Goal: Task Accomplishment & Management: Manage account settings

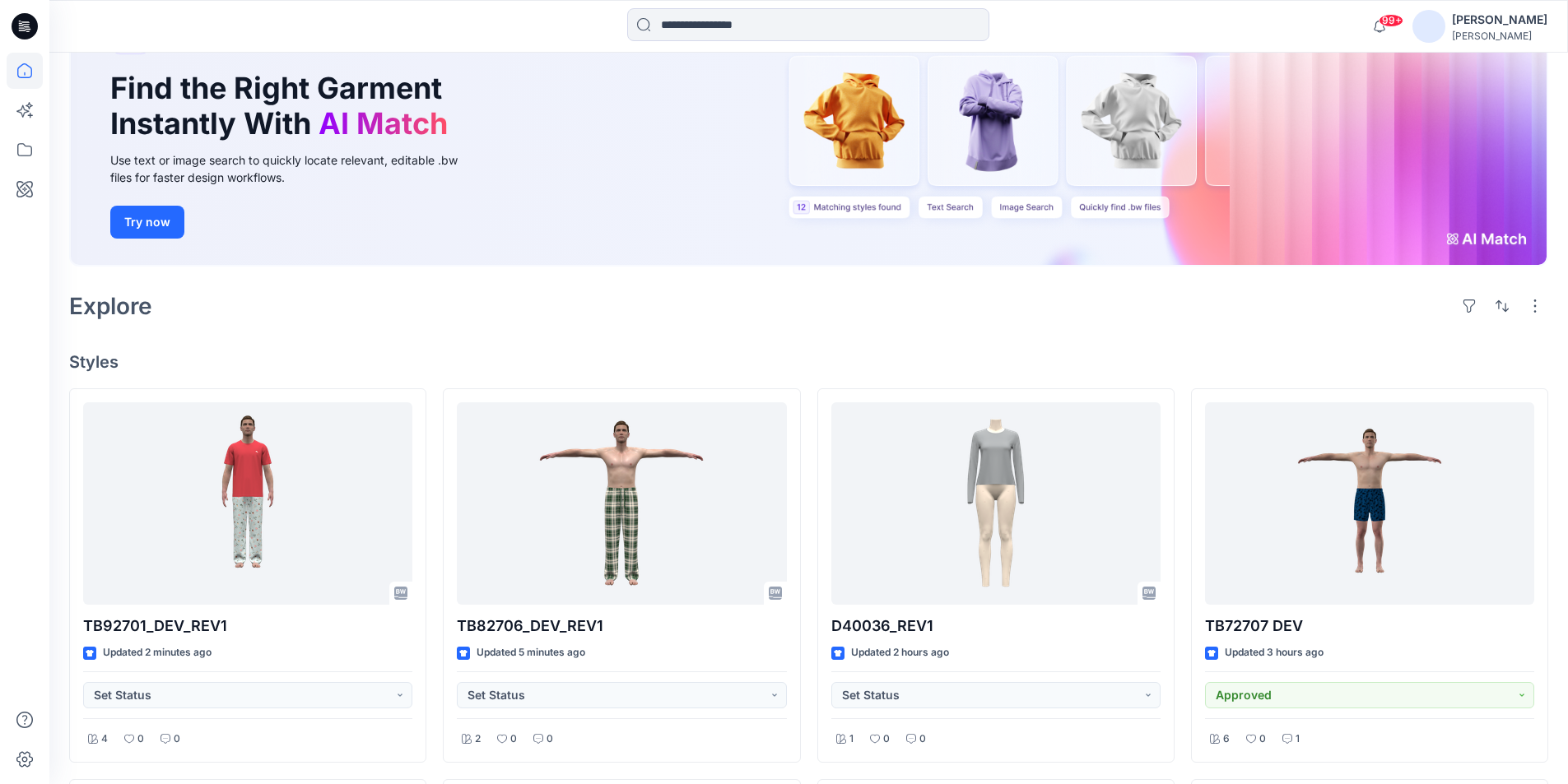
scroll to position [165, 0]
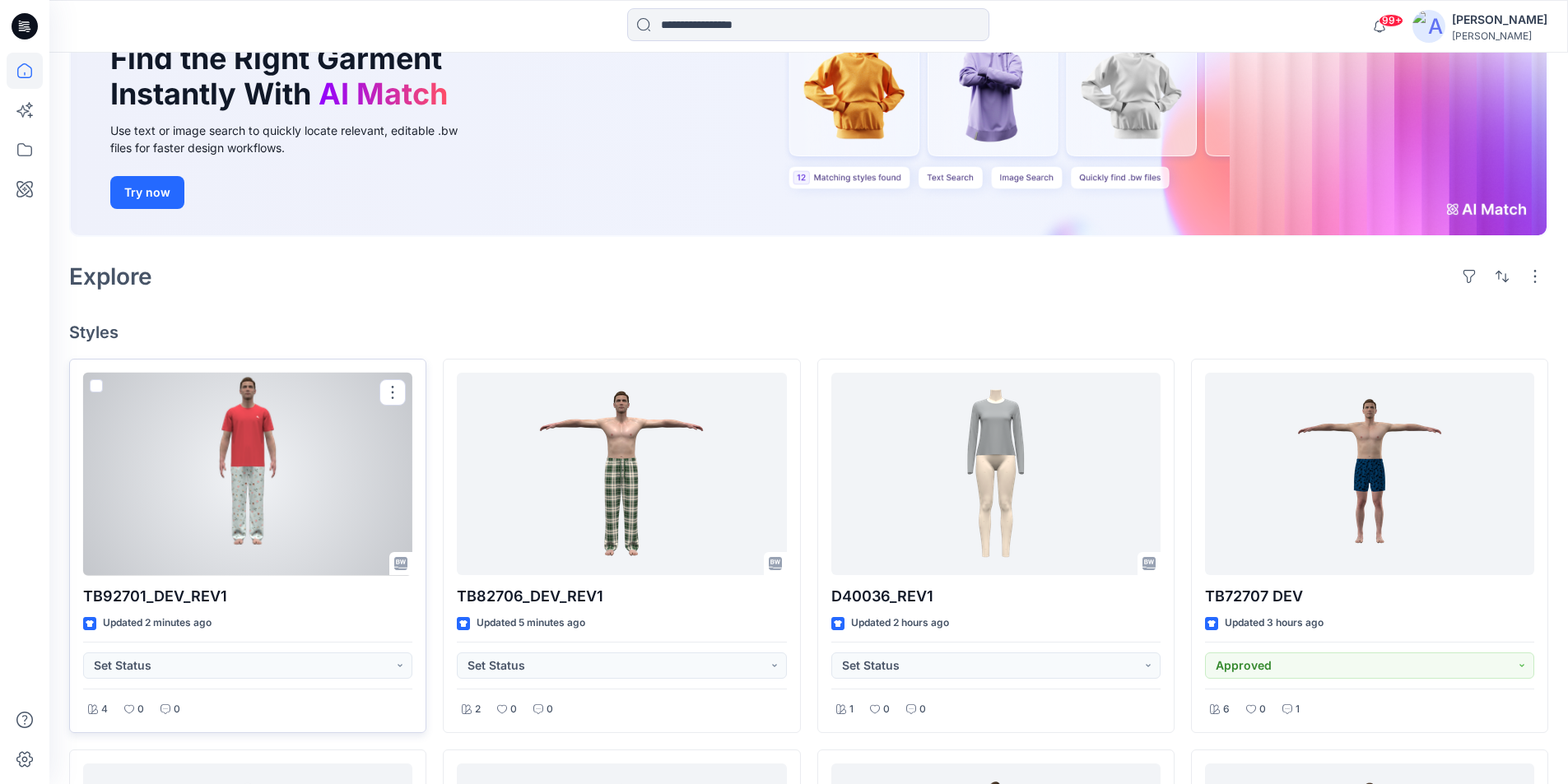
click at [261, 509] on div at bounding box center [247, 474] width 329 height 203
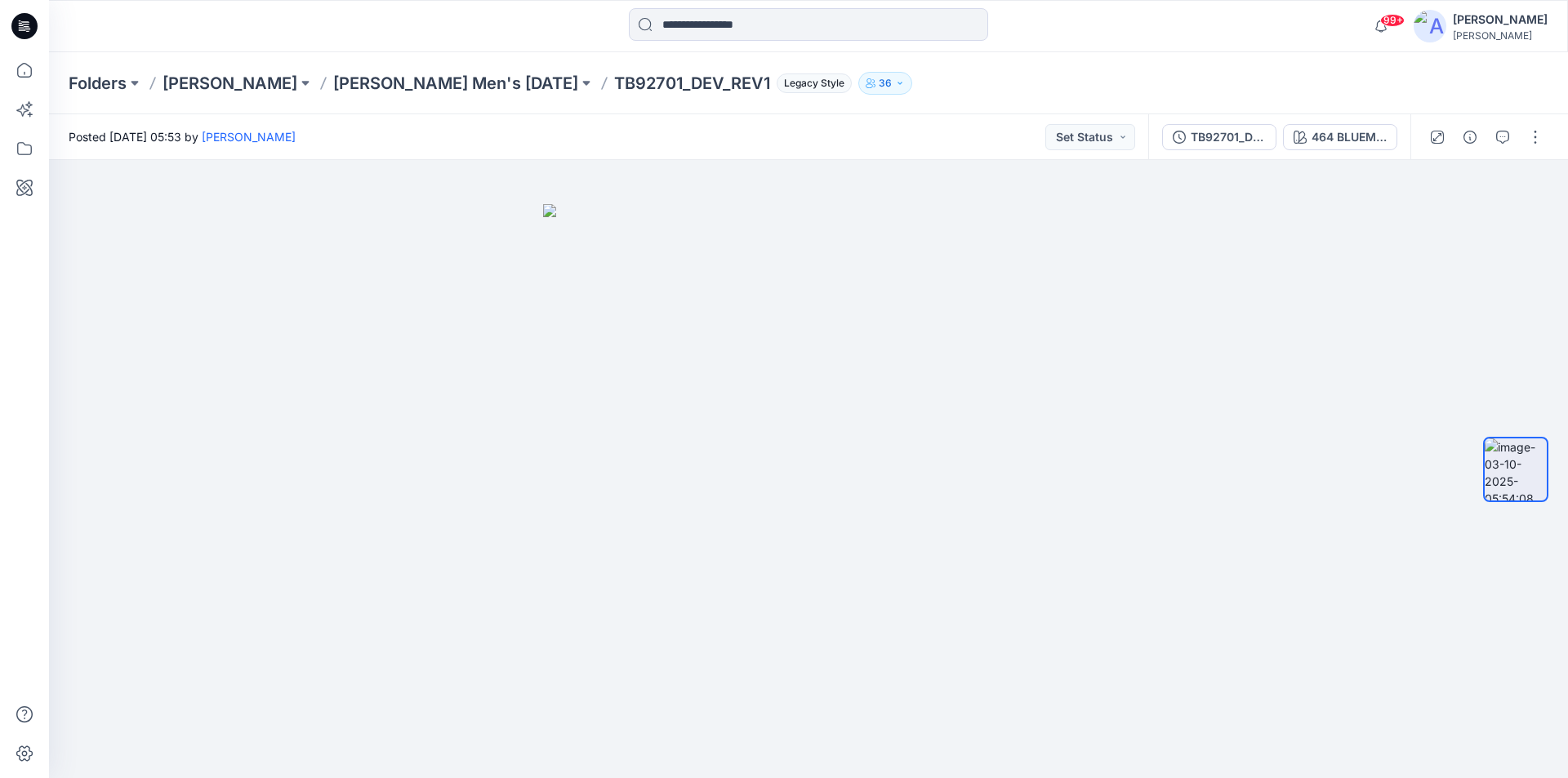
click at [25, 29] on icon at bounding box center [25, 26] width 26 height 26
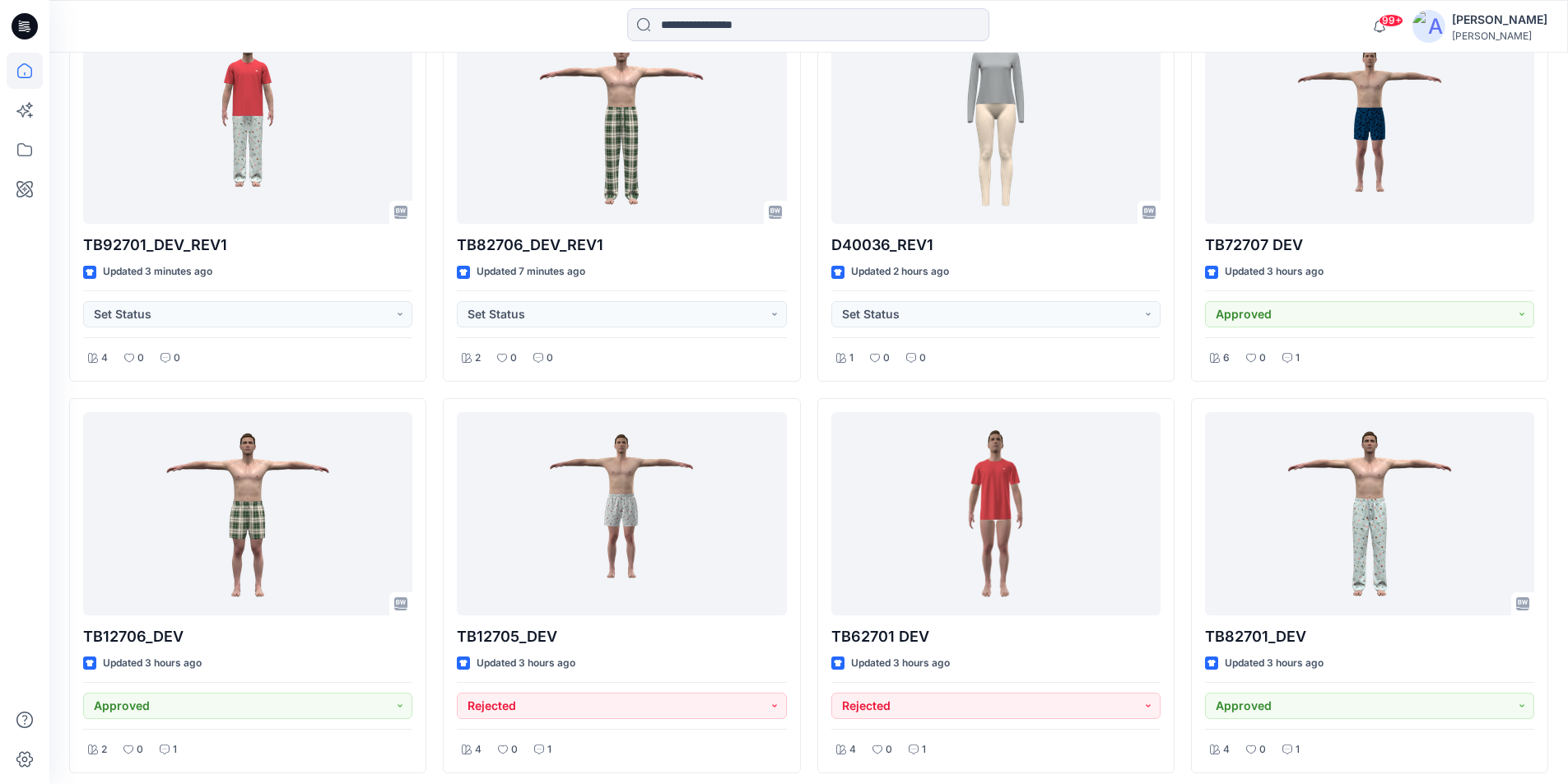
scroll to position [482, 0]
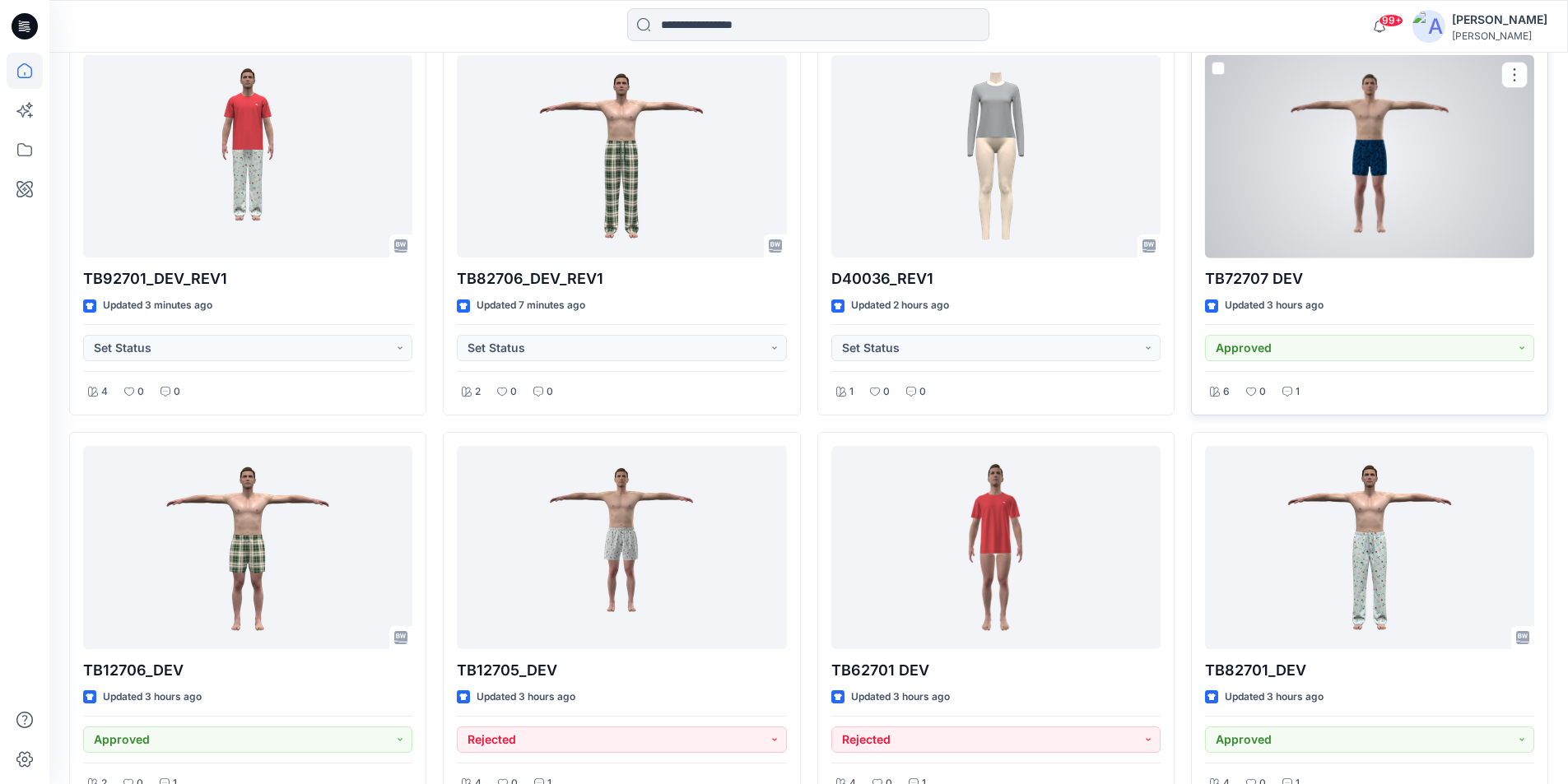
click at [1375, 175] on div at bounding box center [1369, 156] width 329 height 203
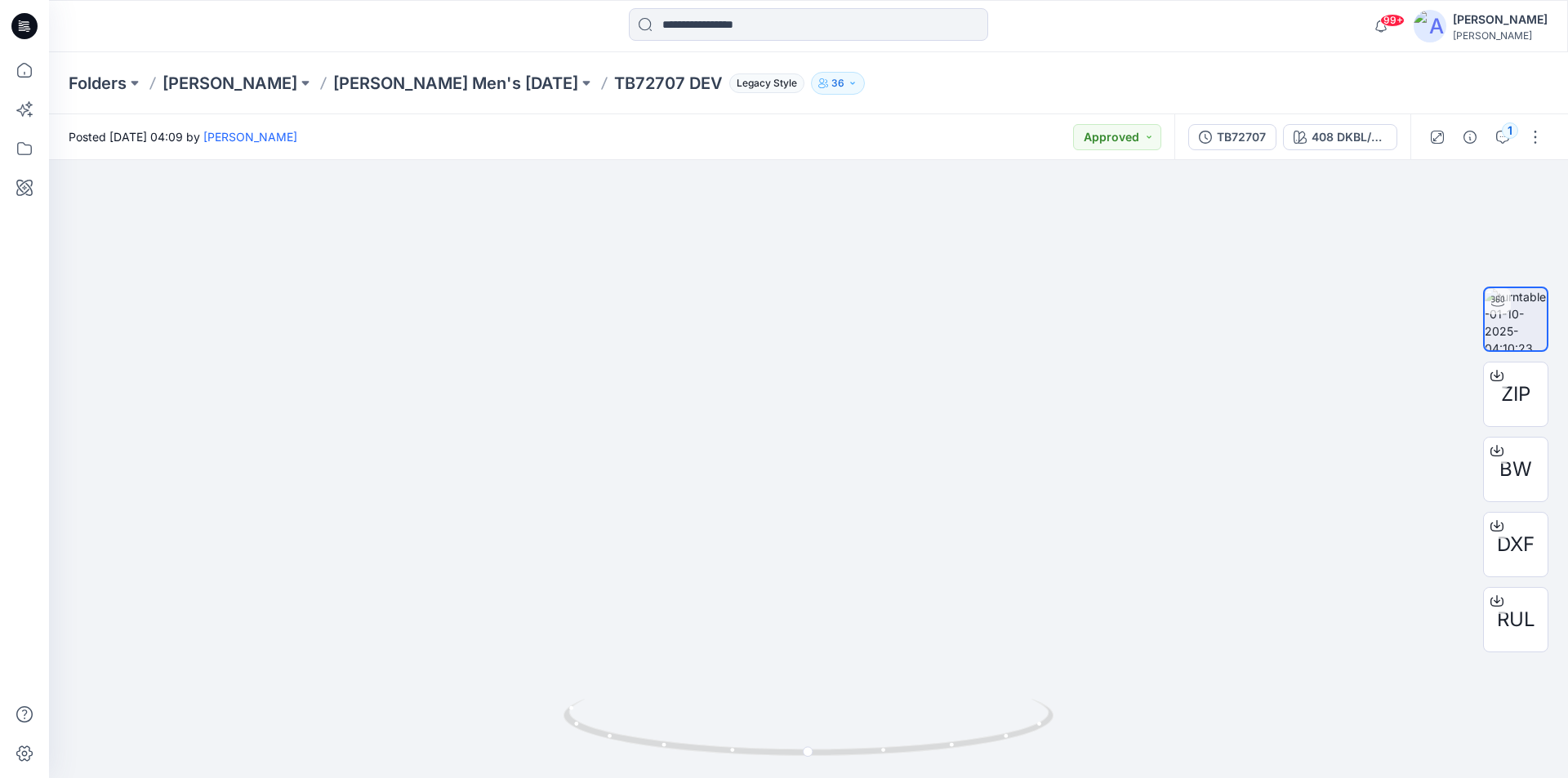
click at [22, 25] on icon at bounding box center [25, 26] width 26 height 26
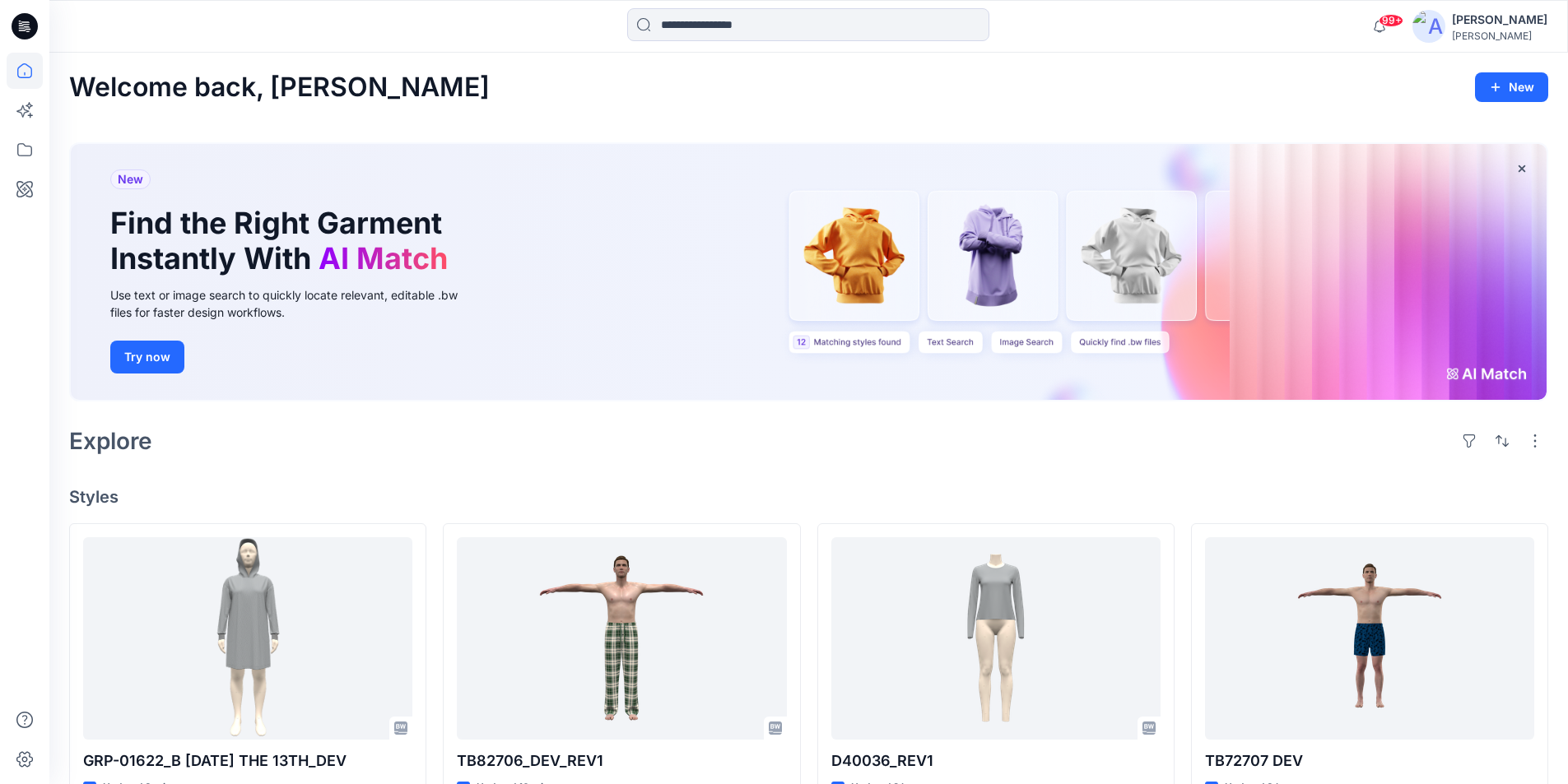
click at [26, 23] on icon at bounding box center [25, 26] width 26 height 26
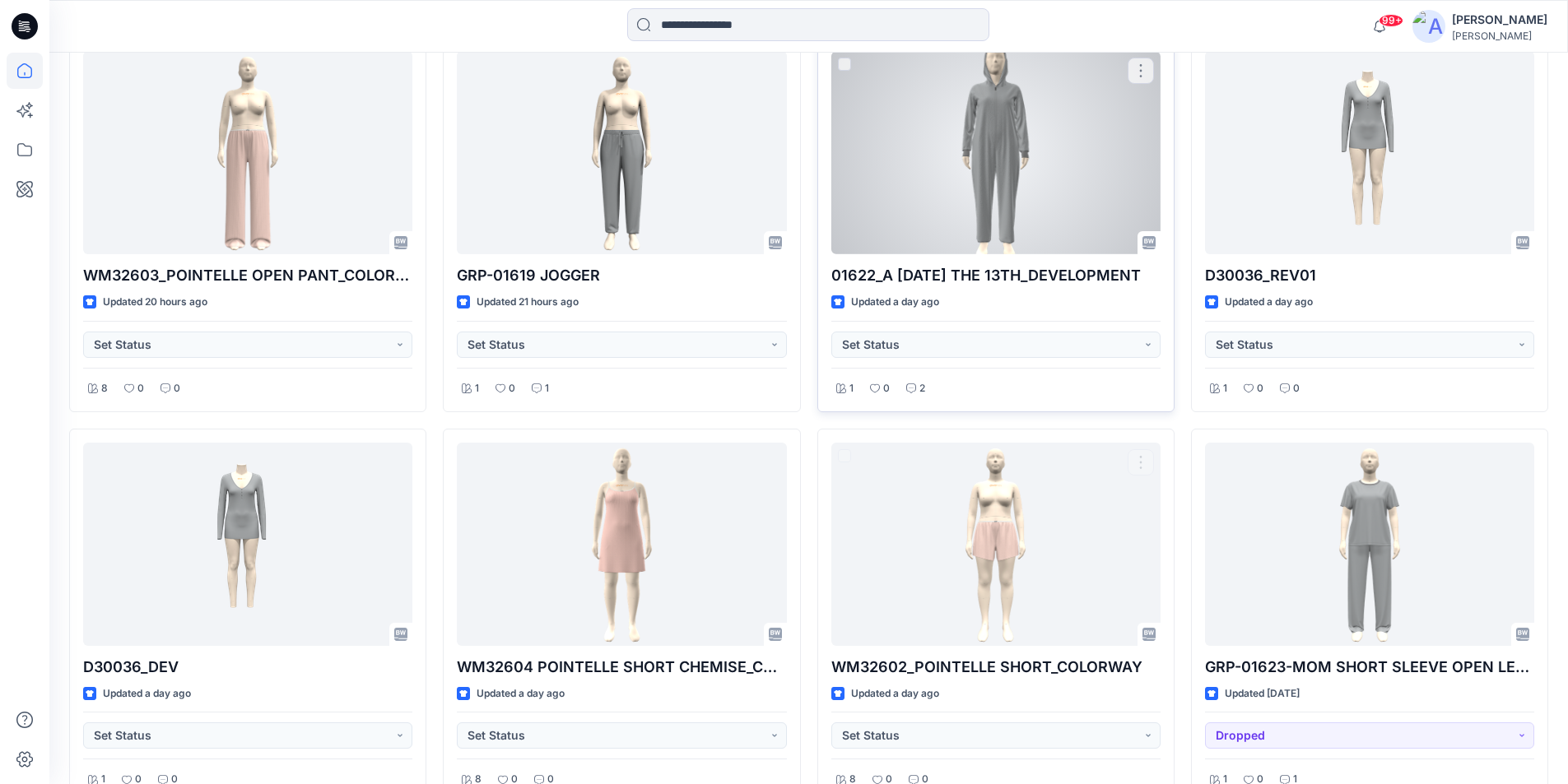
scroll to position [2420, 0]
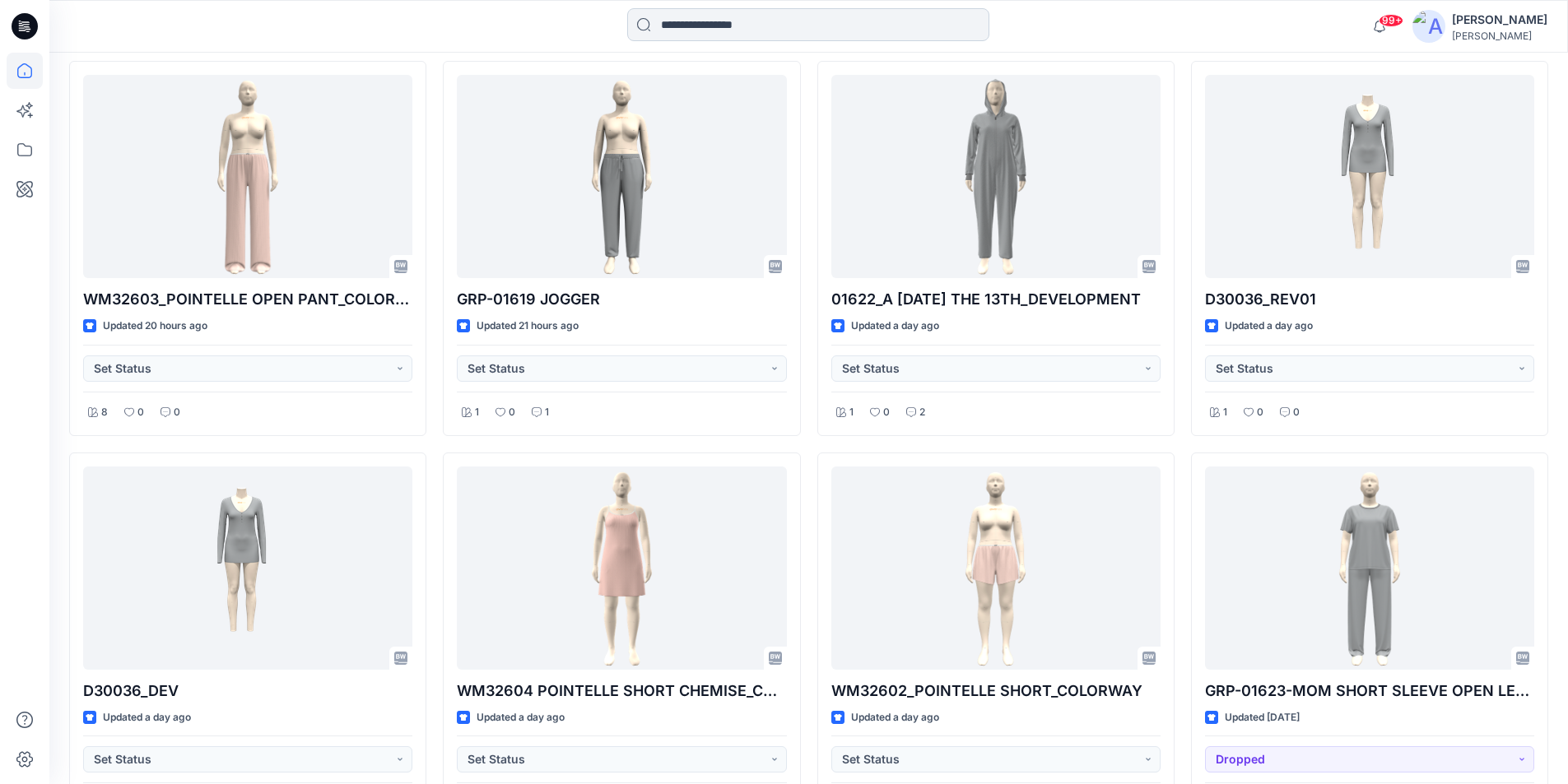
click at [744, 30] on input at bounding box center [808, 24] width 362 height 33
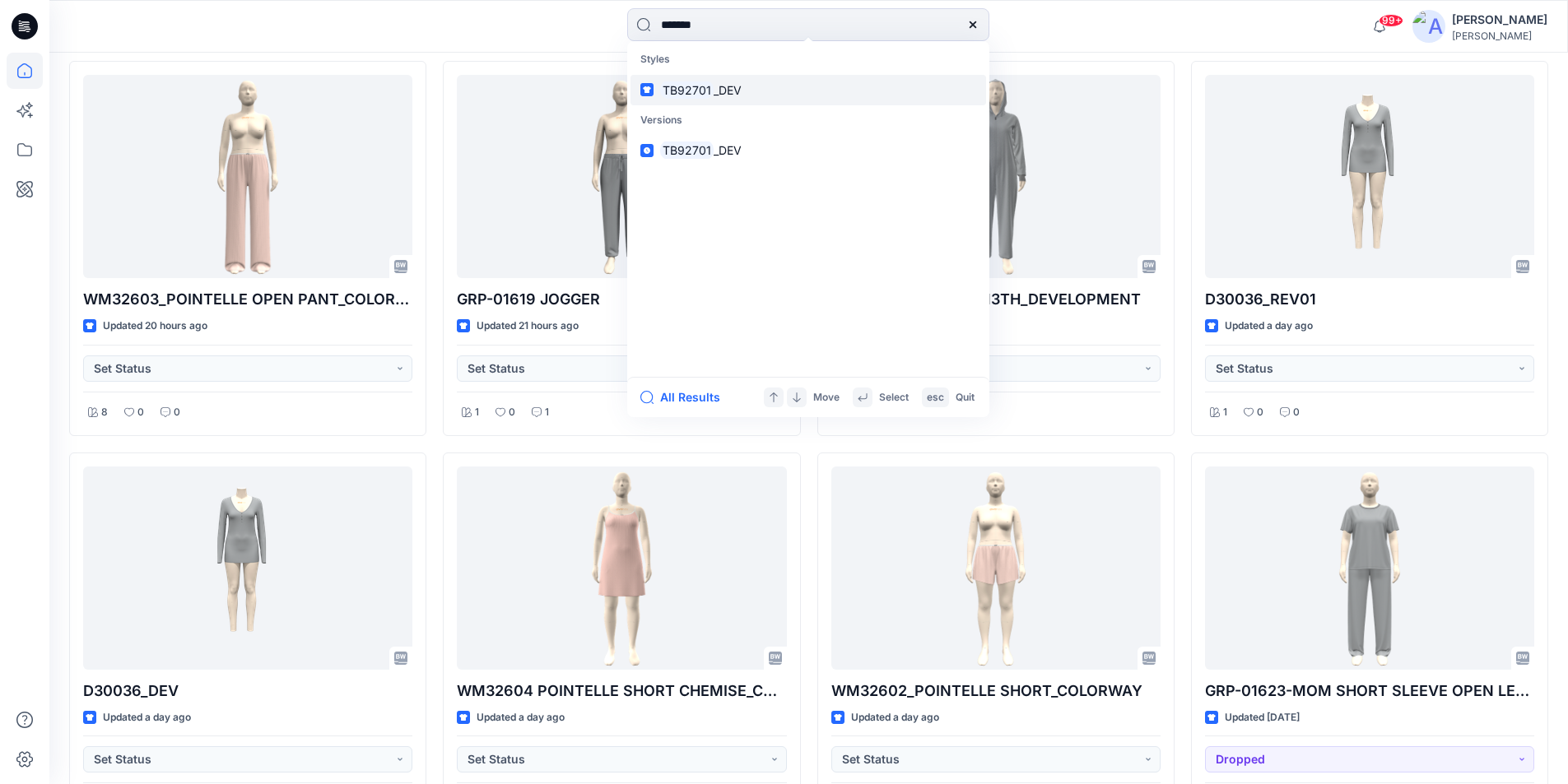
type input "*******"
click at [702, 90] on mark "TB92701" at bounding box center [686, 90] width 53 height 19
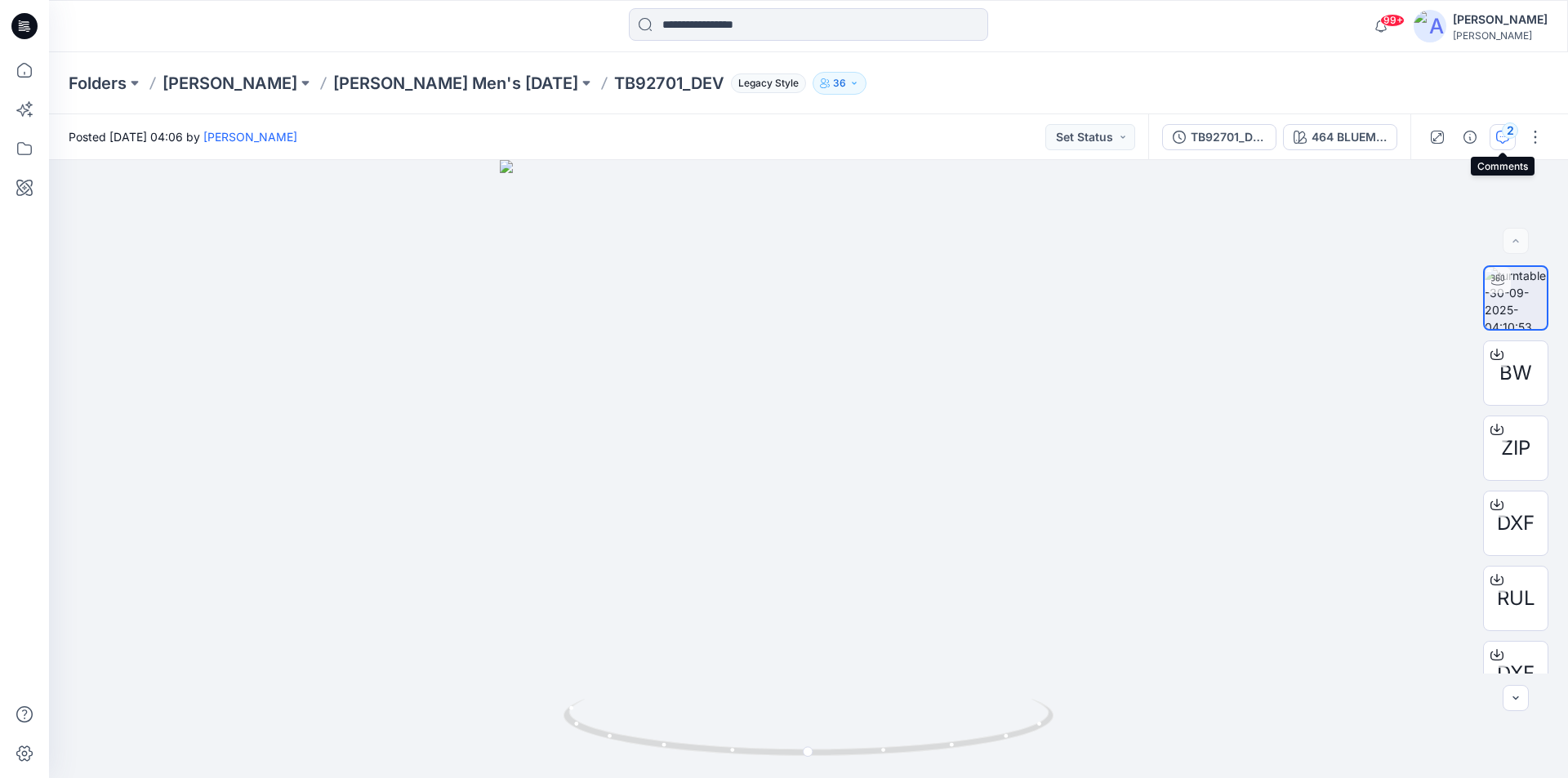
click at [1503, 129] on div "2" at bounding box center [1510, 130] width 16 height 16
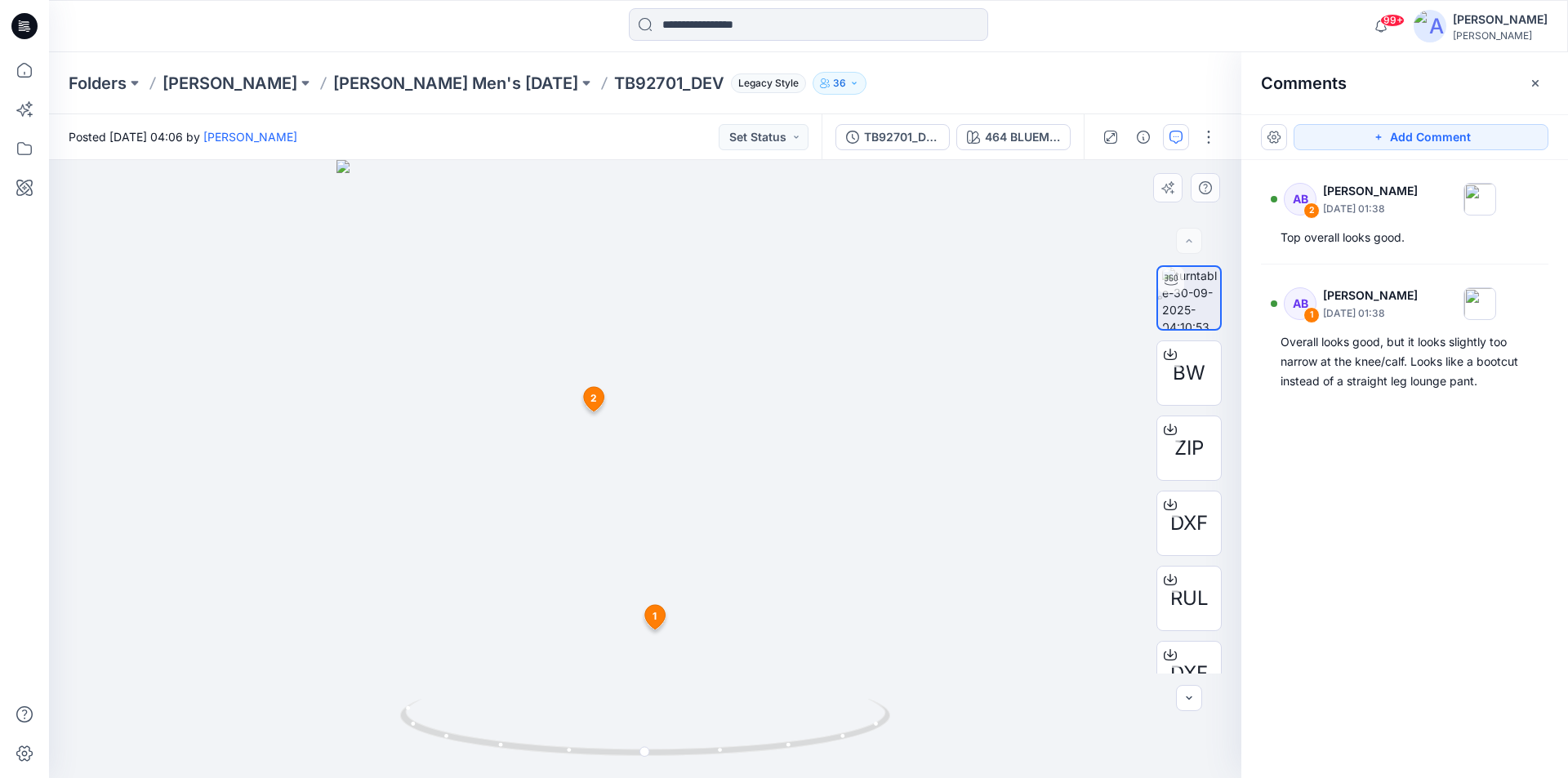
click at [591, 402] on span "2" at bounding box center [593, 398] width 7 height 15
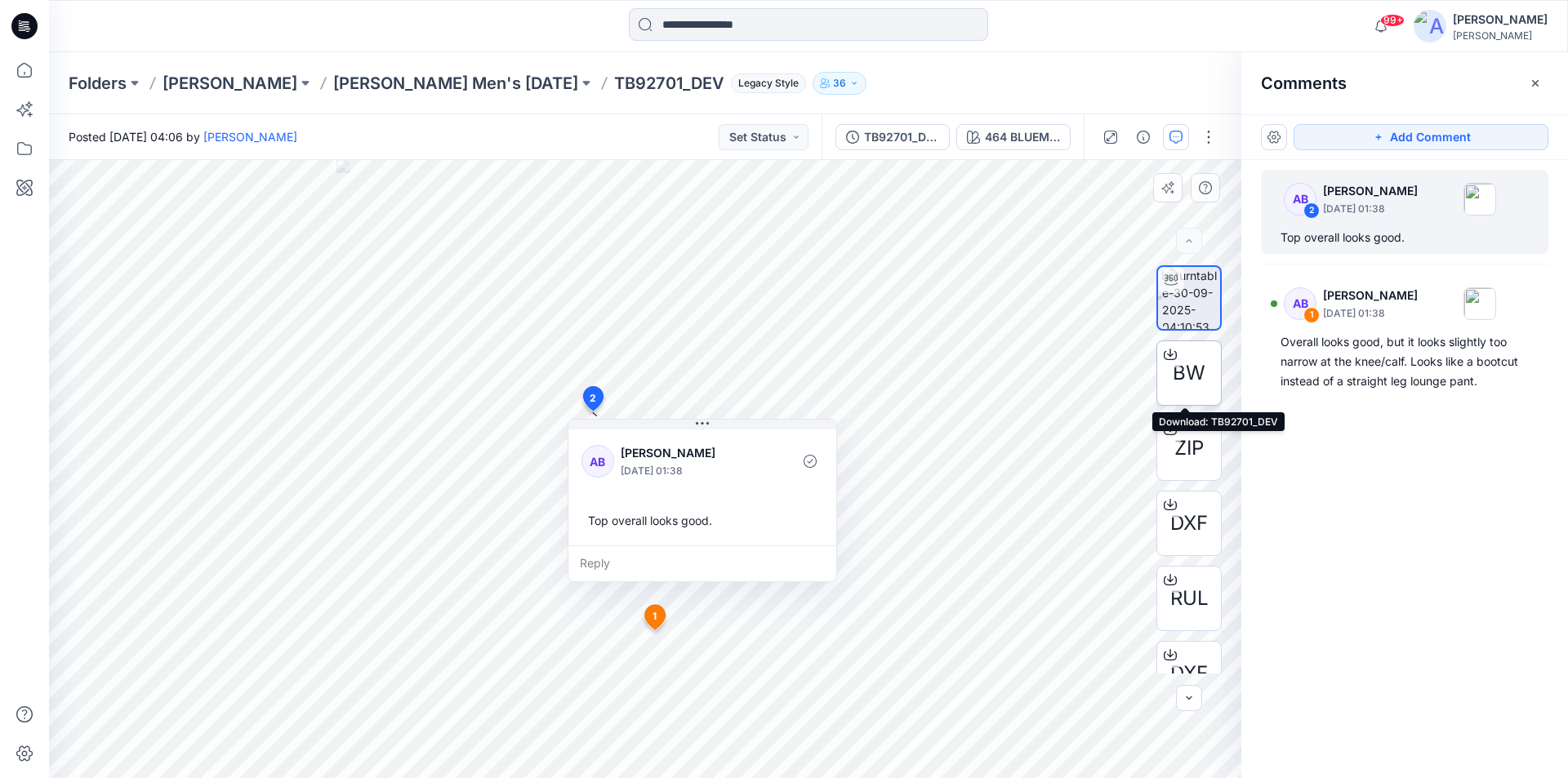
click at [1175, 372] on span "BW" at bounding box center [1189, 373] width 33 height 30
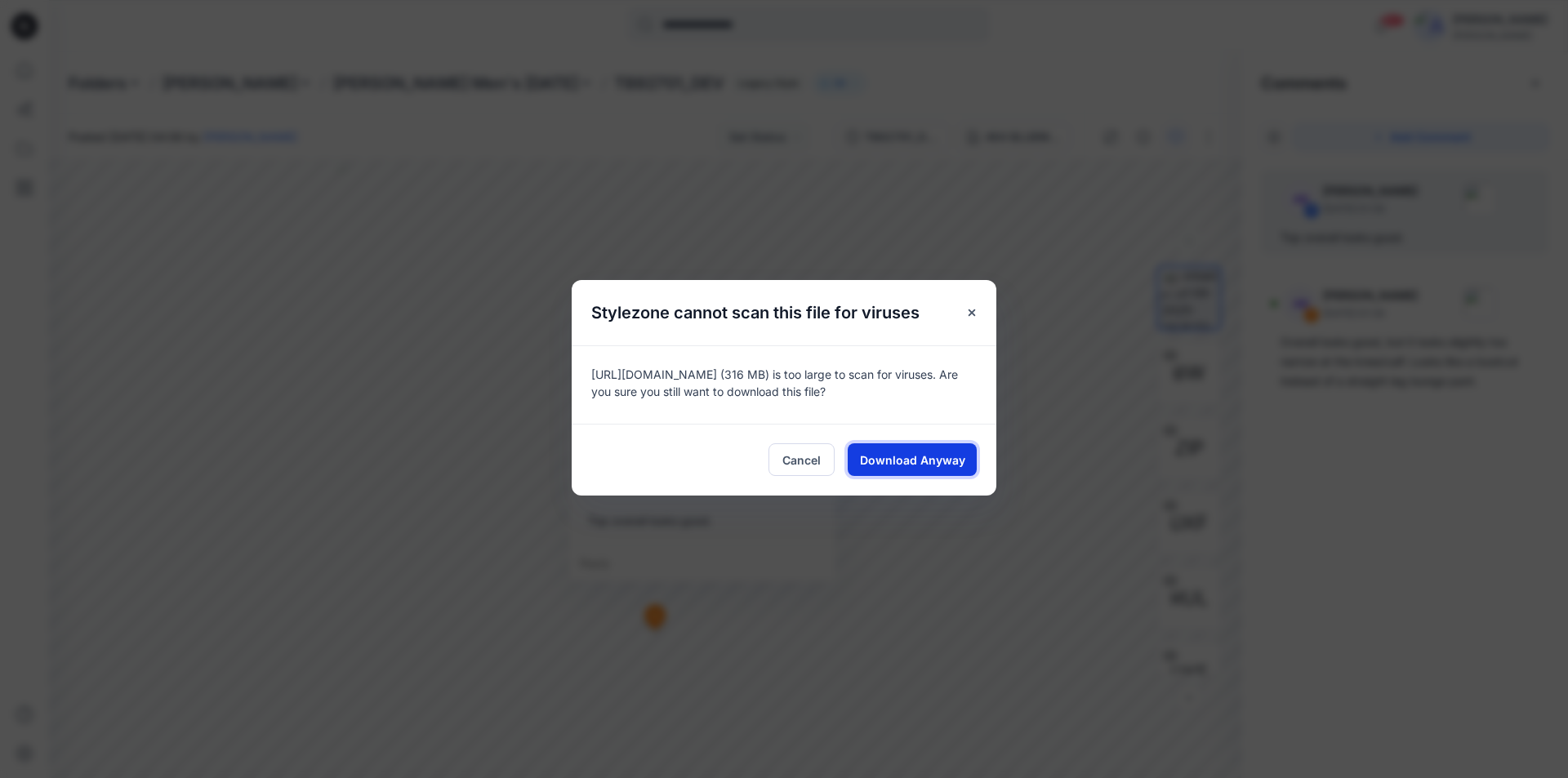
click at [941, 469] on button "Download Anyway" at bounding box center [912, 459] width 129 height 33
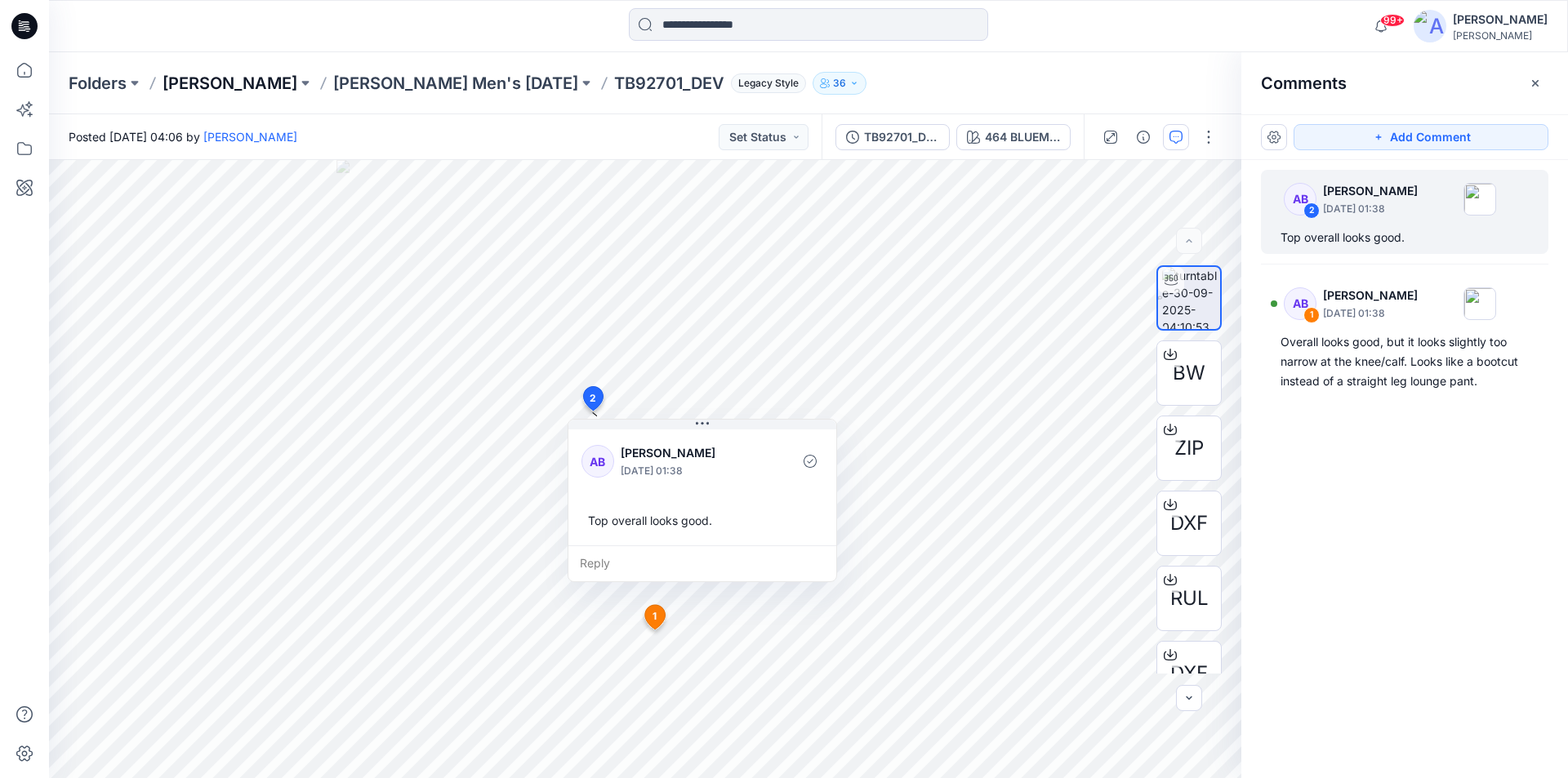
click at [275, 89] on p "Tommy Bahama" at bounding box center [230, 82] width 135 height 23
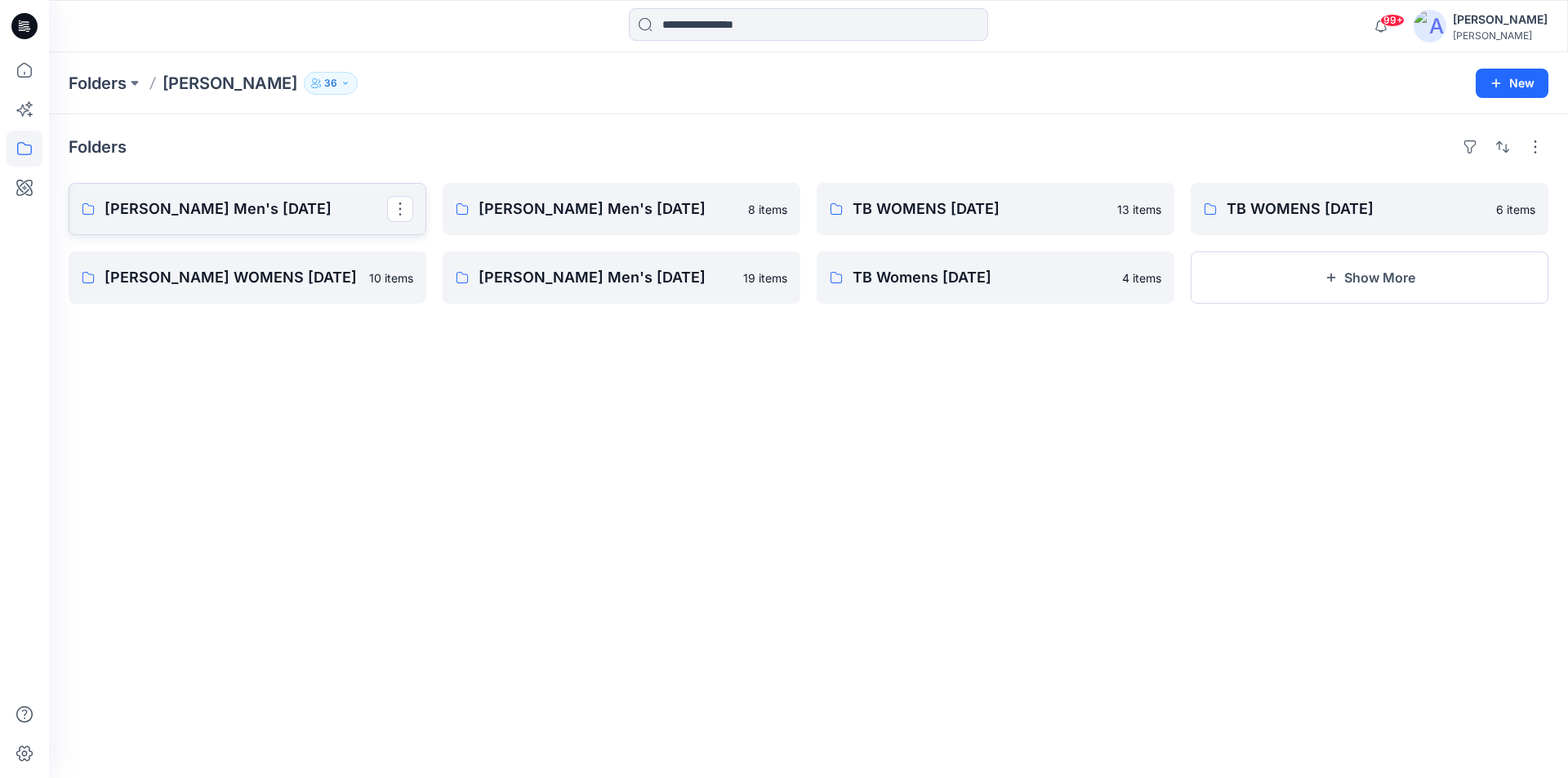
click at [275, 205] on p "Tommy Bahama Men's NOV 25" at bounding box center [245, 208] width 283 height 23
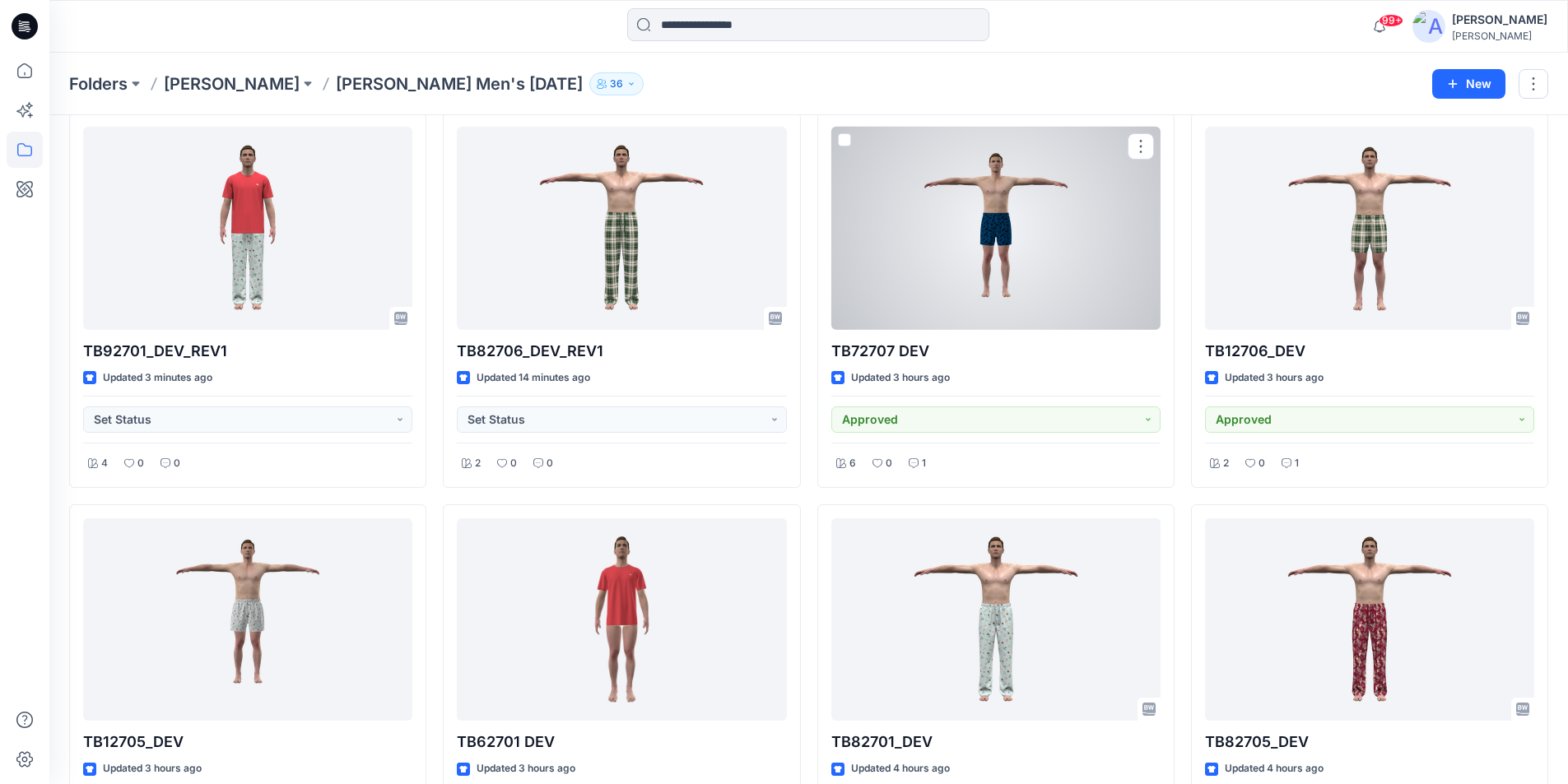
scroll to position [165, 0]
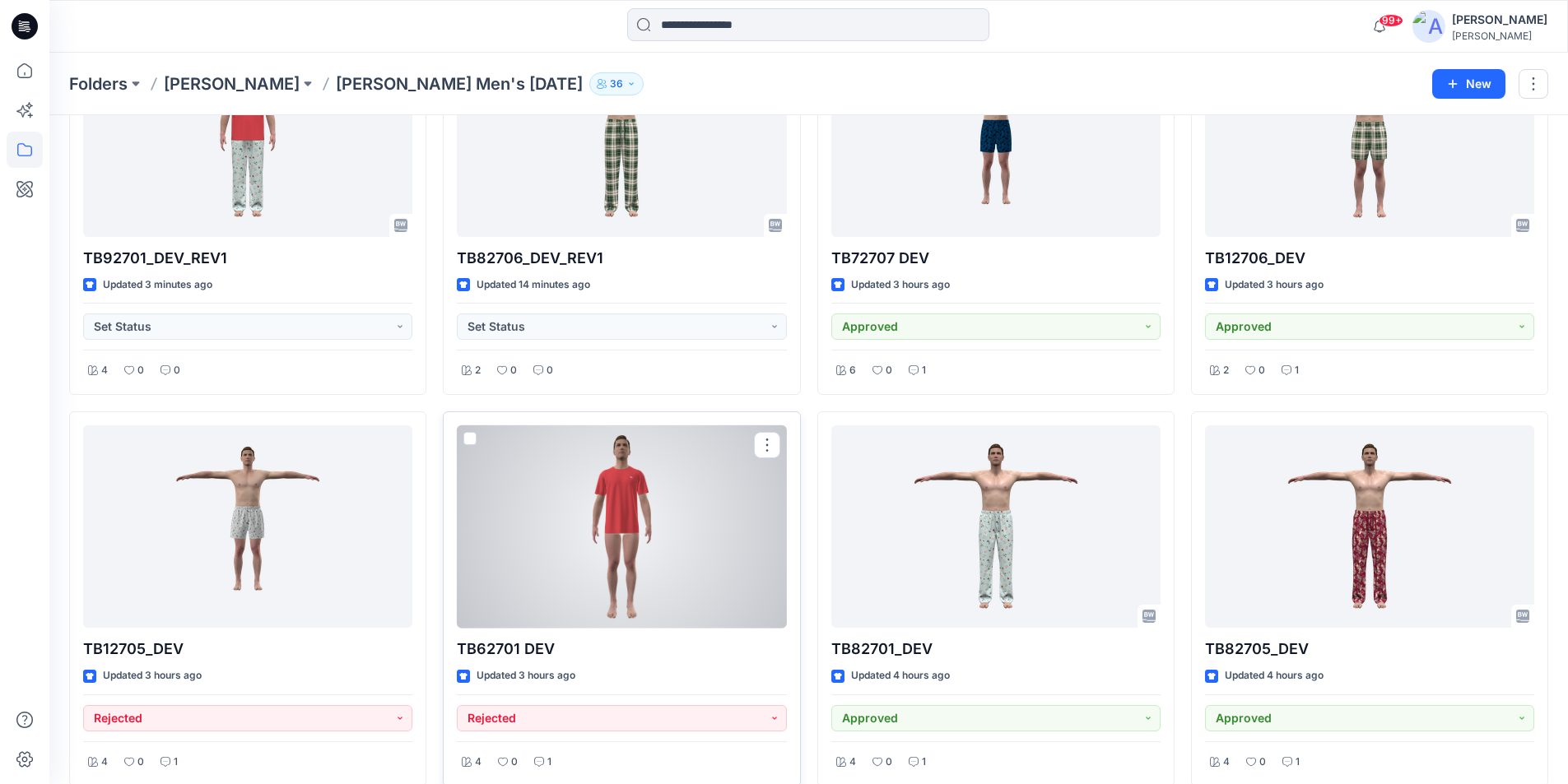
click at [584, 523] on div at bounding box center [621, 527] width 329 height 203
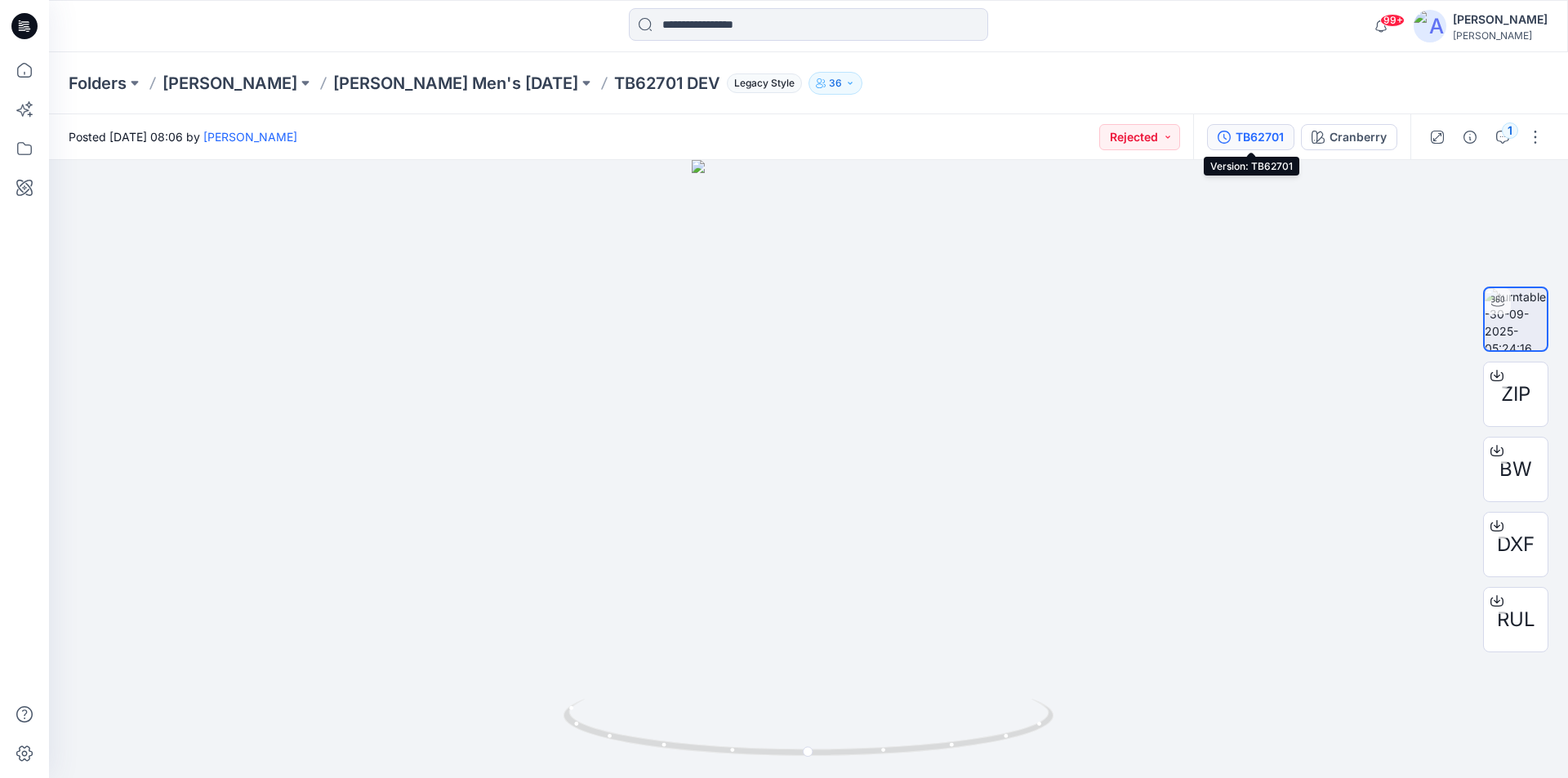
click at [1254, 132] on div "TB62701" at bounding box center [1259, 137] width 49 height 18
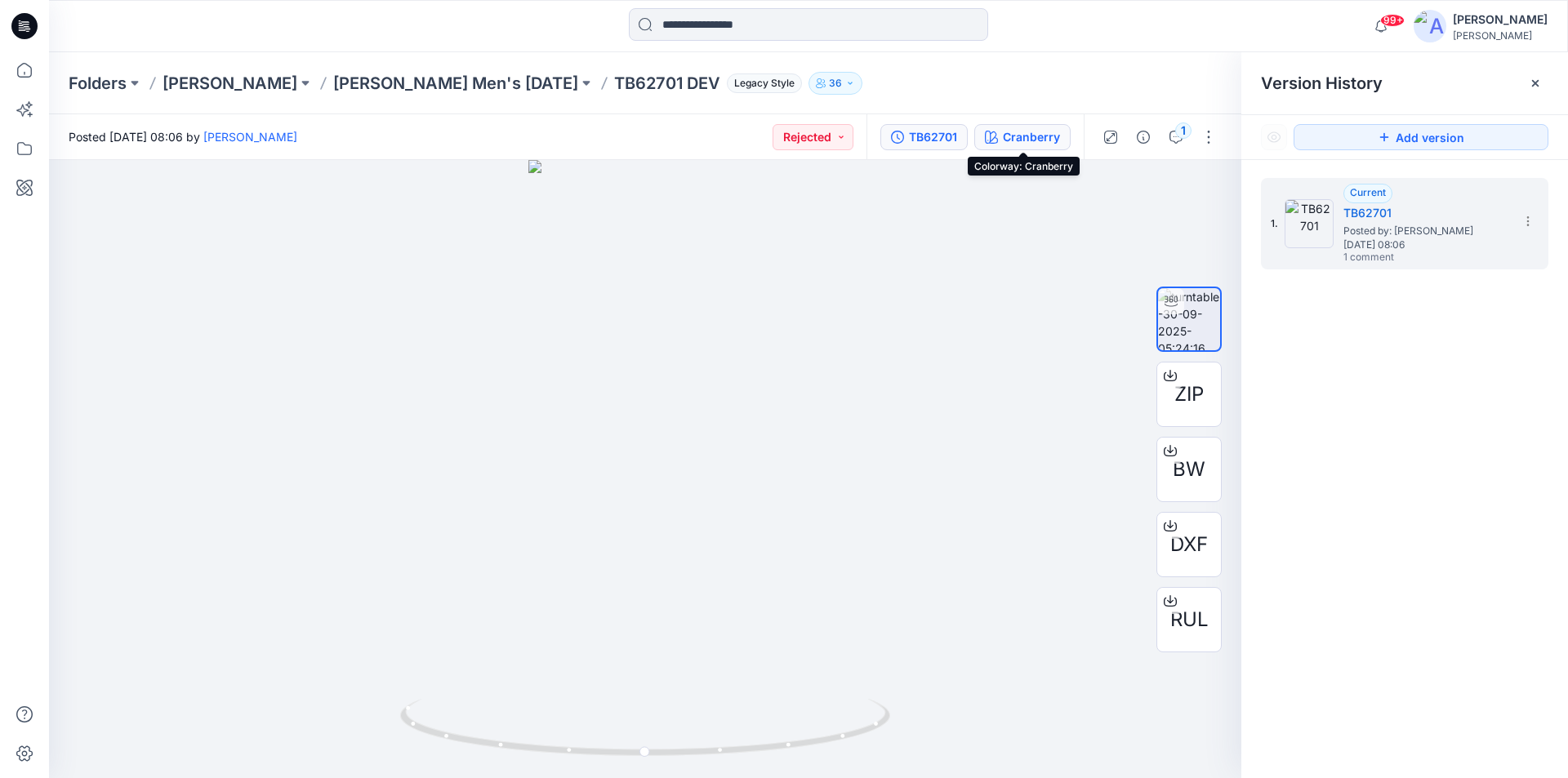
click at [1037, 132] on div "Cranberry" at bounding box center [1032, 137] width 58 height 18
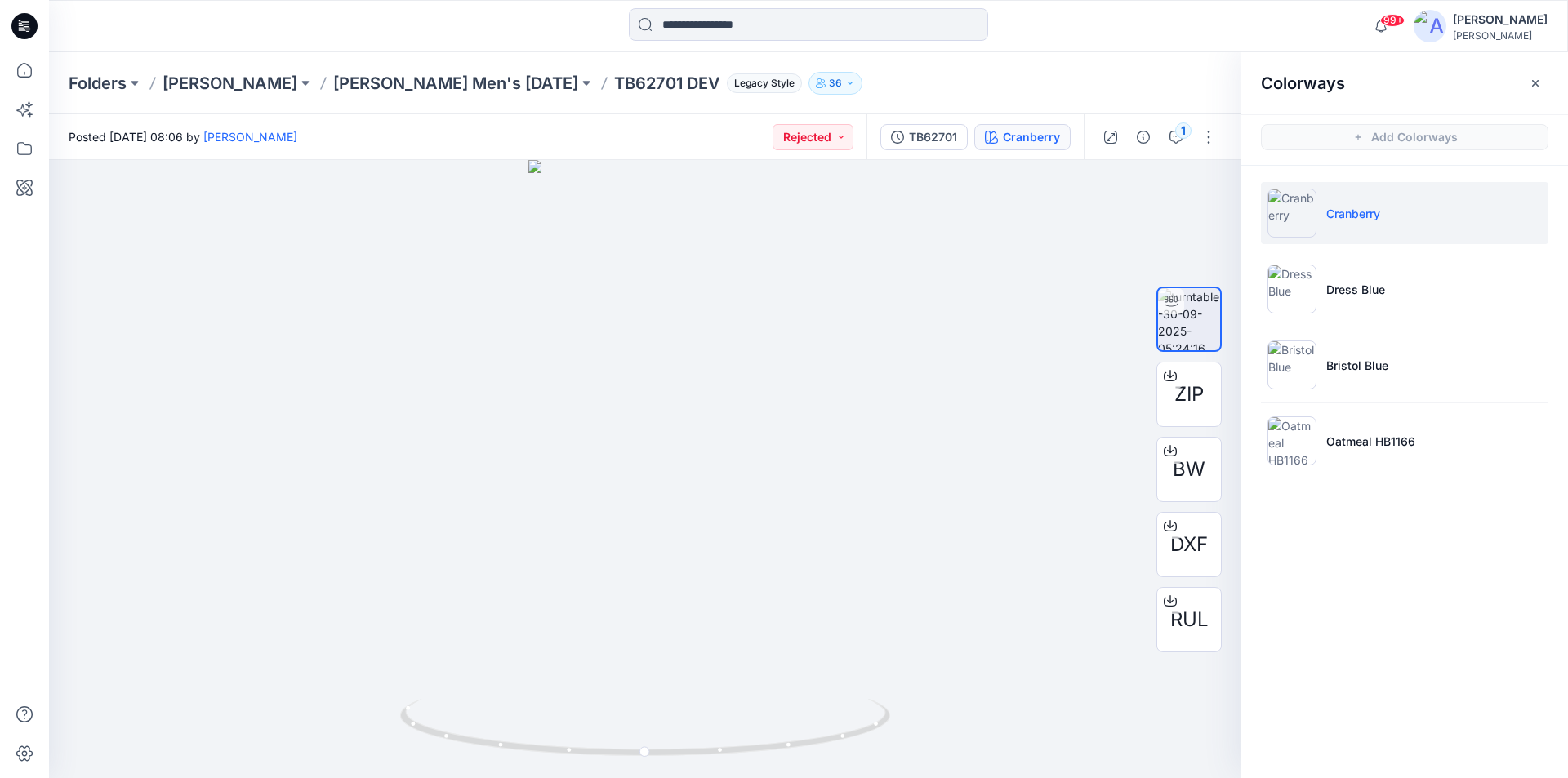
drag, startPoint x: 1369, startPoint y: 214, endPoint x: 1433, endPoint y: 212, distance: 64.0
click at [1433, 212] on li "Cranberry" at bounding box center [1405, 213] width 288 height 63
click at [1360, 212] on p "Cranberry" at bounding box center [1354, 213] width 54 height 17
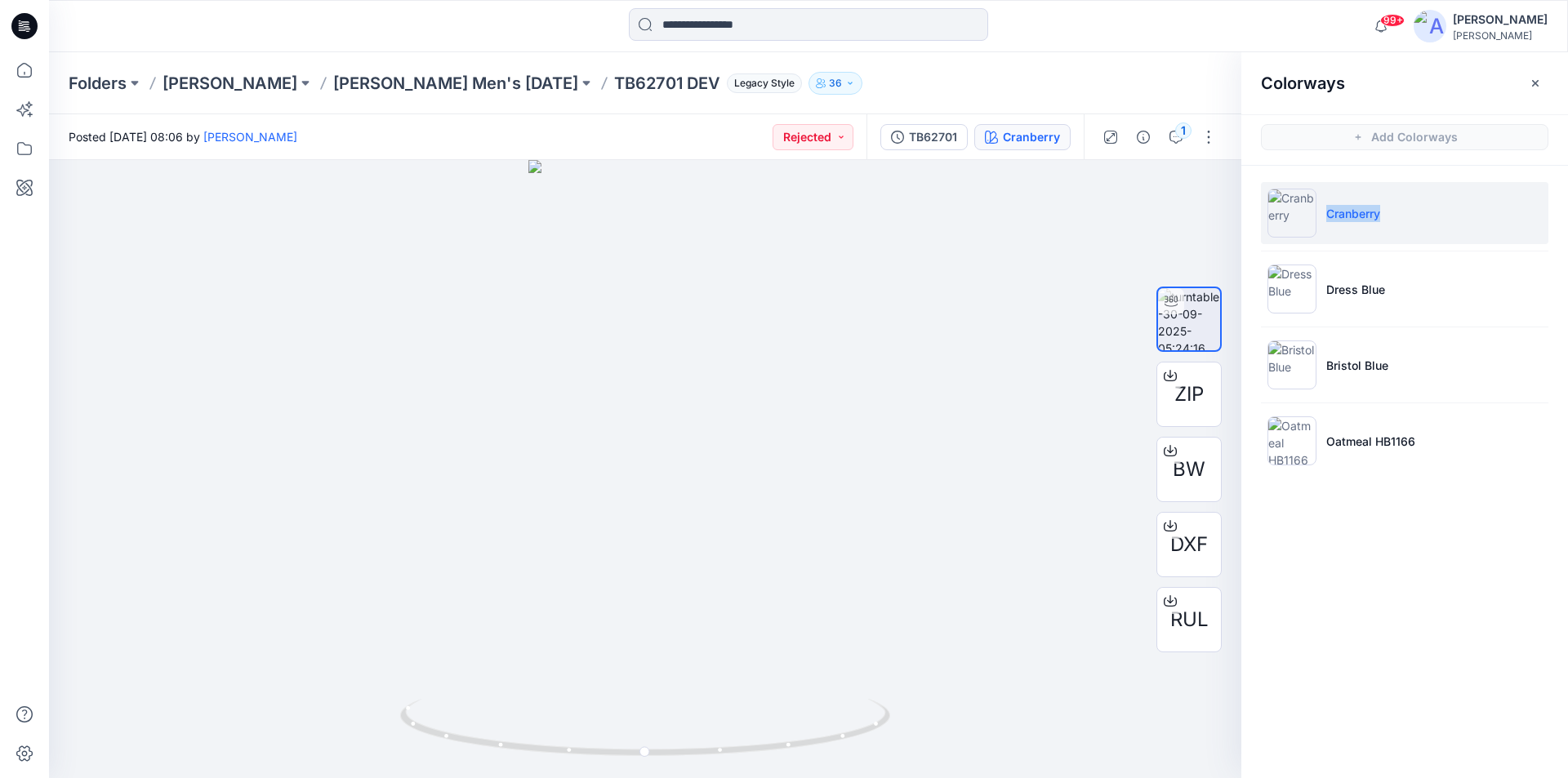
copy p "Cranberry"
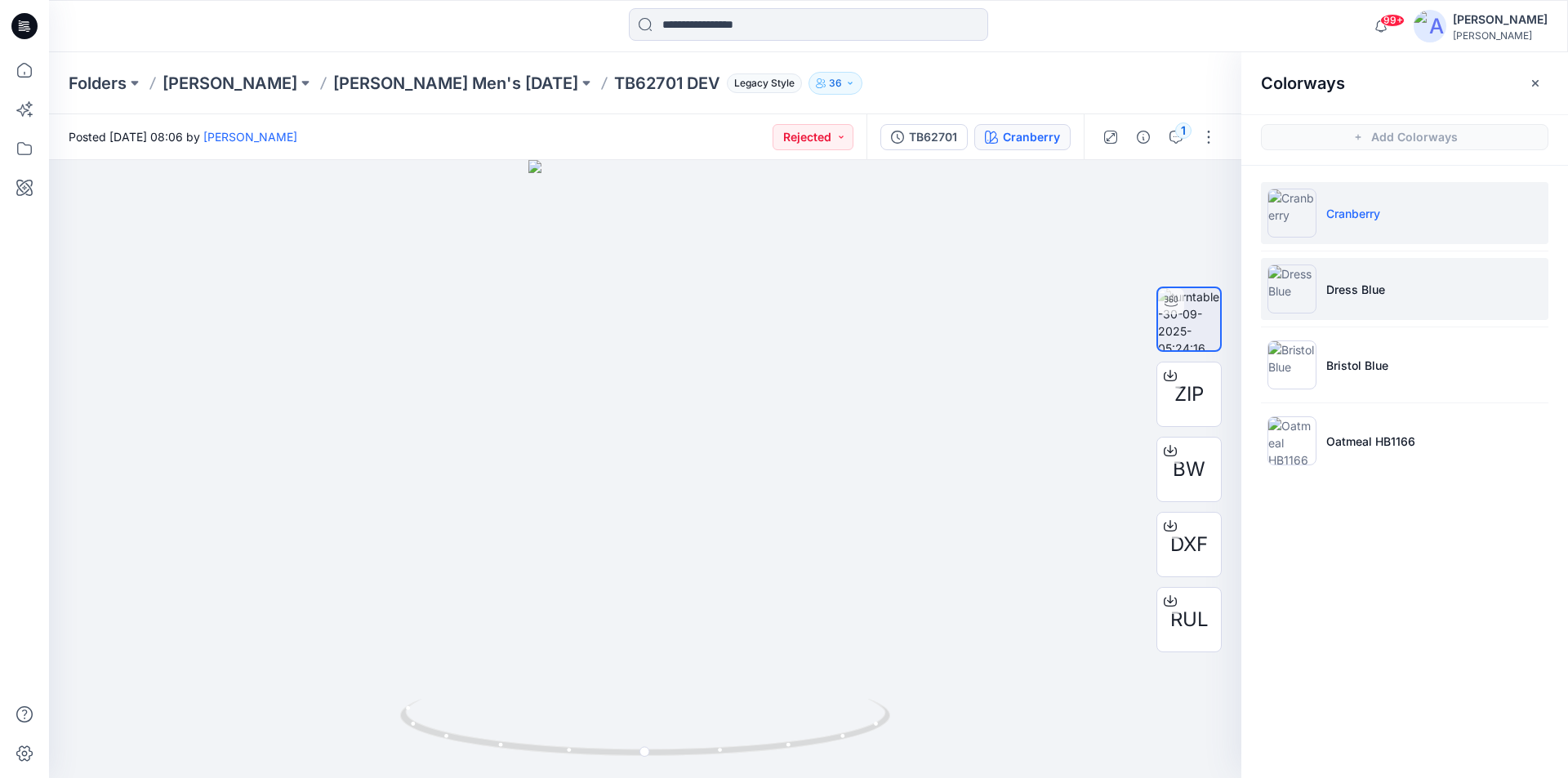
click at [1355, 292] on p "Dress Blue" at bounding box center [1356, 289] width 59 height 17
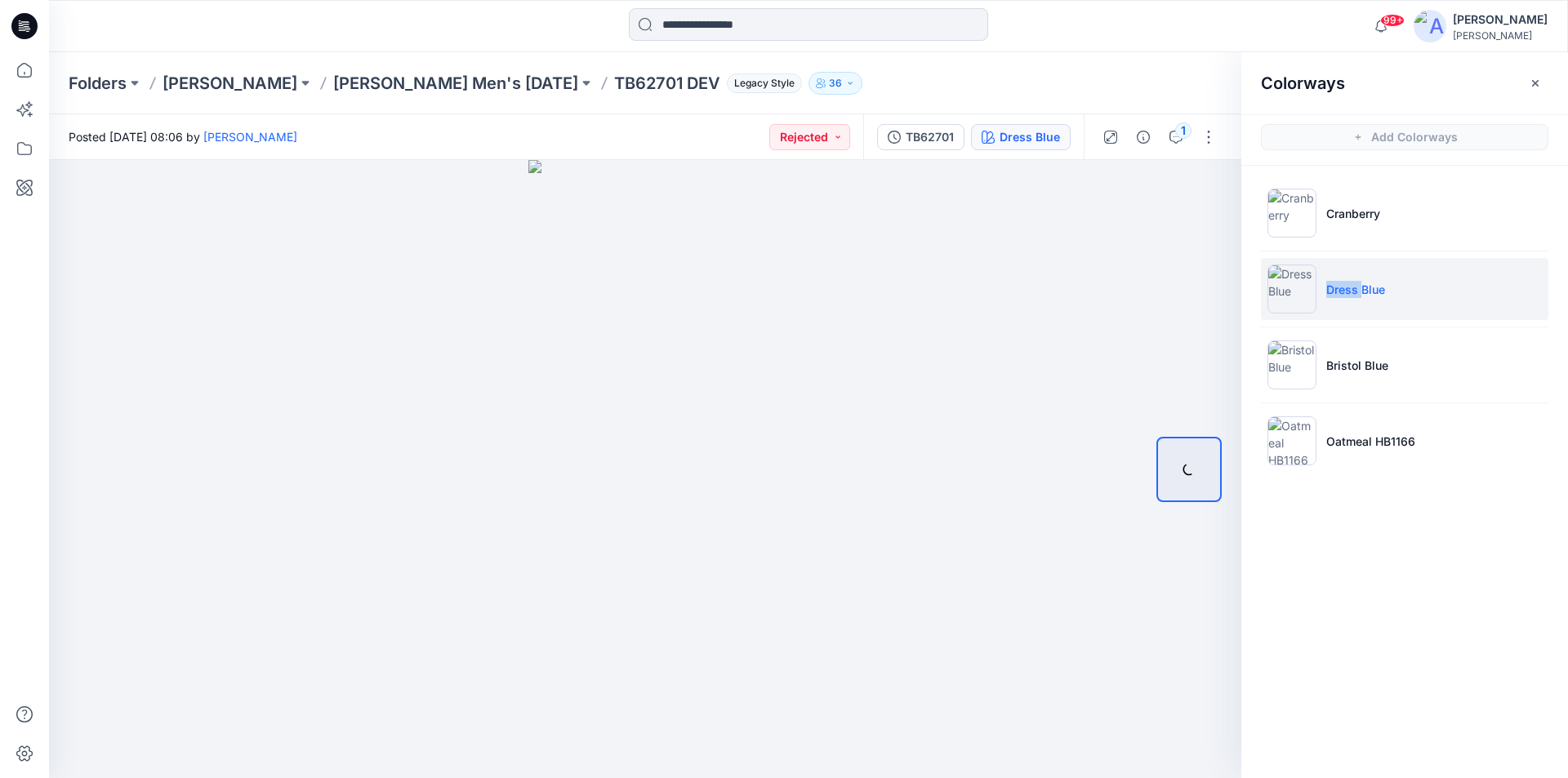
click at [1355, 292] on p "Dress Blue" at bounding box center [1356, 289] width 59 height 17
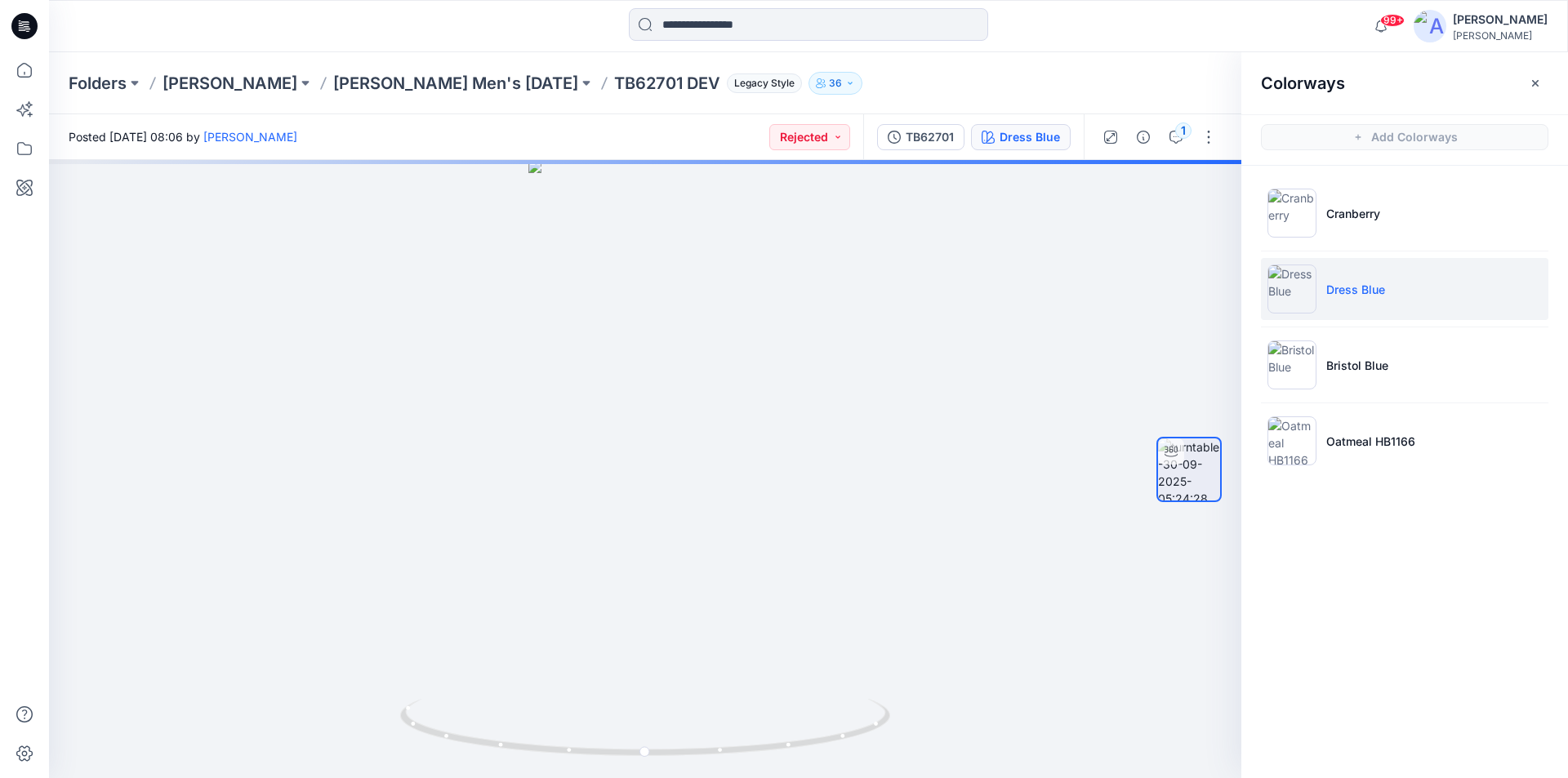
click at [1370, 290] on p "Dress Blue" at bounding box center [1356, 289] width 59 height 17
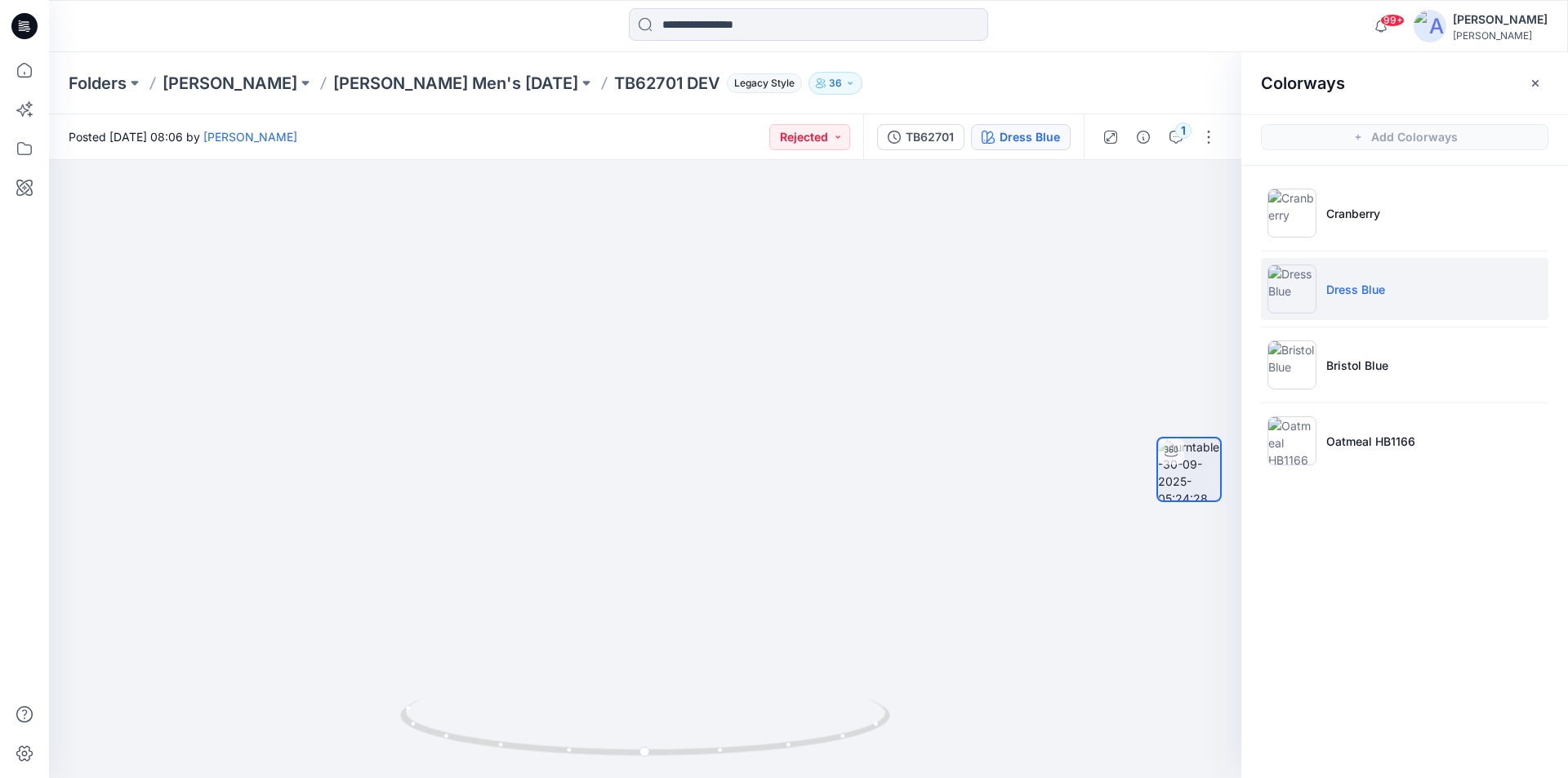
click at [1359, 289] on p "Dress Blue" at bounding box center [1356, 289] width 59 height 17
click at [1356, 289] on p "Dress Blue" at bounding box center [1356, 289] width 59 height 17
click at [1359, 290] on p "Dress Blue" at bounding box center [1356, 289] width 59 height 17
drag, startPoint x: 1393, startPoint y: 291, endPoint x: 1327, endPoint y: 290, distance: 66.0
click at [1327, 290] on li "Dress Blue" at bounding box center [1405, 289] width 288 height 63
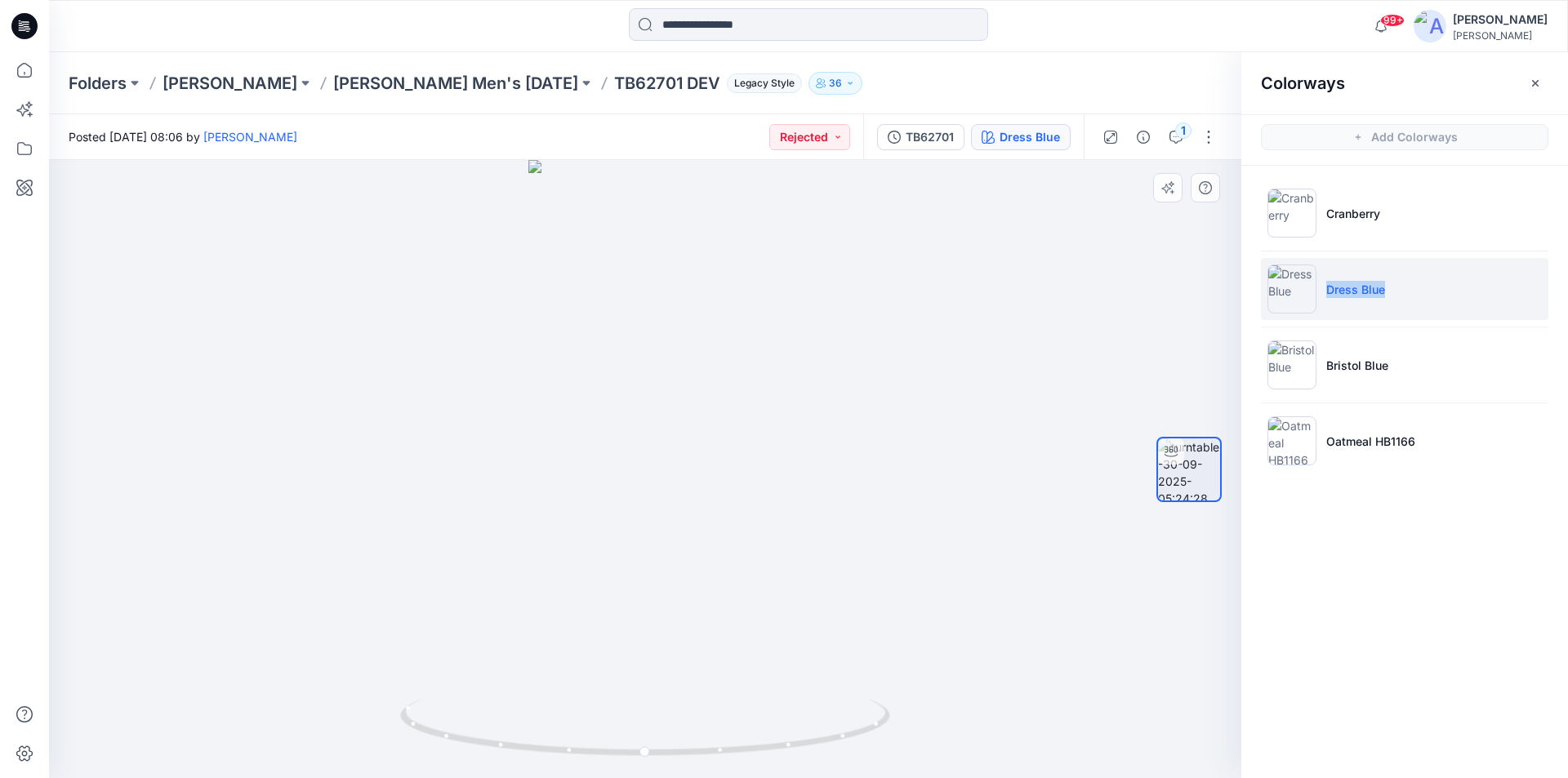
copy p "Dress Blue"
click at [1352, 366] on p "Bristol Blue" at bounding box center [1358, 365] width 63 height 17
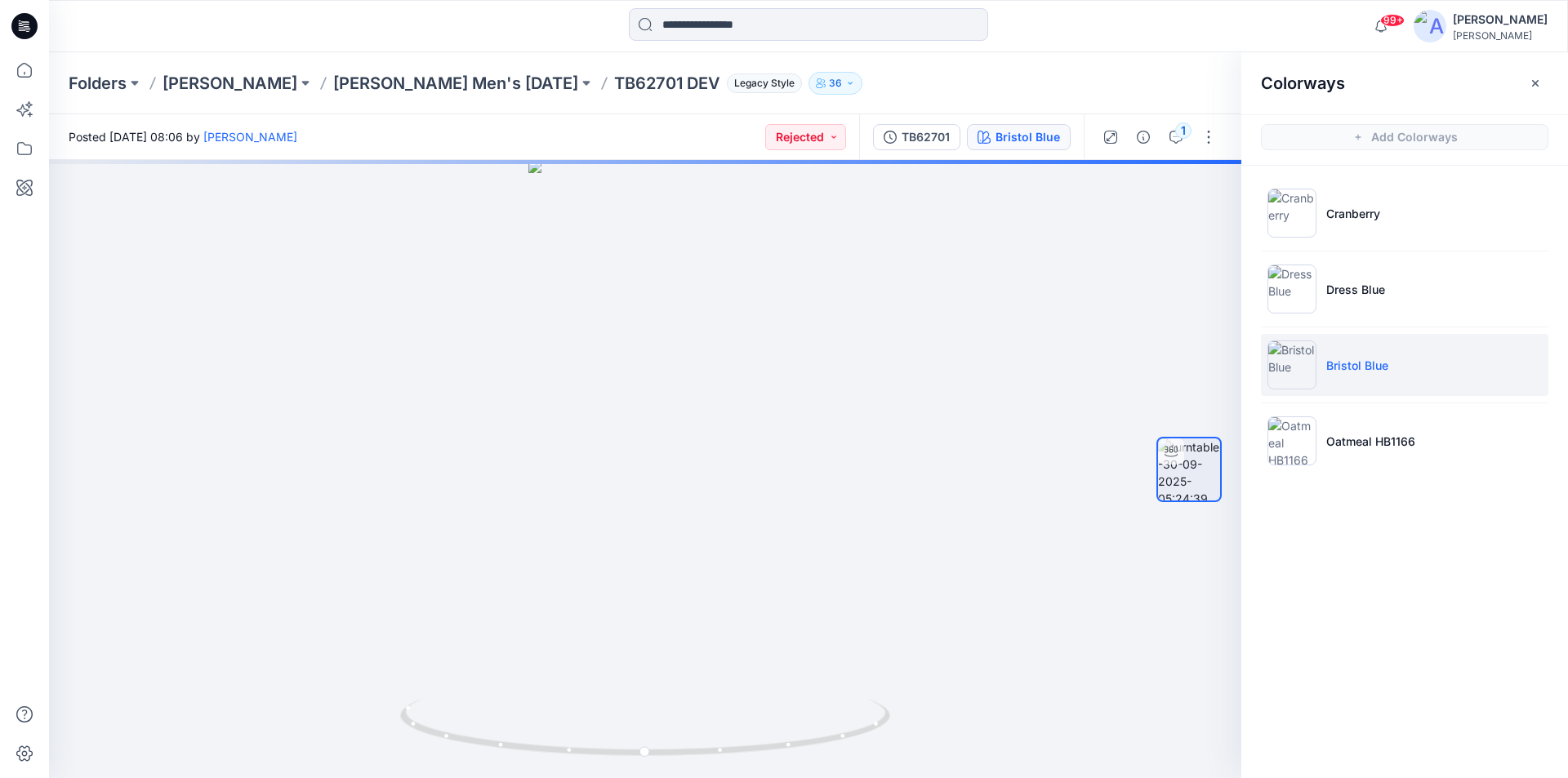
click at [1352, 366] on p "Bristol Blue" at bounding box center [1358, 365] width 63 height 17
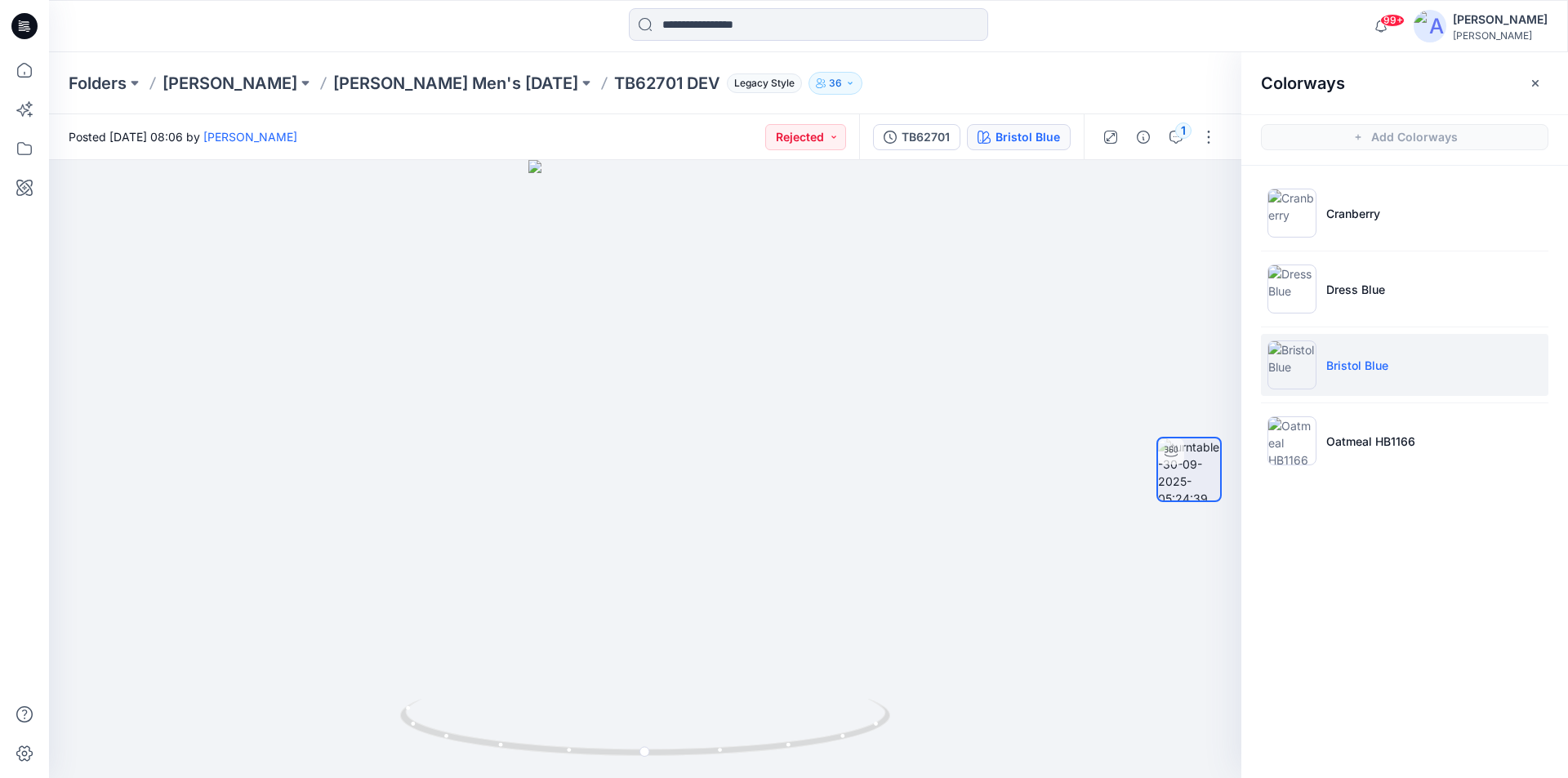
click at [1390, 366] on li "Bristol Blue" at bounding box center [1405, 365] width 288 height 63
click at [1376, 366] on p "Bristol Blue" at bounding box center [1358, 365] width 63 height 17
drag, startPoint x: 1394, startPoint y: 364, endPoint x: 1323, endPoint y: 365, distance: 71.0
click at [1323, 365] on li "Bristol Blue" at bounding box center [1405, 365] width 288 height 63
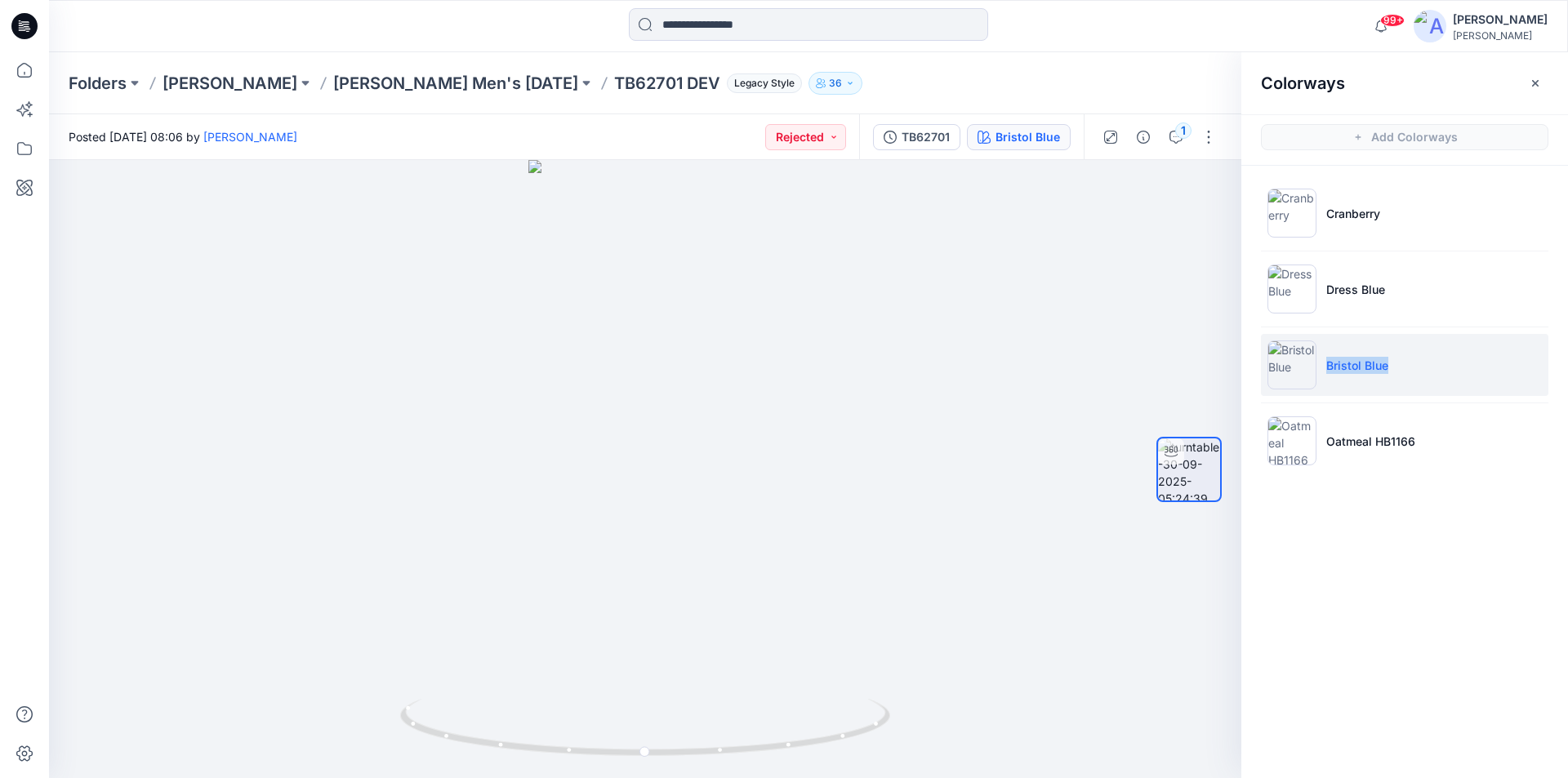
copy p "Bristol Blue"
click at [1378, 441] on p "Oatmeal HB1166" at bounding box center [1372, 441] width 89 height 17
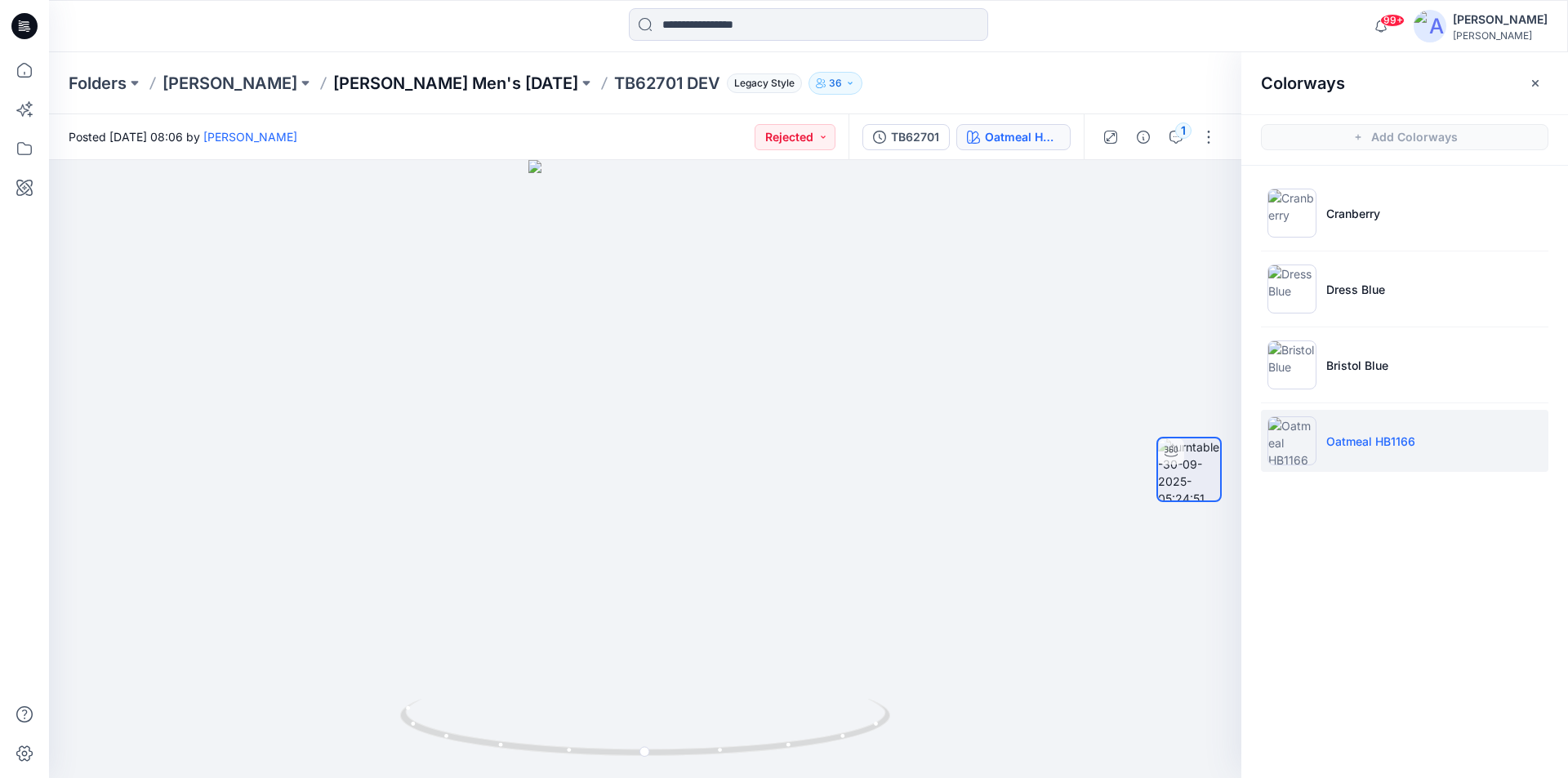
click at [409, 90] on p "[PERSON_NAME] Men's [DATE]" at bounding box center [456, 82] width 245 height 23
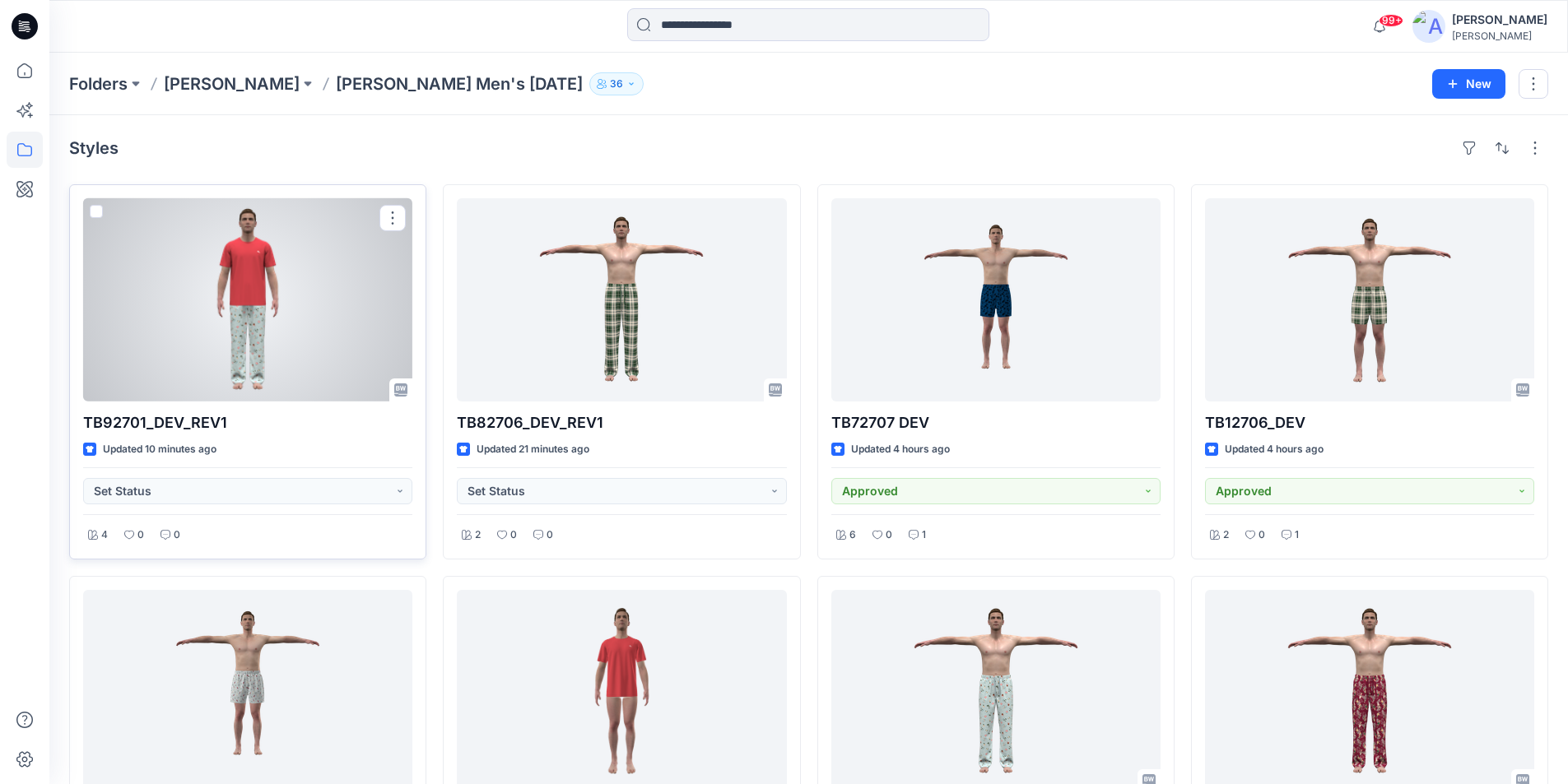
click at [261, 361] on div at bounding box center [247, 299] width 329 height 203
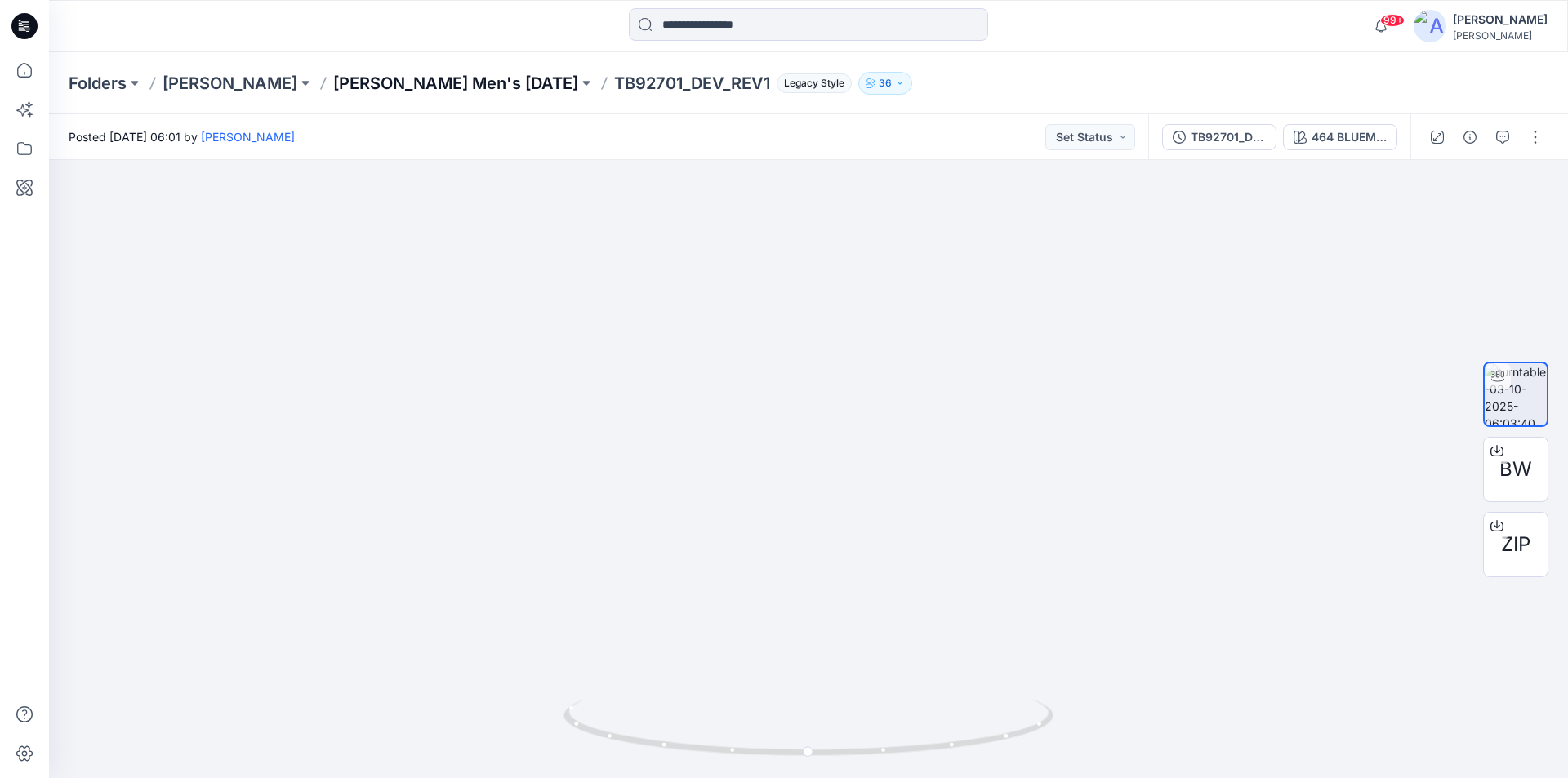
click at [385, 85] on p "Tommy Bahama Men's NOV 25" at bounding box center [456, 82] width 245 height 23
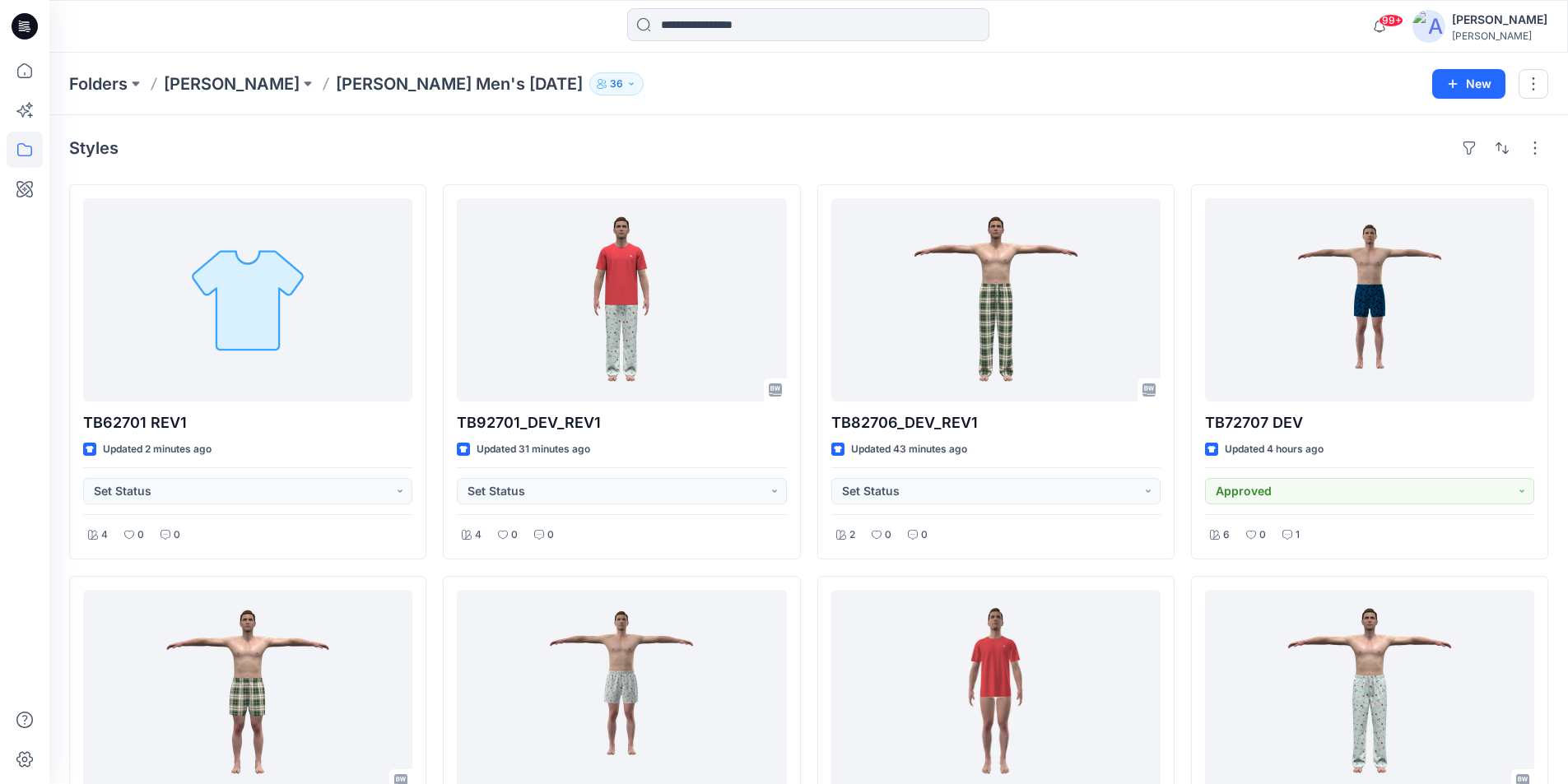
click at [22, 35] on icon at bounding box center [25, 26] width 26 height 26
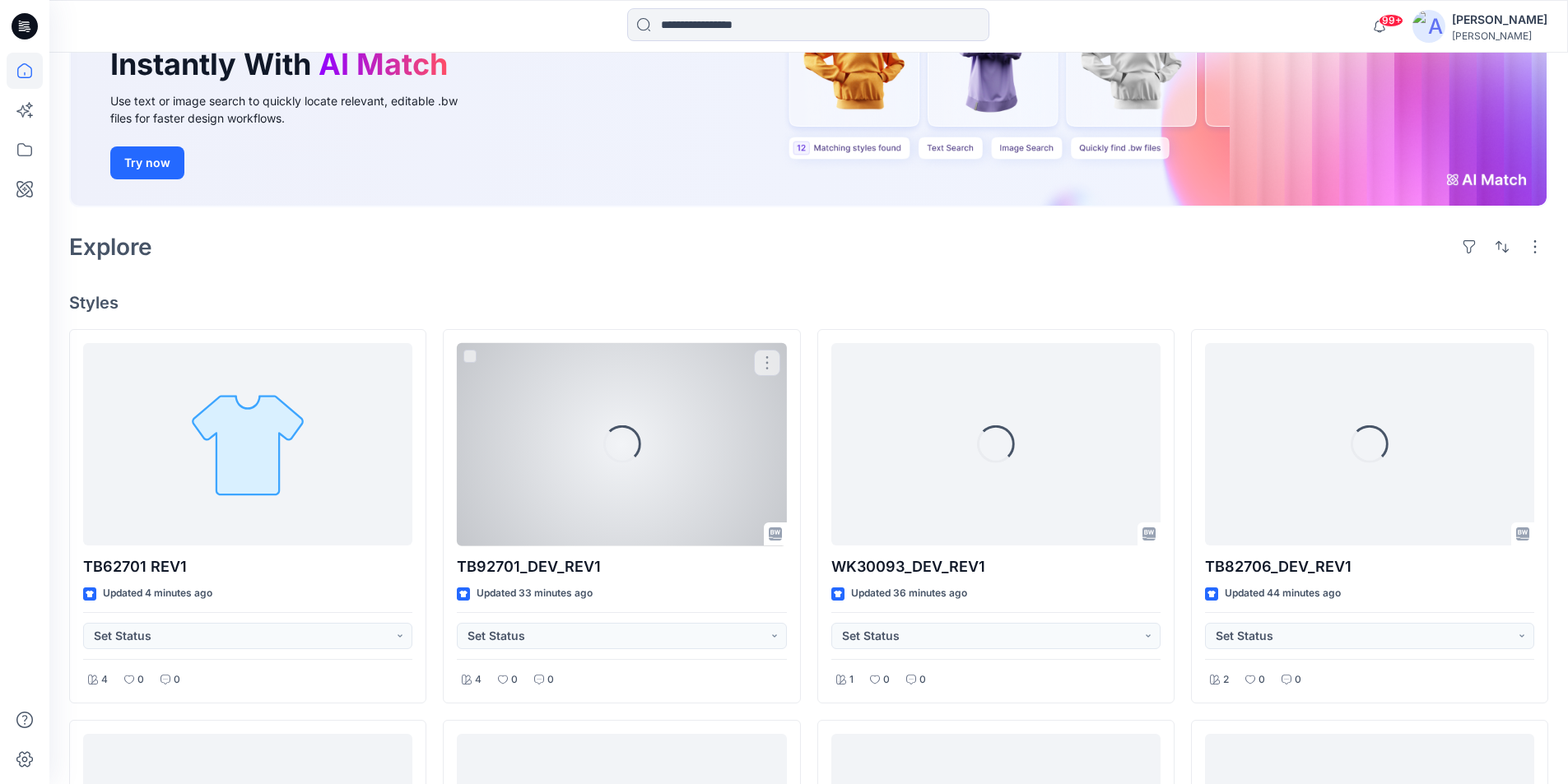
scroll to position [247, 0]
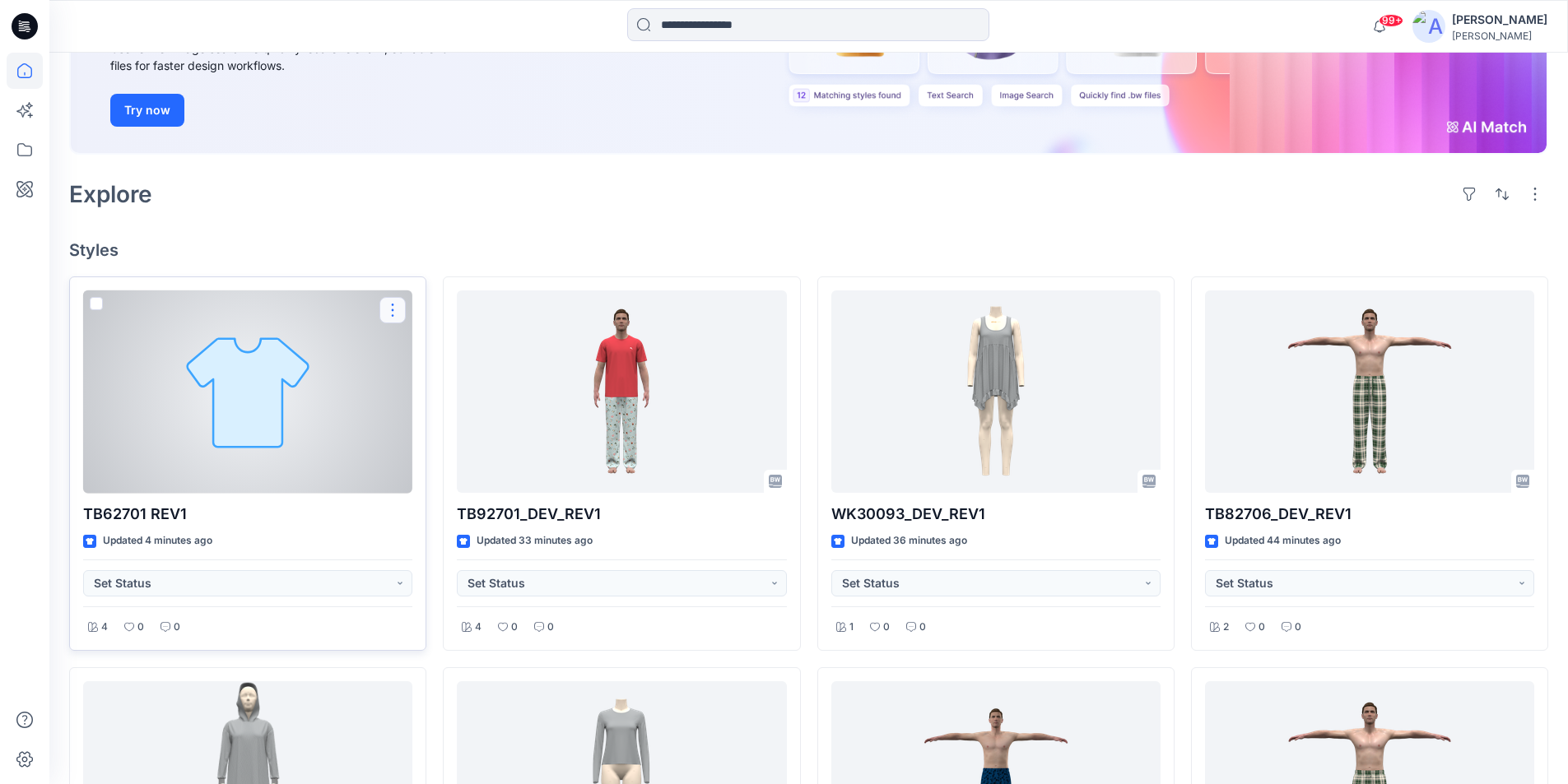
click at [388, 309] on button "button" at bounding box center [392, 310] width 26 height 26
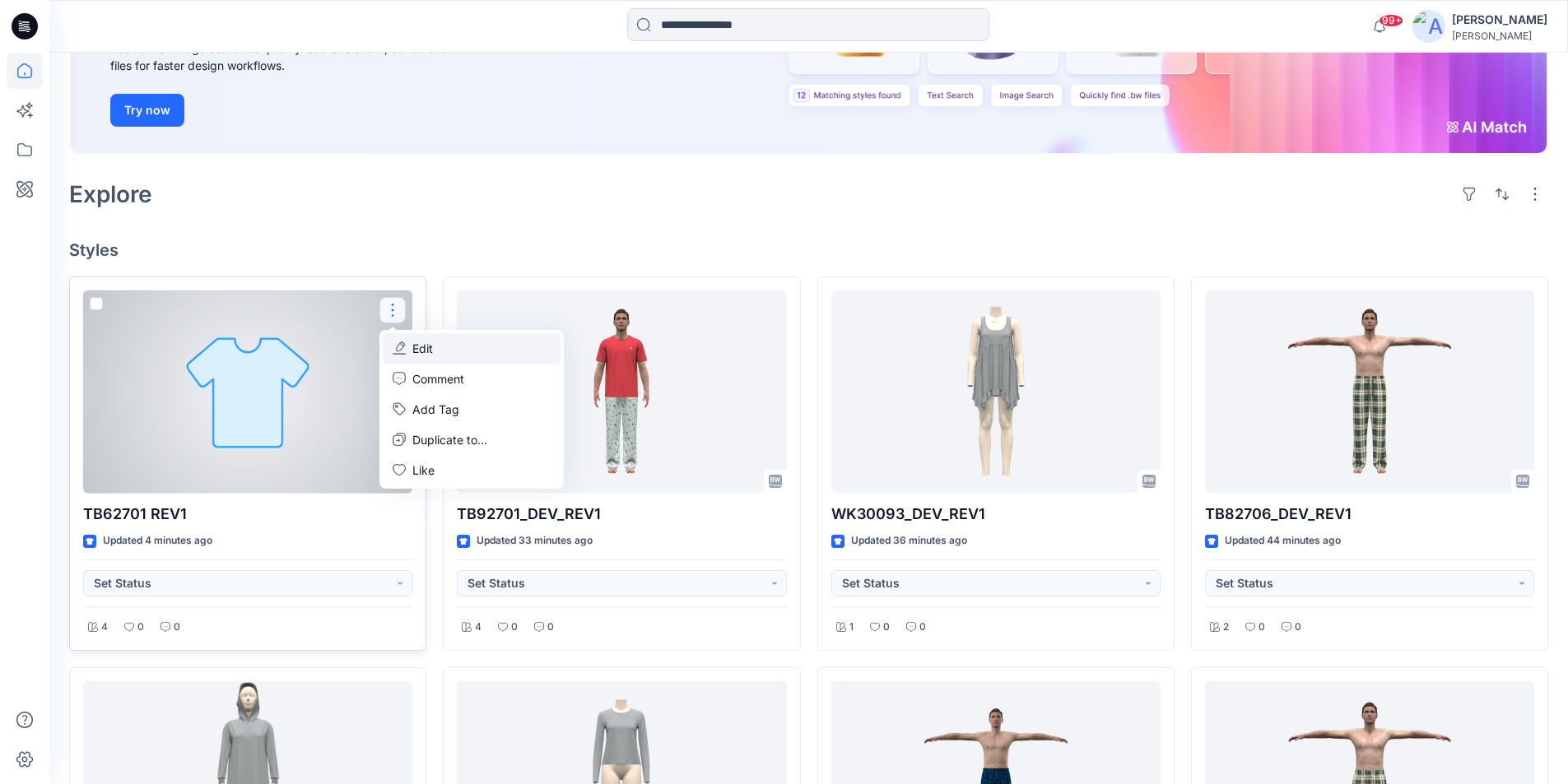
click at [411, 353] on button "Edit" at bounding box center [472, 348] width 178 height 30
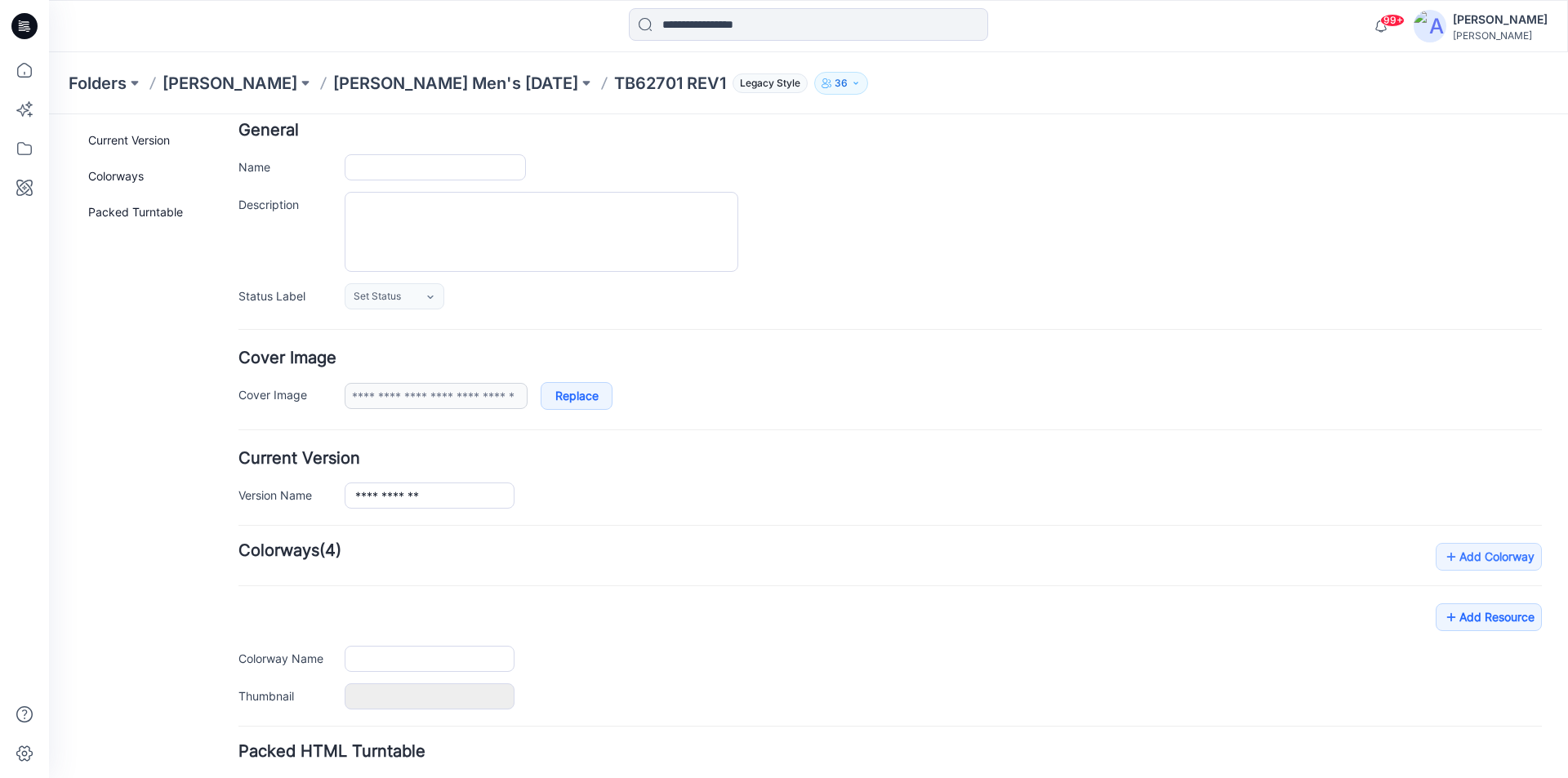
type input "**********"
type input "*********"
type input "**********"
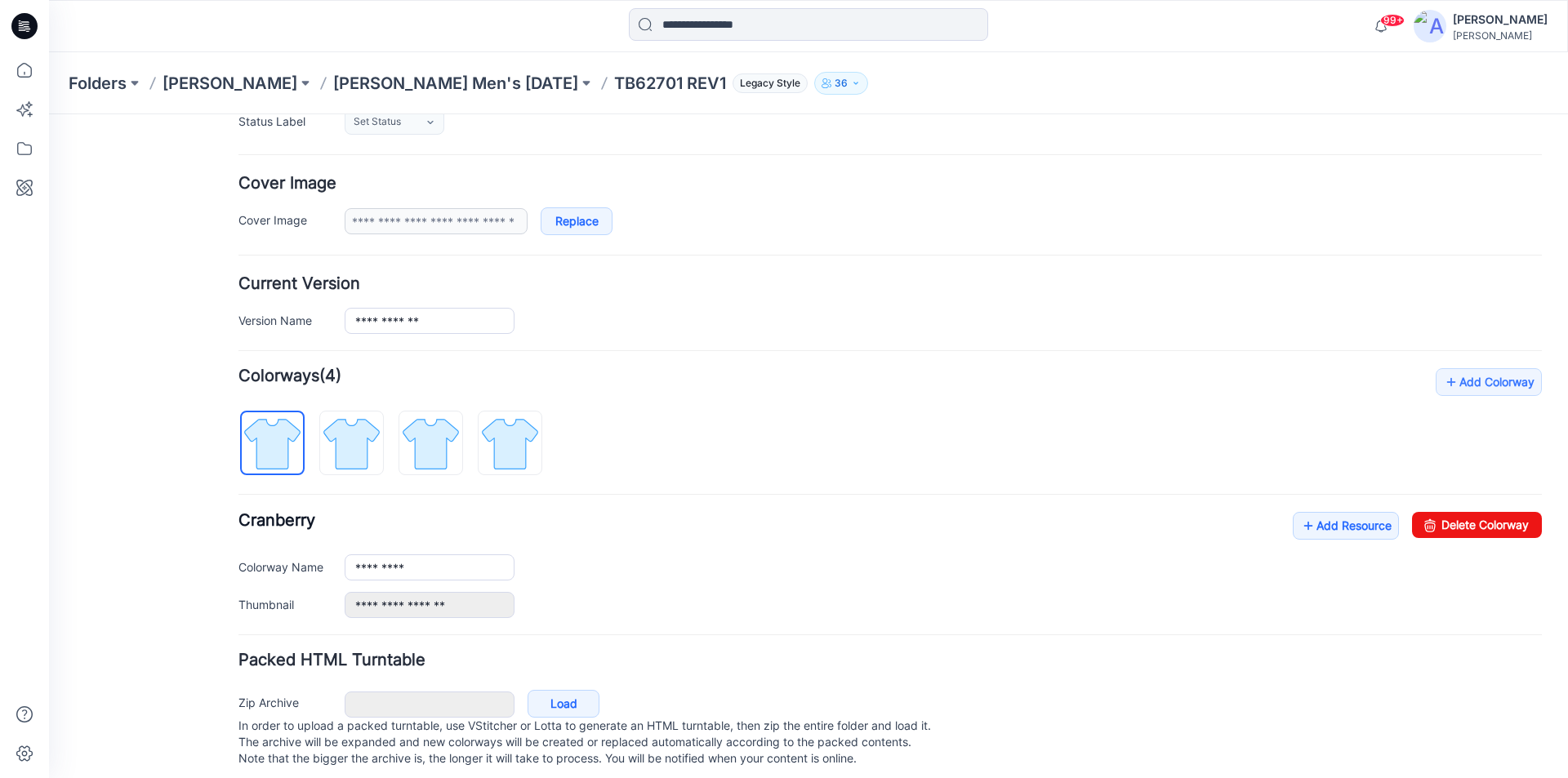
scroll to position [284, 0]
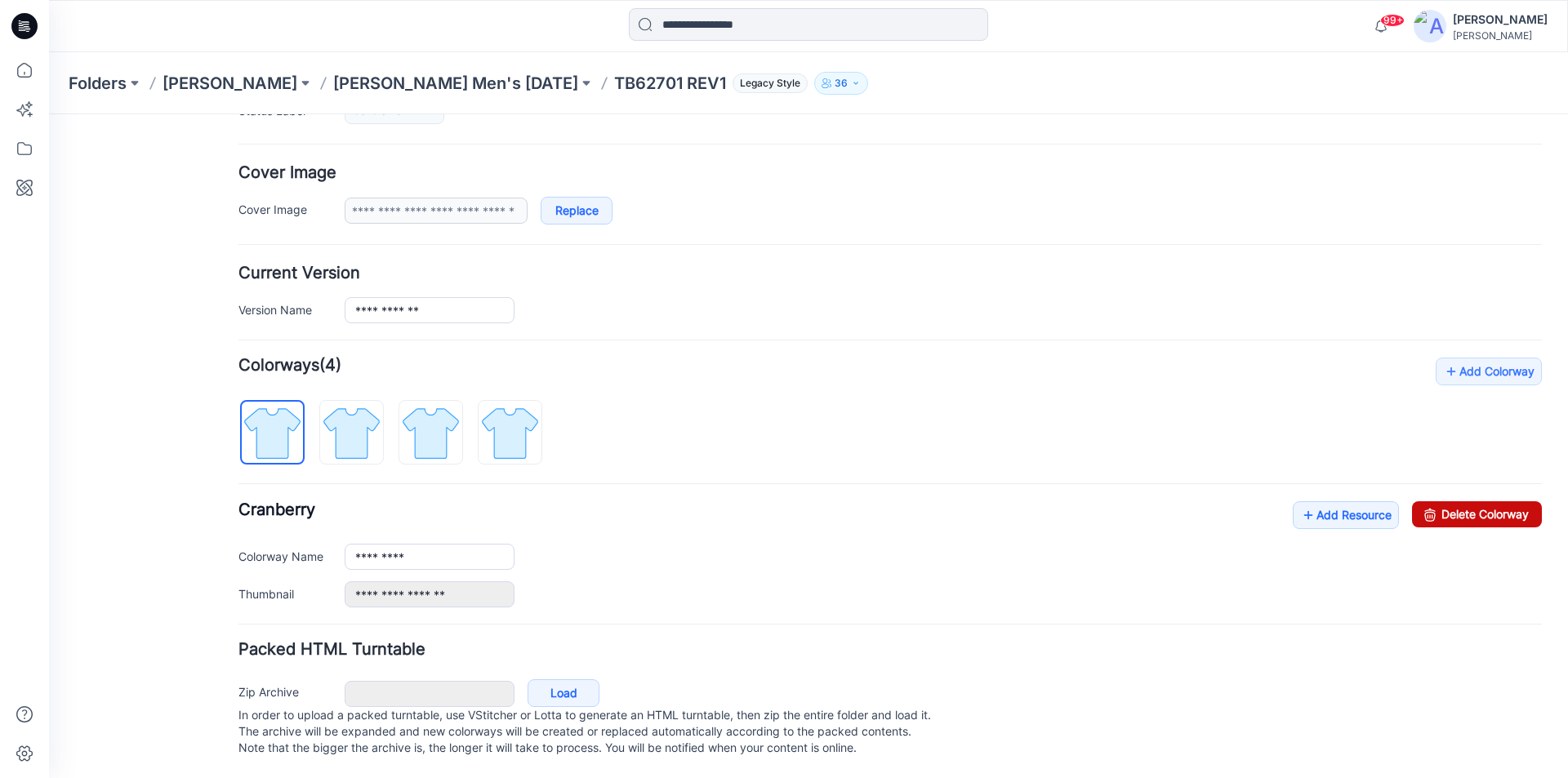
click at [1447, 501] on link "Delete Colorway" at bounding box center [1477, 514] width 130 height 26
type input "**********"
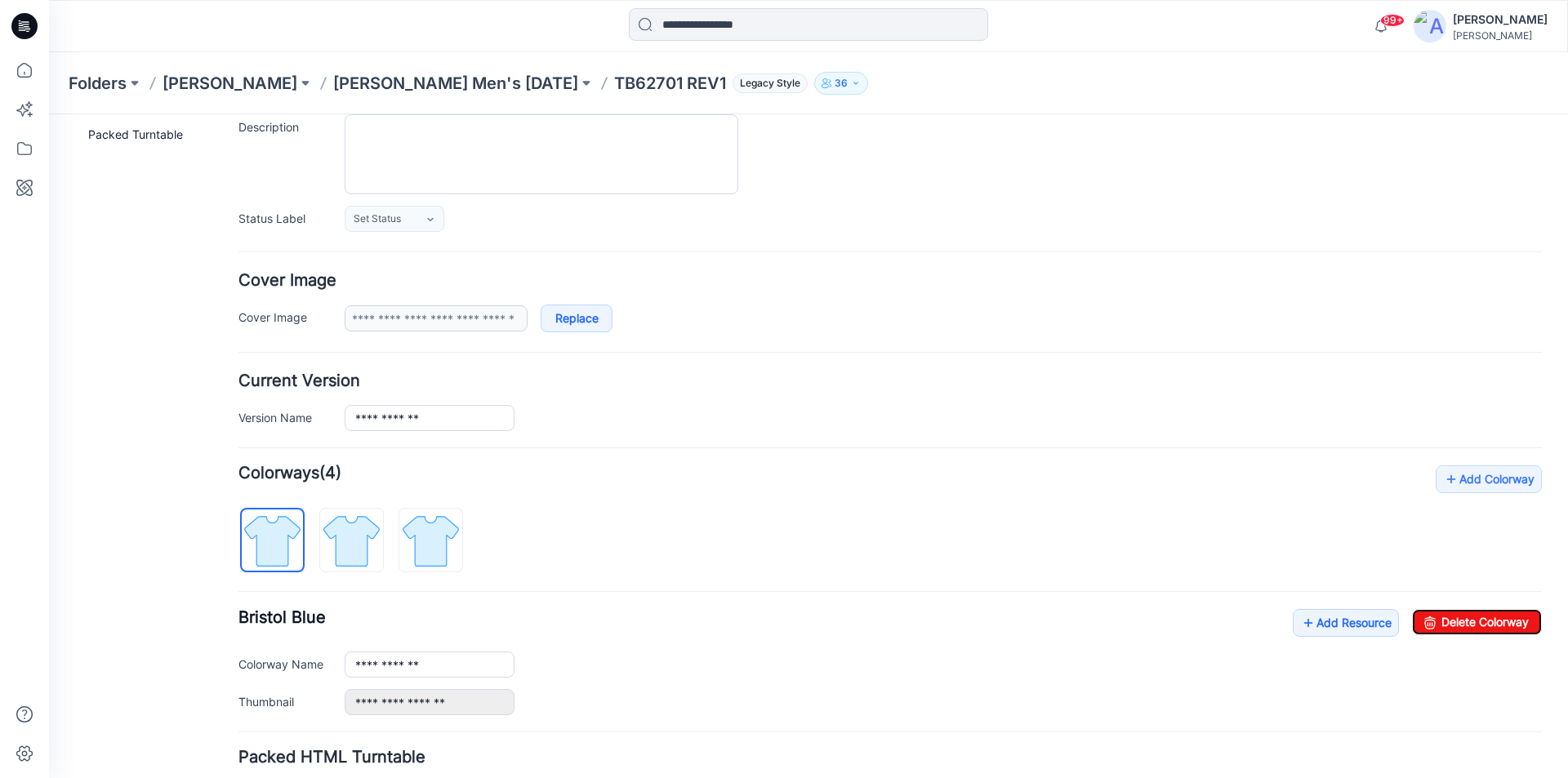
scroll to position [0, 0]
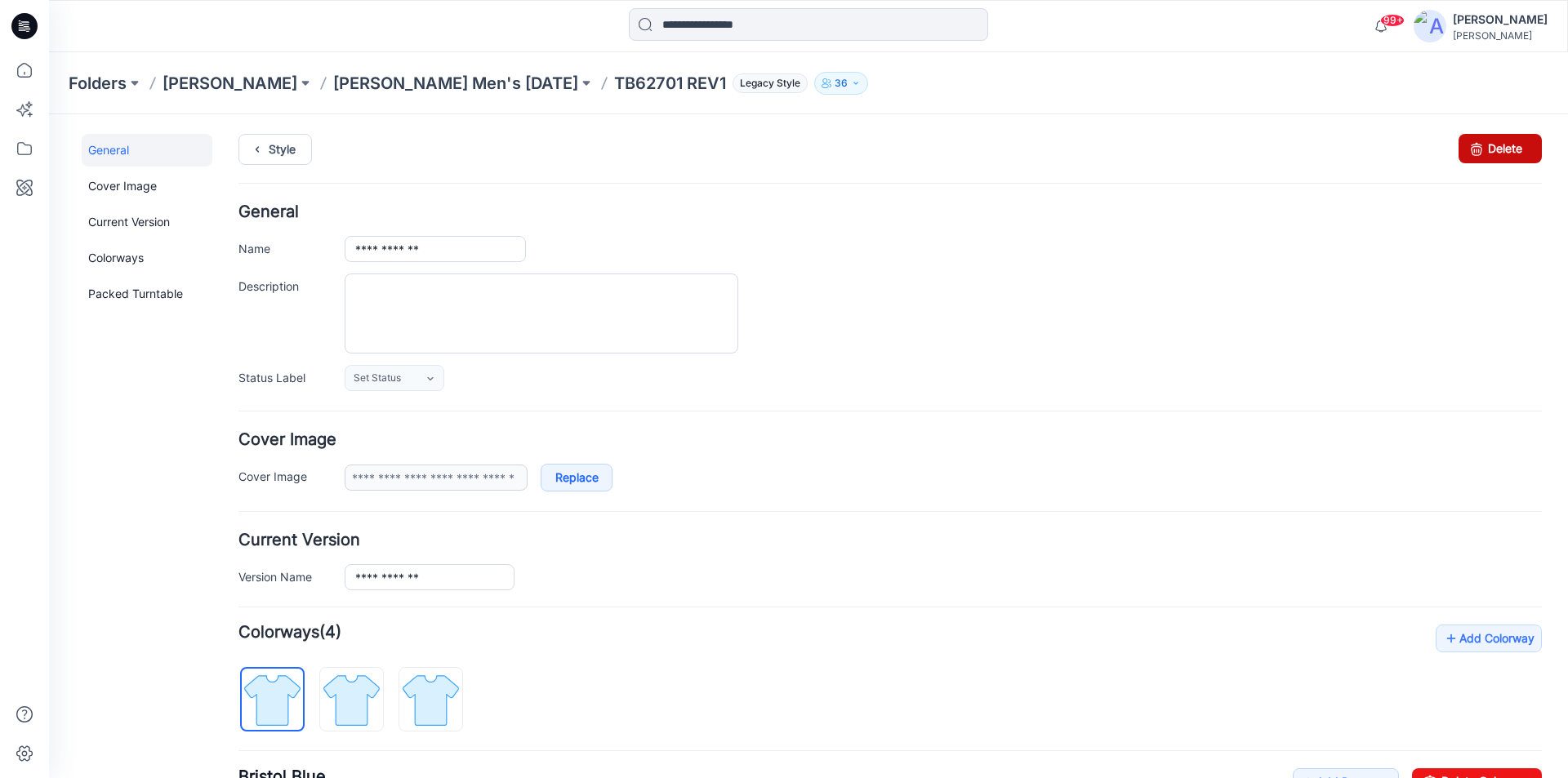
click at [1472, 157] on icon at bounding box center [1477, 149] width 23 height 30
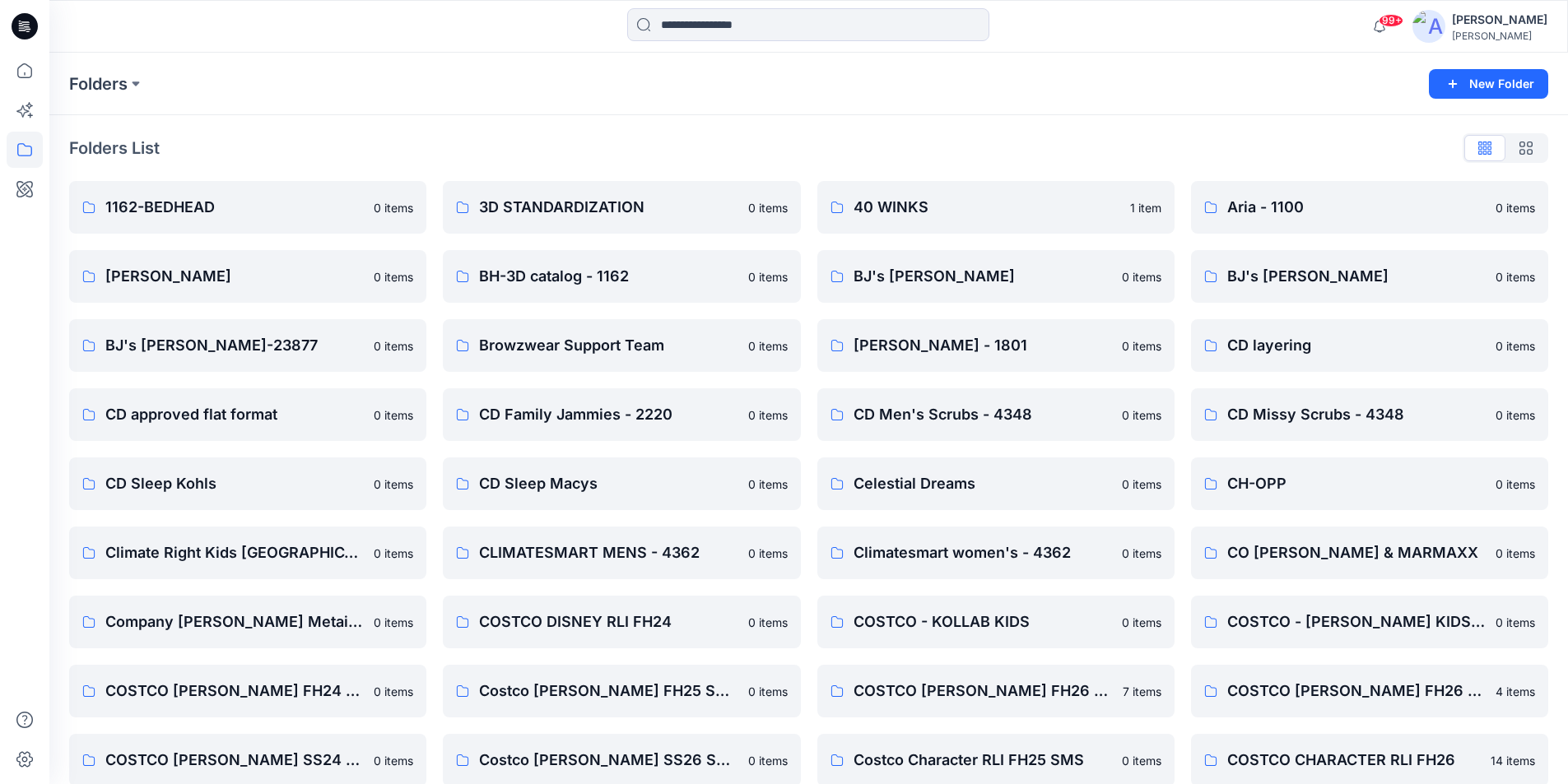
click at [25, 17] on icon at bounding box center [25, 26] width 26 height 26
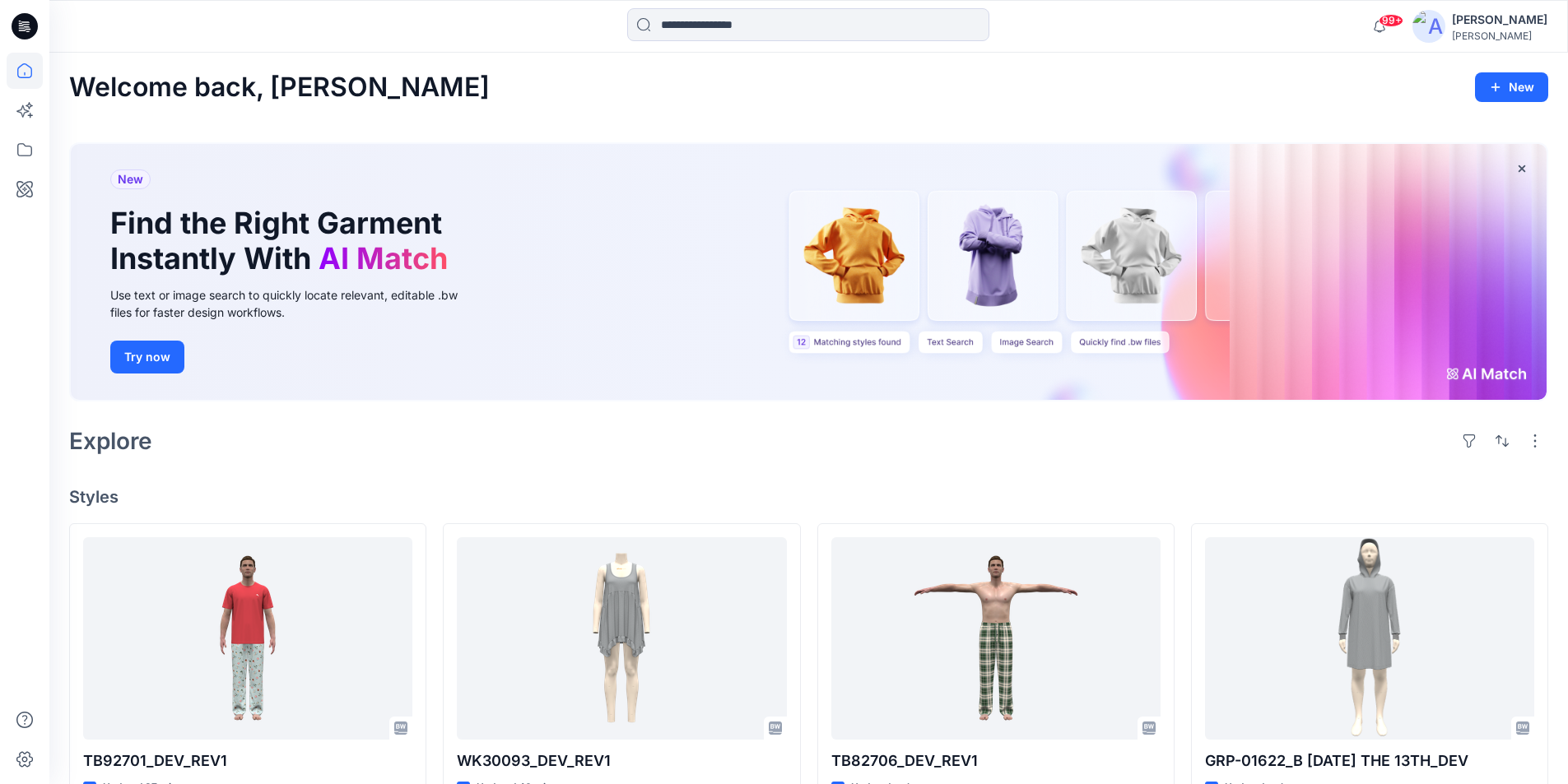
click at [26, 28] on icon at bounding box center [25, 26] width 26 height 26
click at [25, 26] on icon at bounding box center [25, 26] width 26 height 26
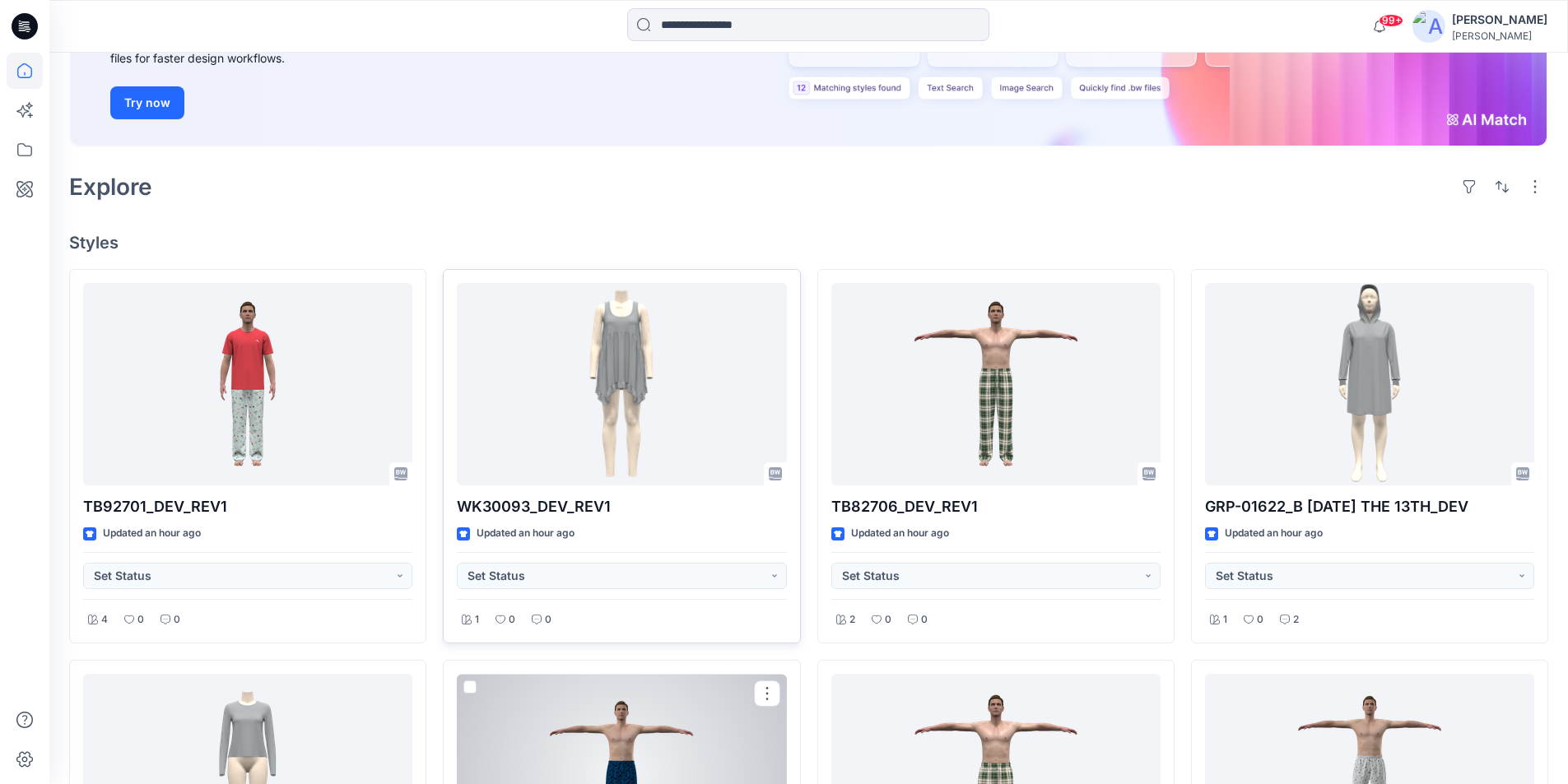
scroll to position [247, 0]
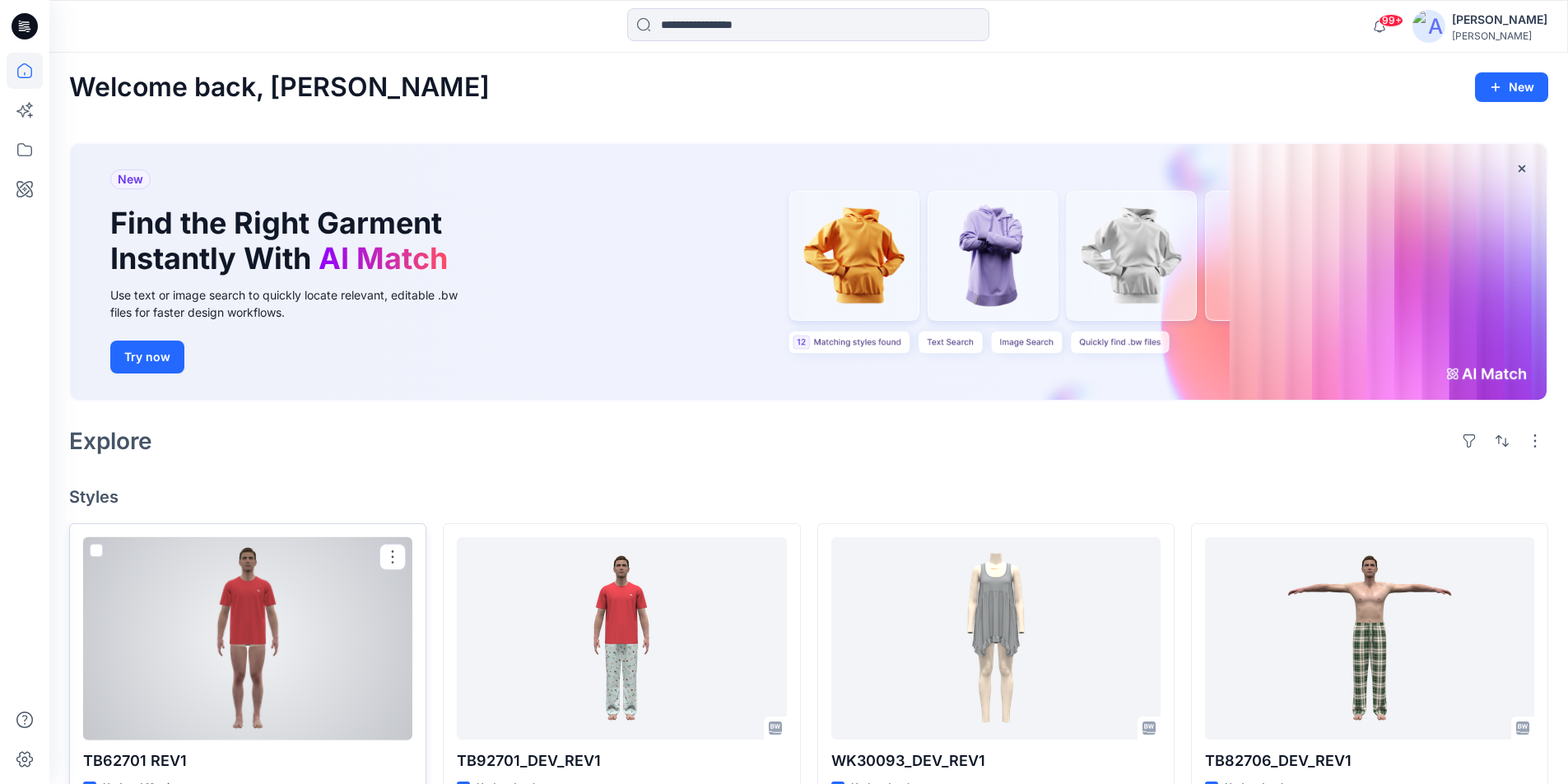
click at [269, 655] on div at bounding box center [247, 638] width 329 height 203
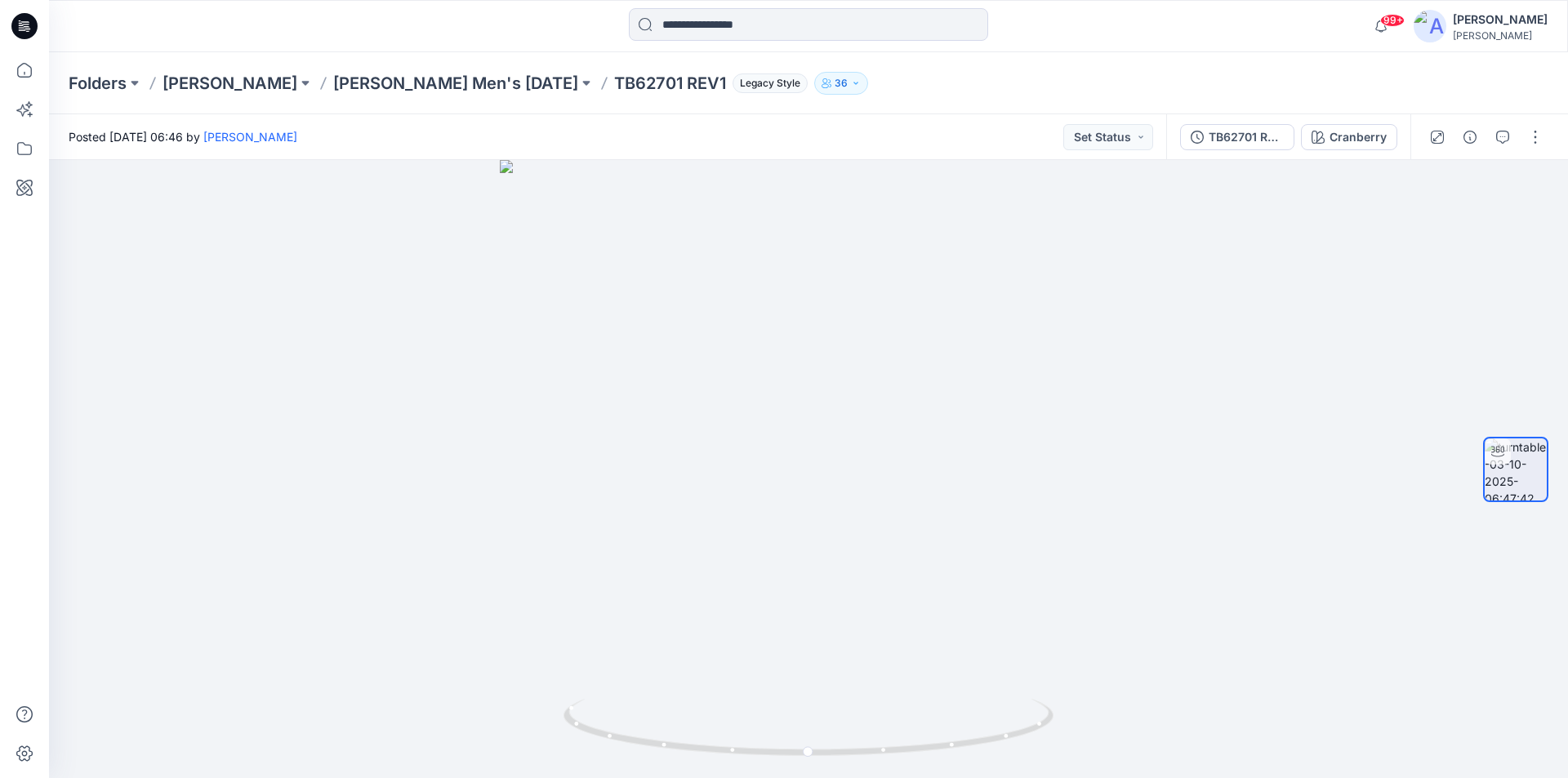
click at [26, 47] on icon at bounding box center [25, 26] width 26 height 53
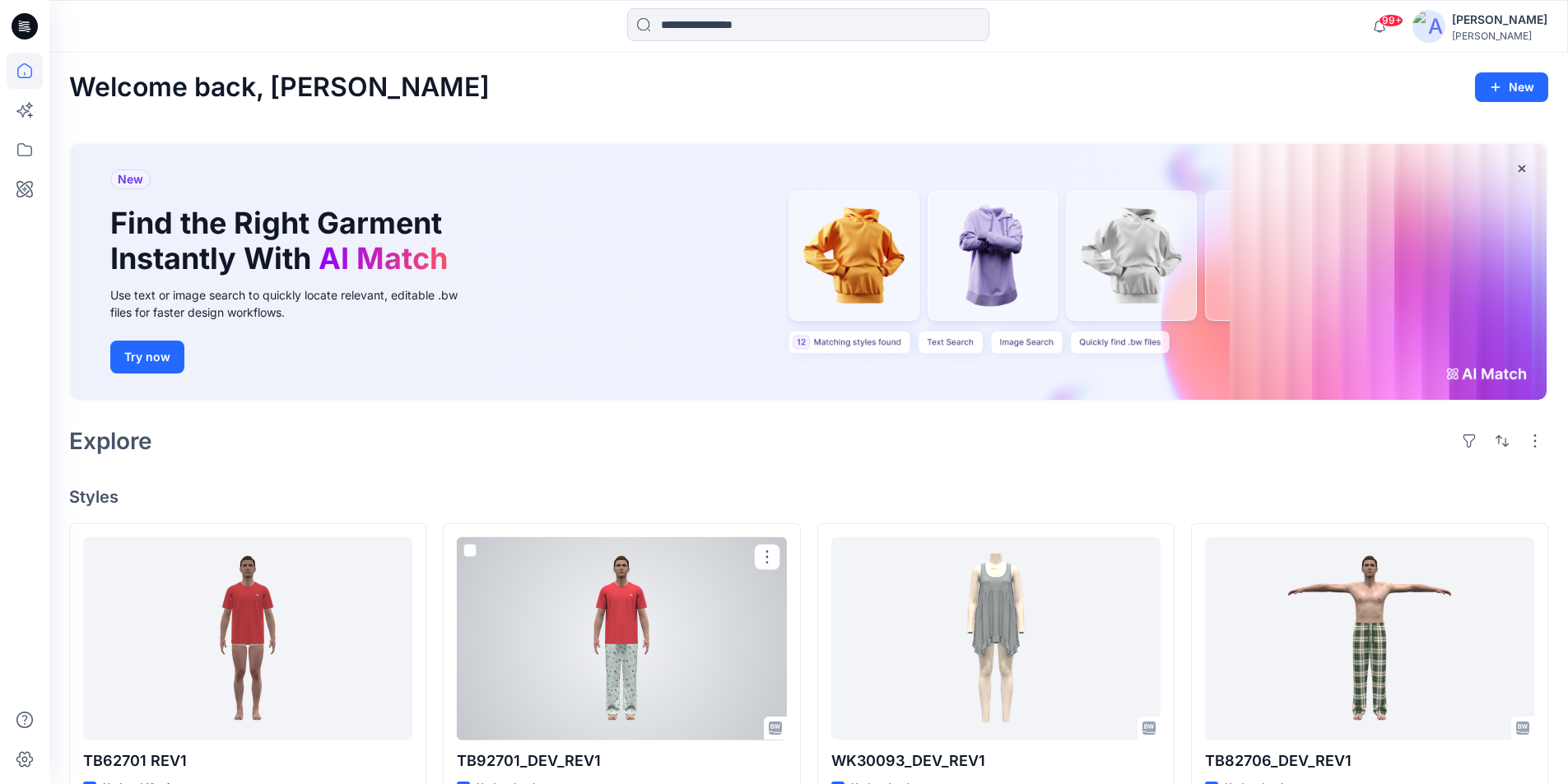
click at [642, 659] on div at bounding box center [621, 638] width 329 height 203
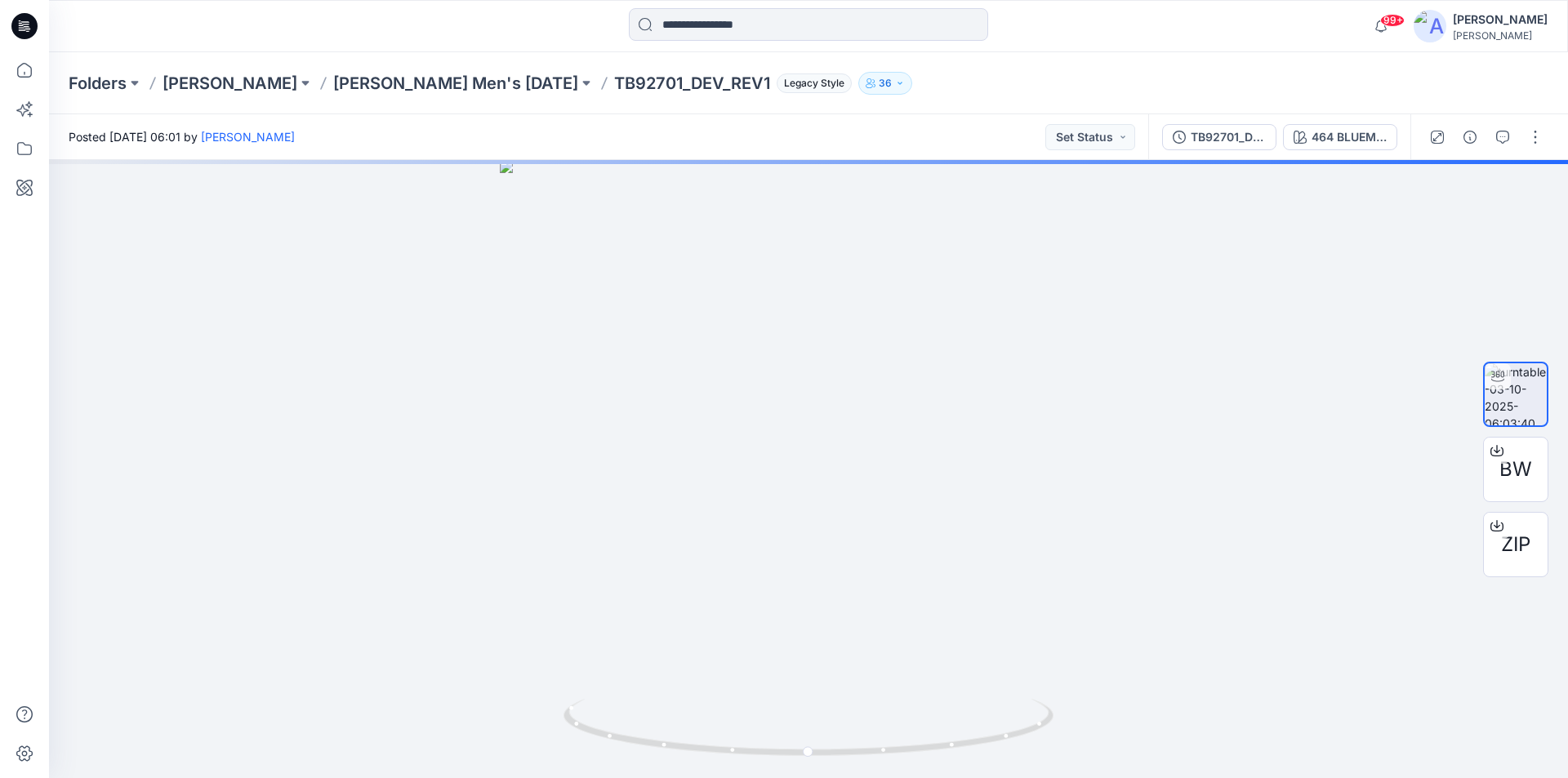
click at [30, 33] on icon at bounding box center [25, 26] width 26 height 26
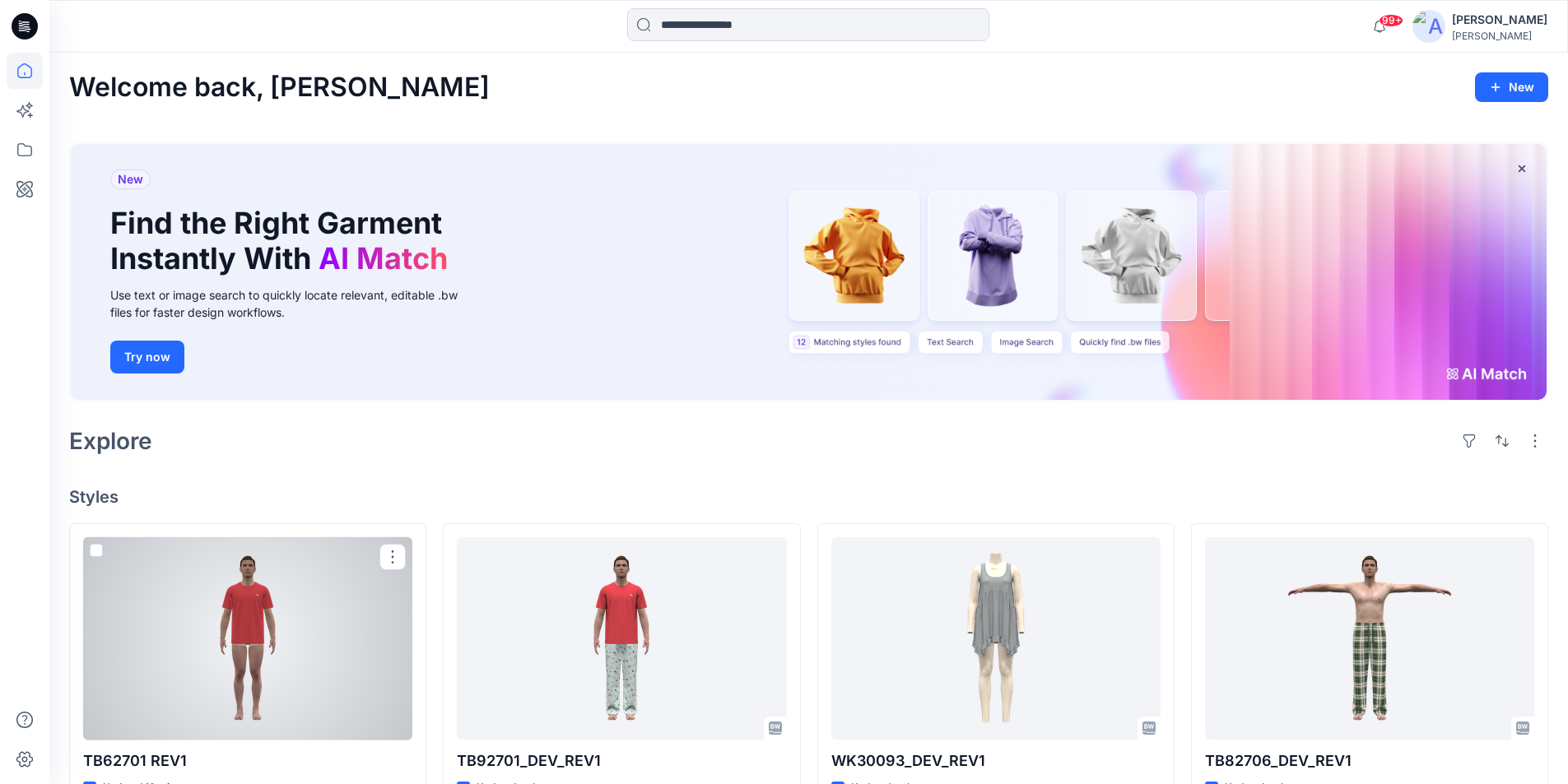
click at [319, 641] on div at bounding box center [247, 638] width 329 height 203
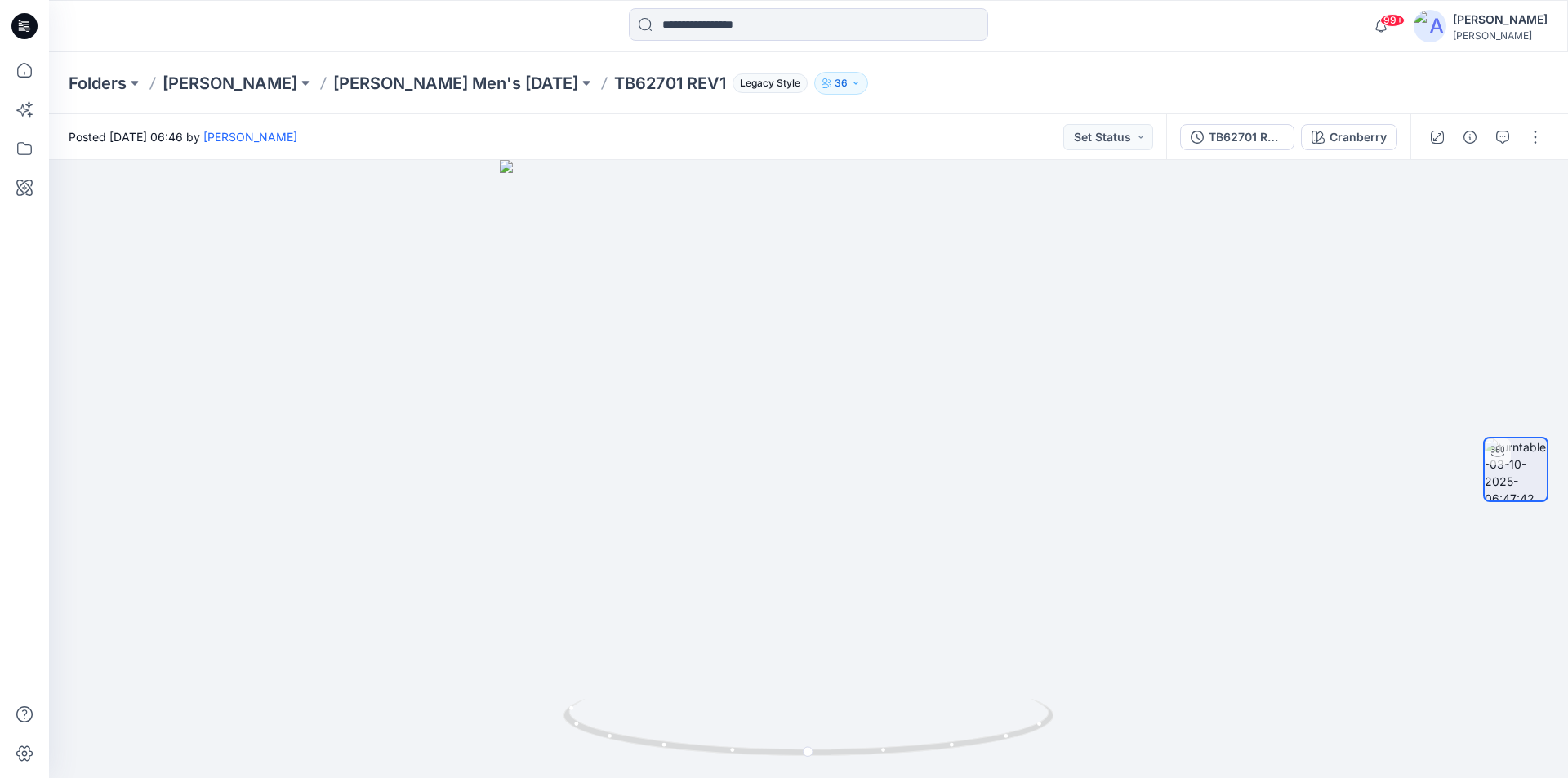
click at [23, 25] on icon at bounding box center [25, 24] width 7 height 1
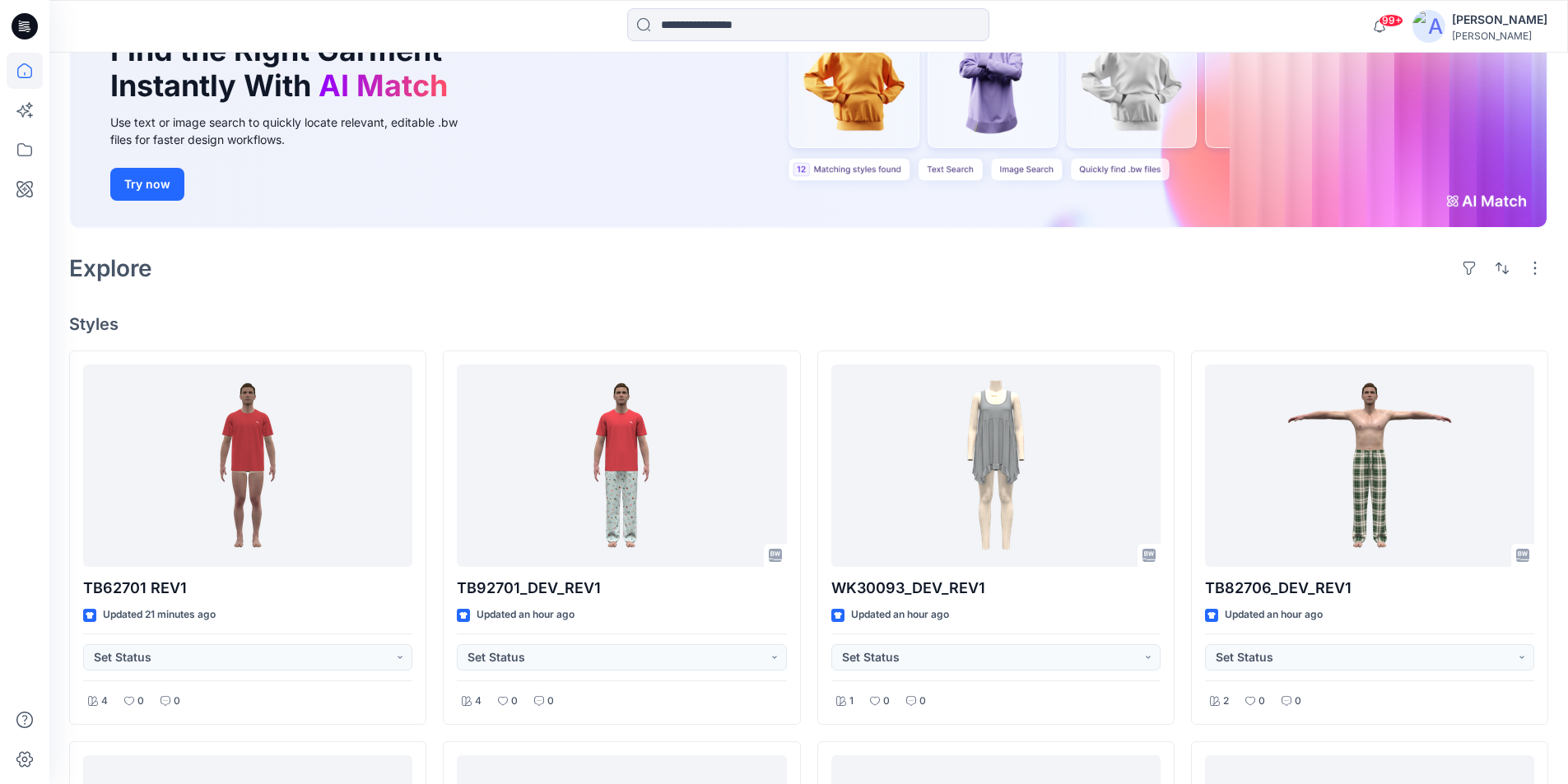
scroll to position [165, 0]
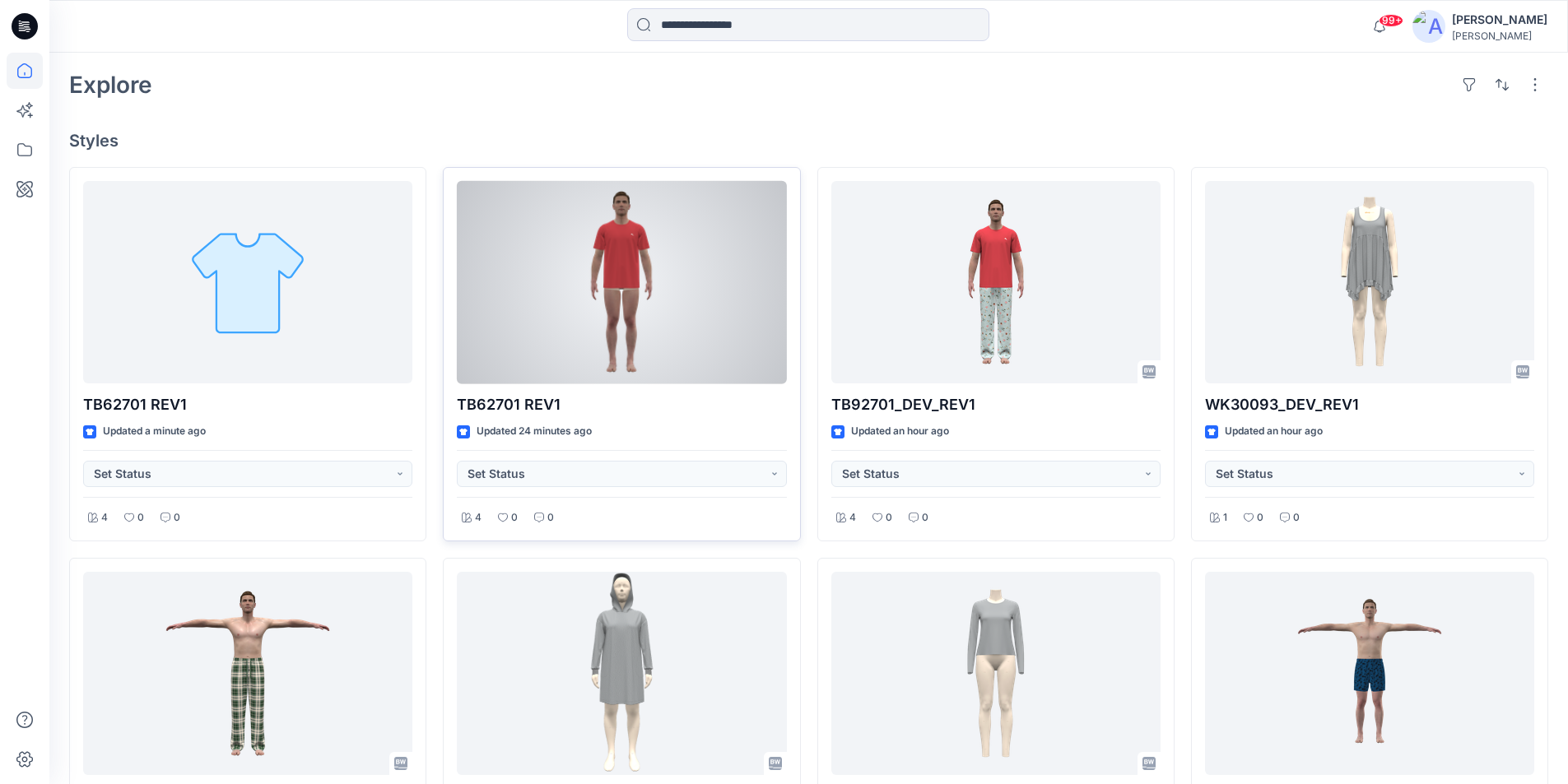
scroll to position [412, 0]
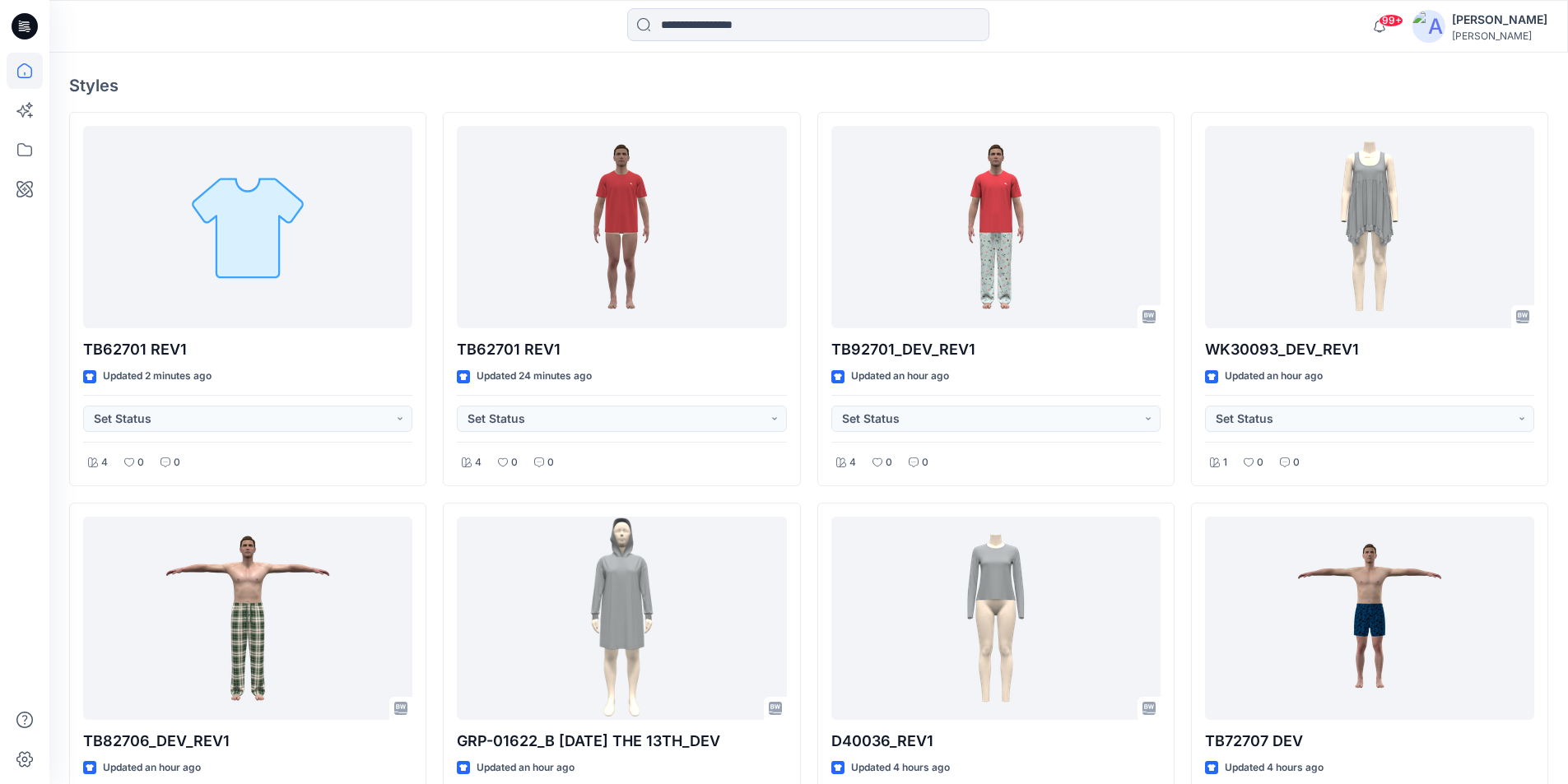
click at [28, 21] on icon at bounding box center [25, 26] width 26 height 26
click at [26, 25] on icon at bounding box center [25, 24] width 7 height 1
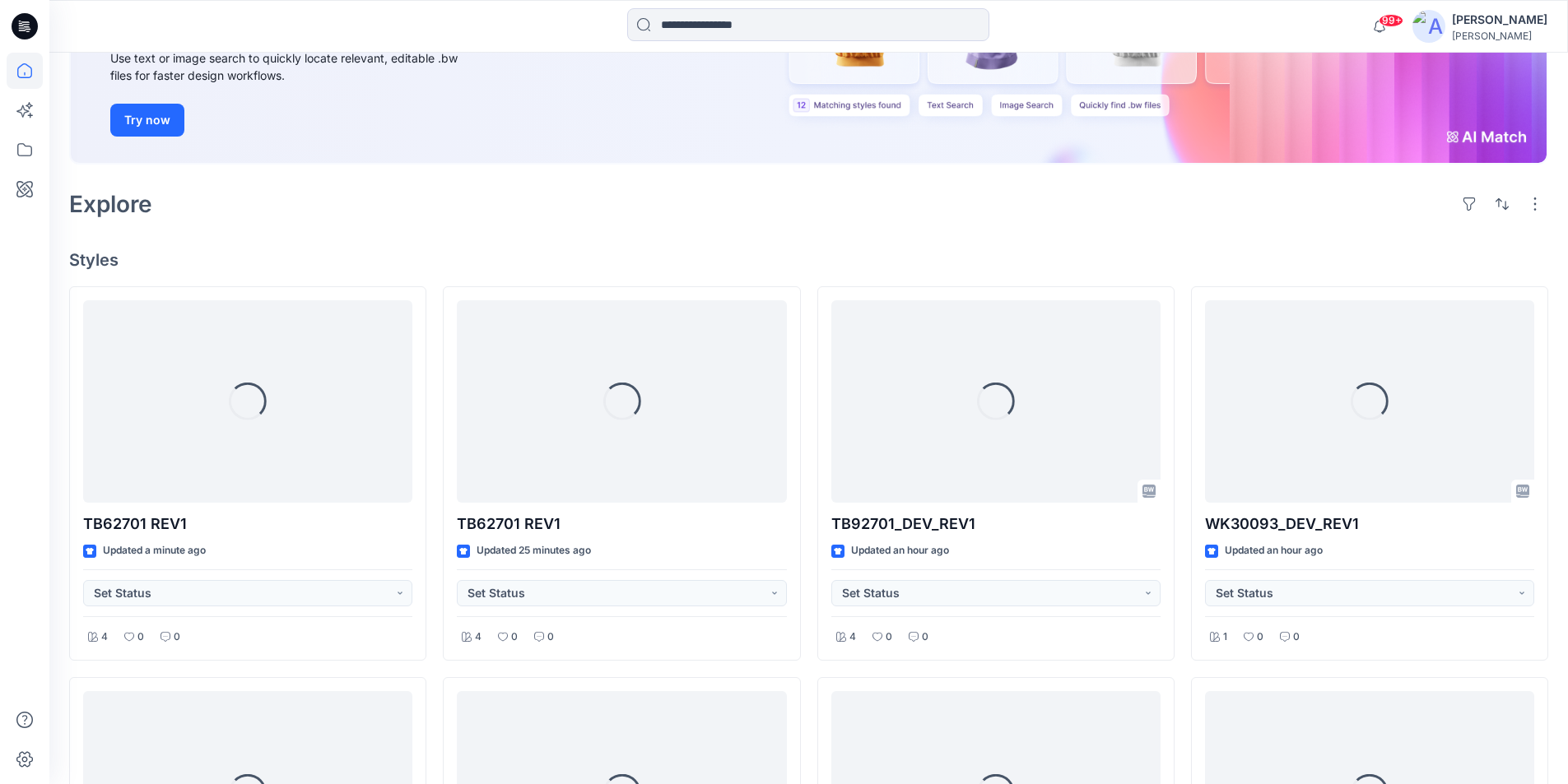
scroll to position [247, 0]
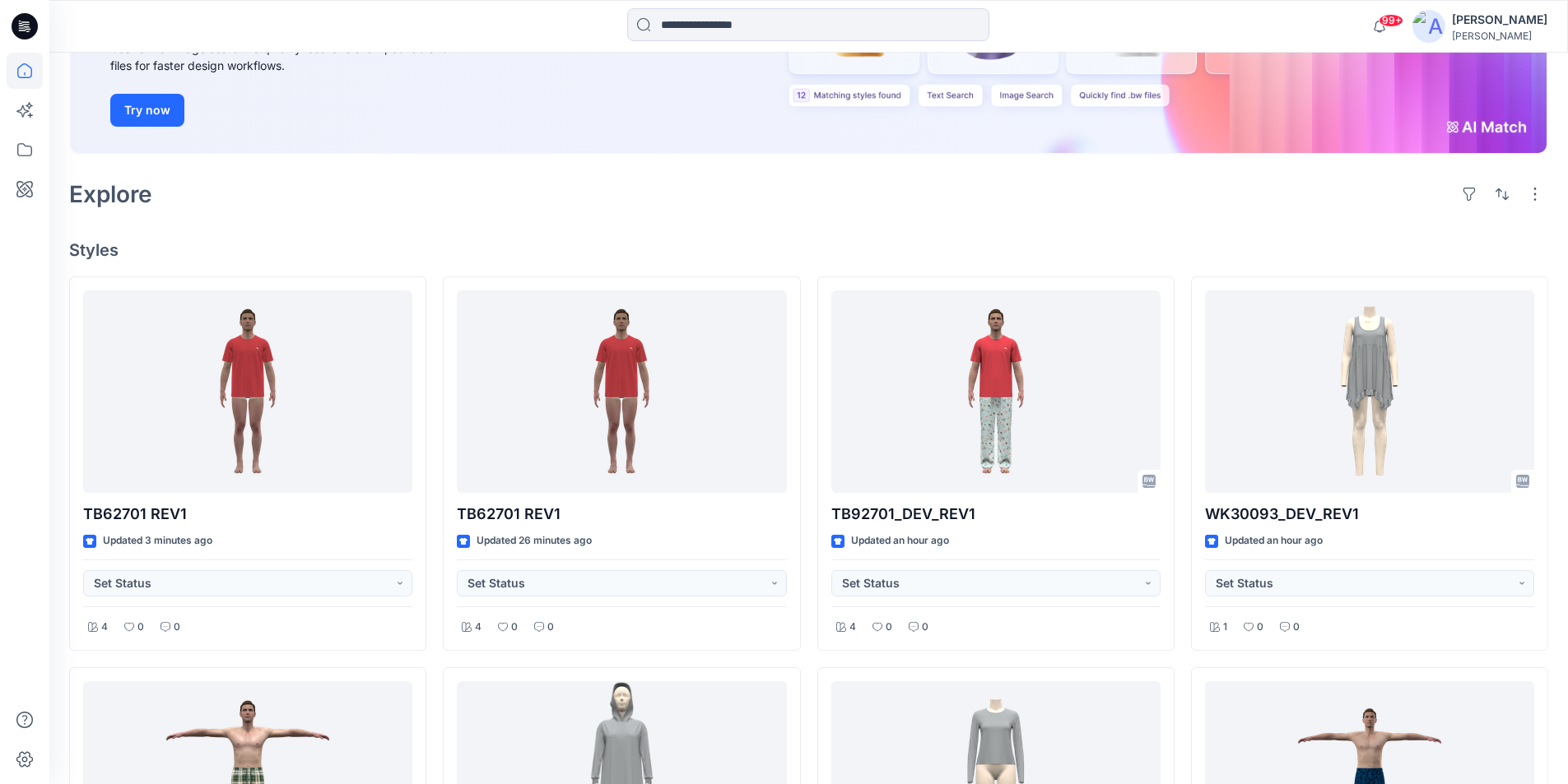
click at [24, 33] on icon at bounding box center [25, 26] width 26 height 26
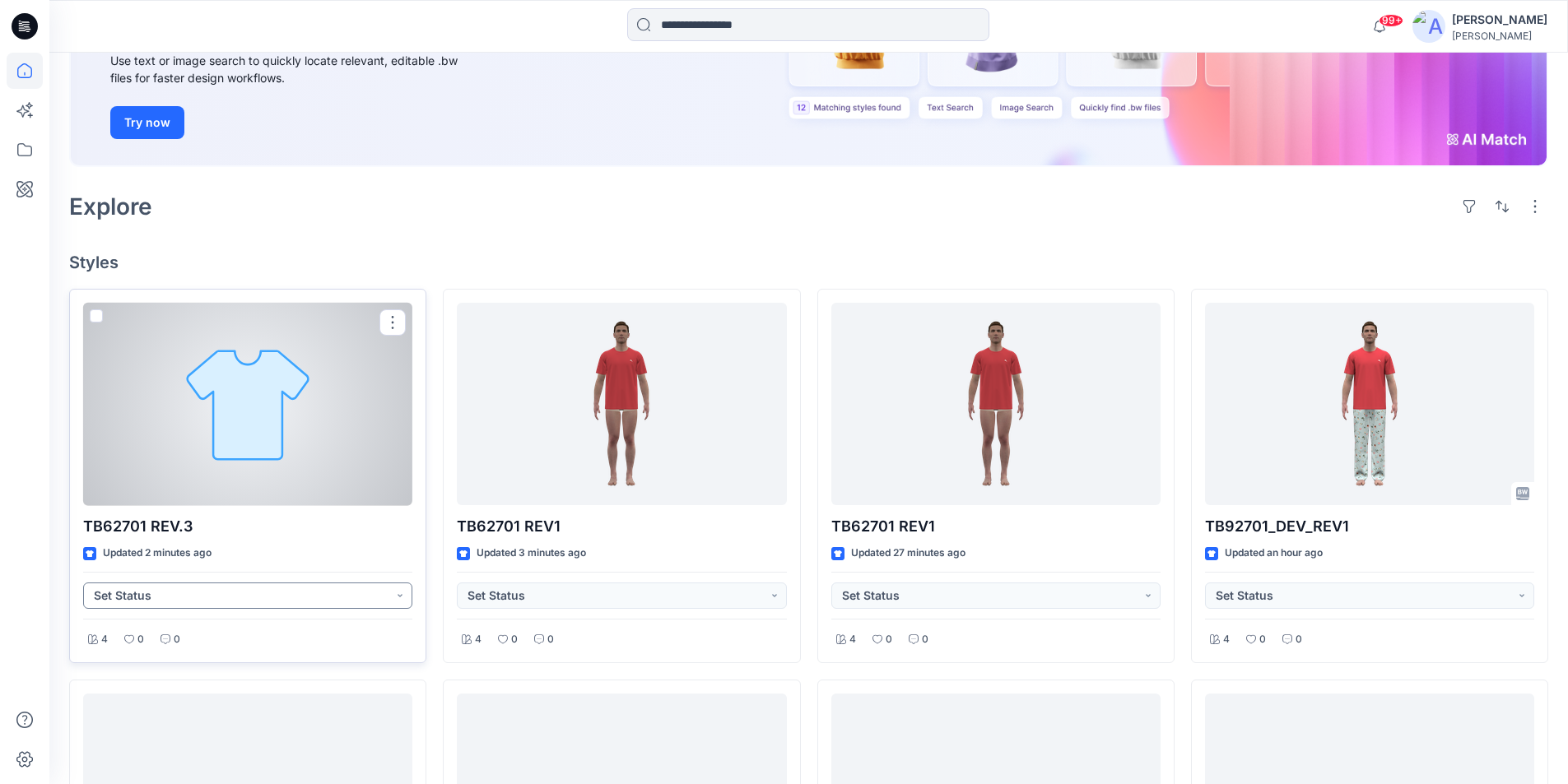
scroll to position [153, 0]
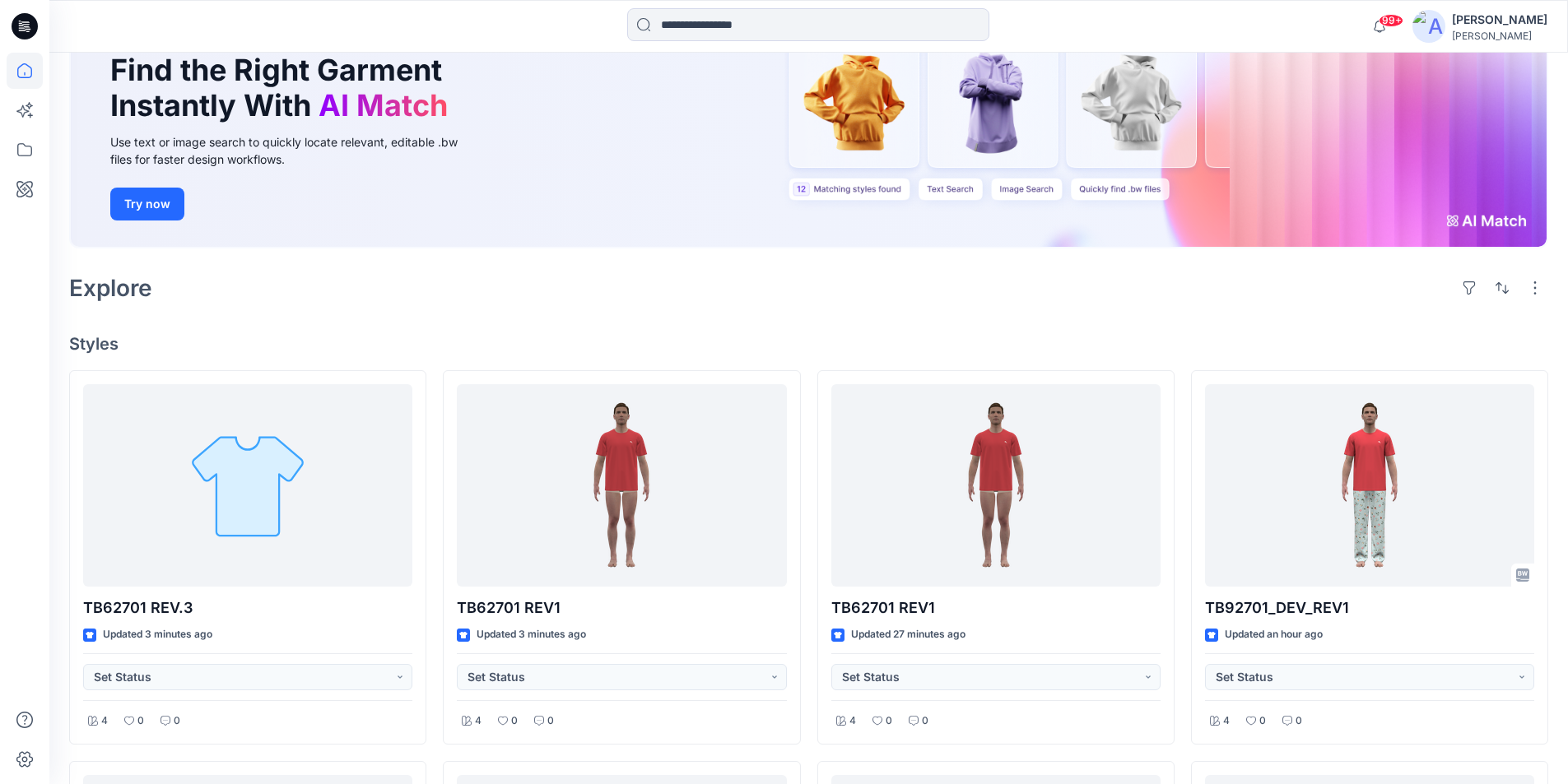
click at [29, 29] on icon at bounding box center [28, 29] width 6 height 1
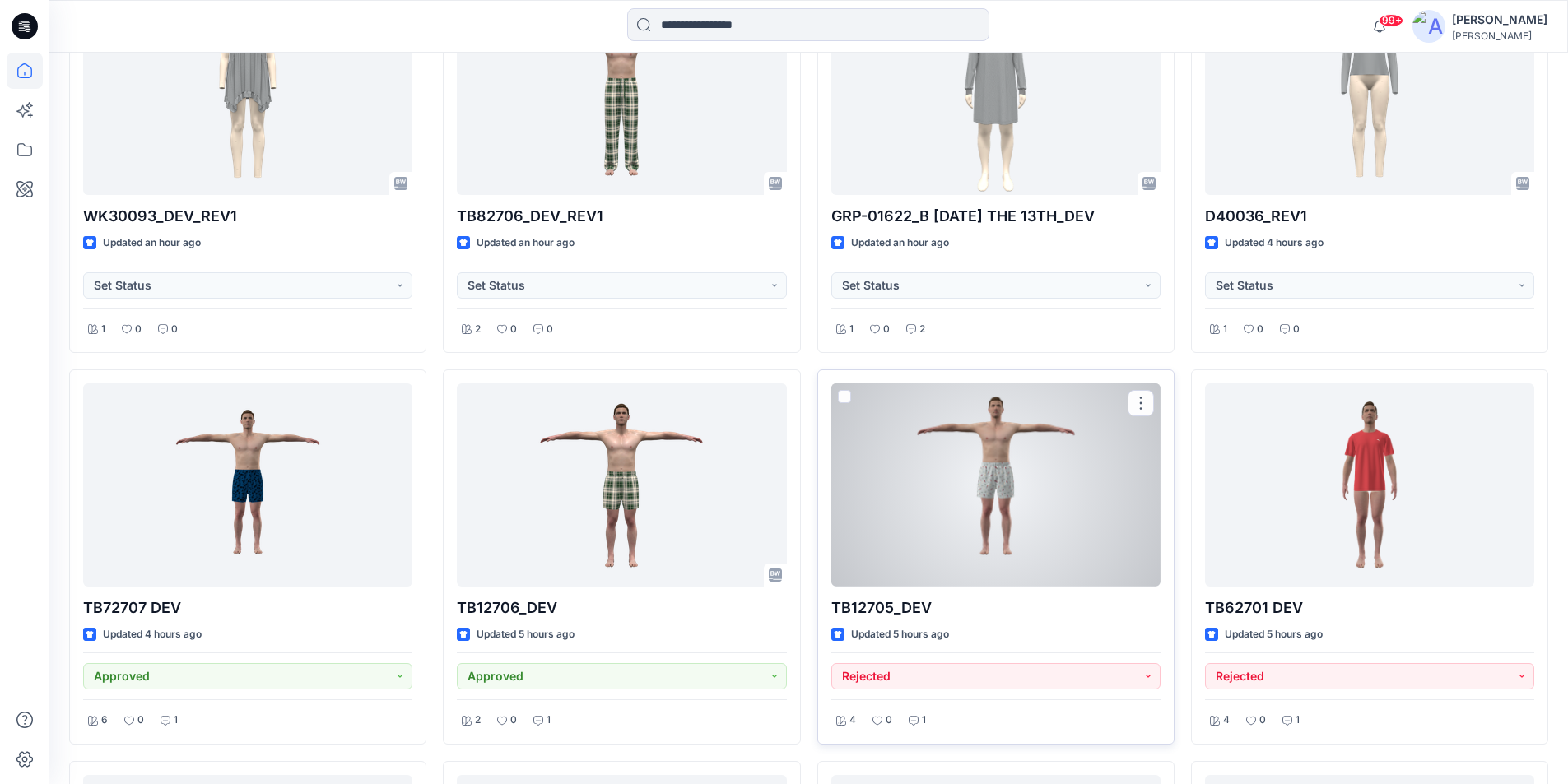
scroll to position [1058, 0]
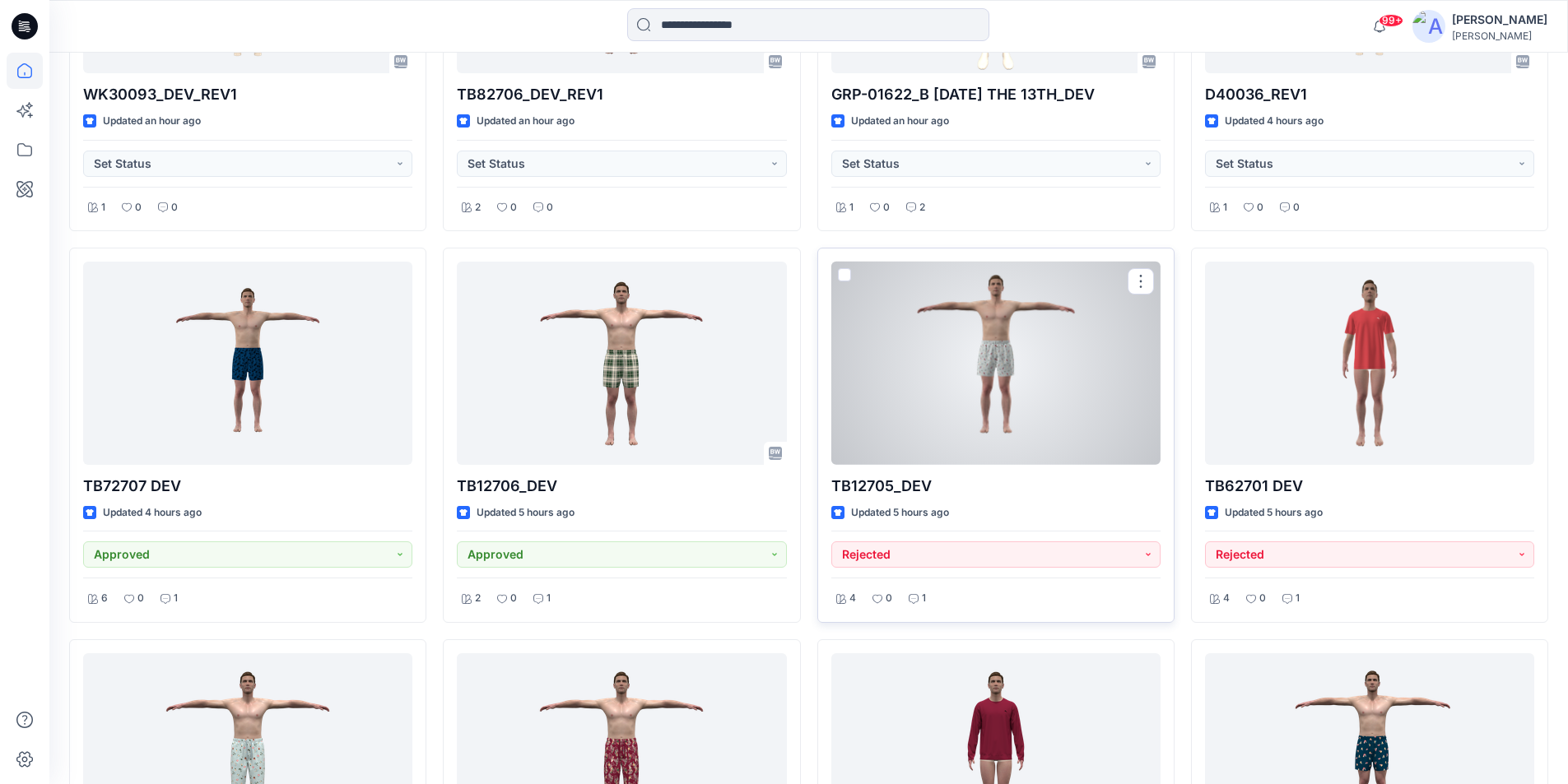
click at [947, 413] on div at bounding box center [995, 363] width 329 height 203
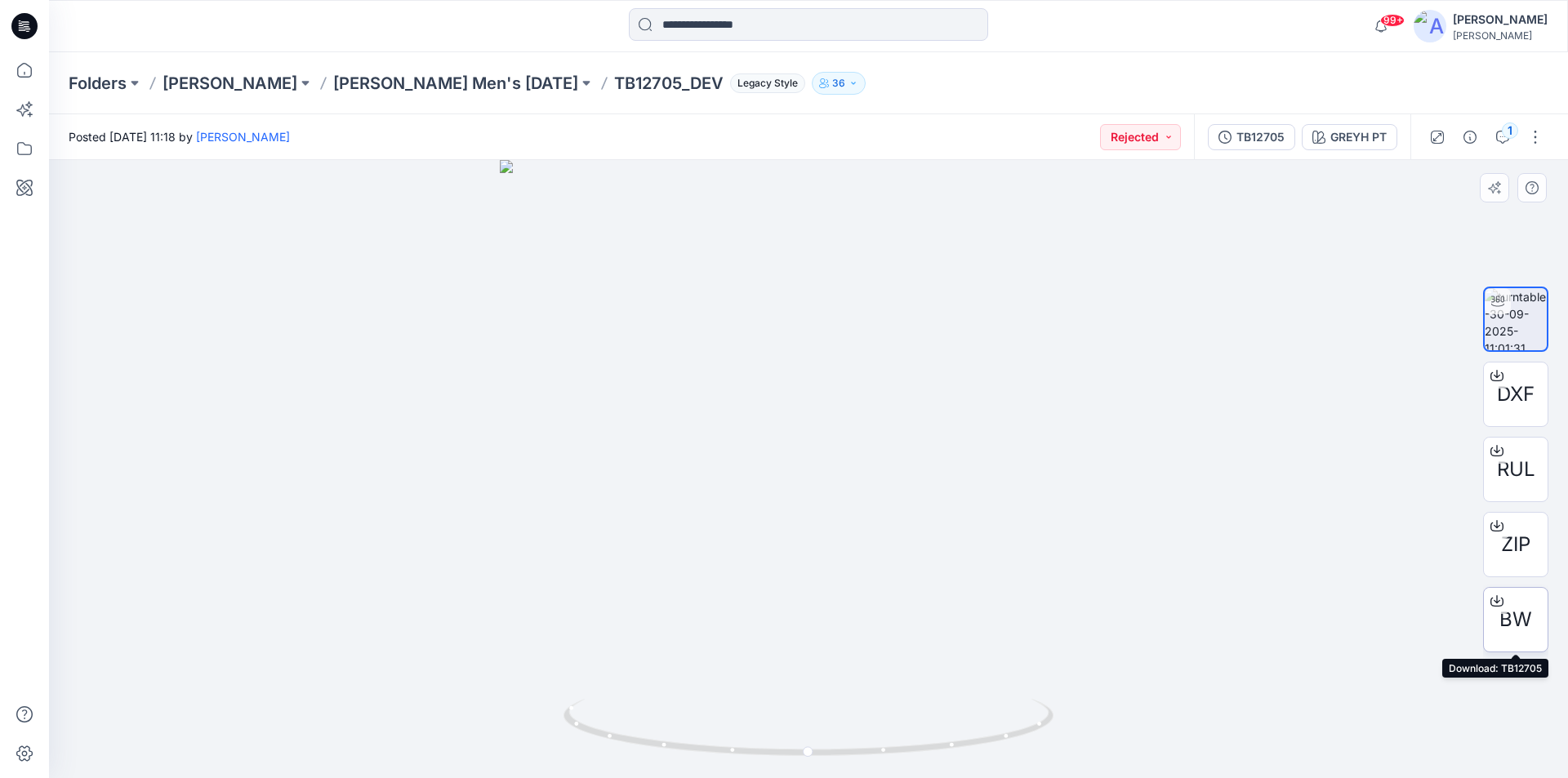
click at [1525, 616] on span "BW" at bounding box center [1515, 620] width 33 height 30
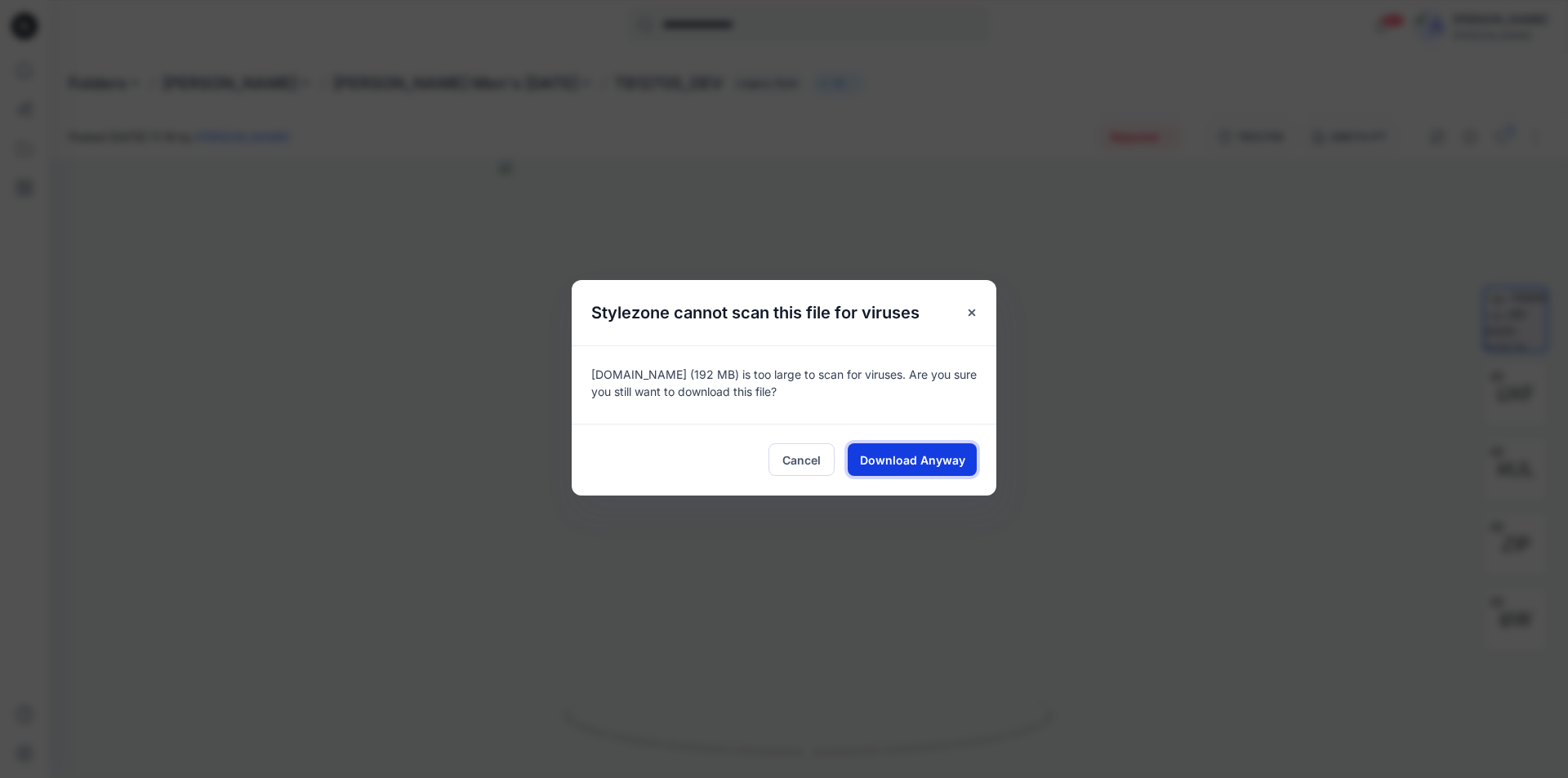
click at [929, 471] on button "Download Anyway" at bounding box center [912, 459] width 129 height 33
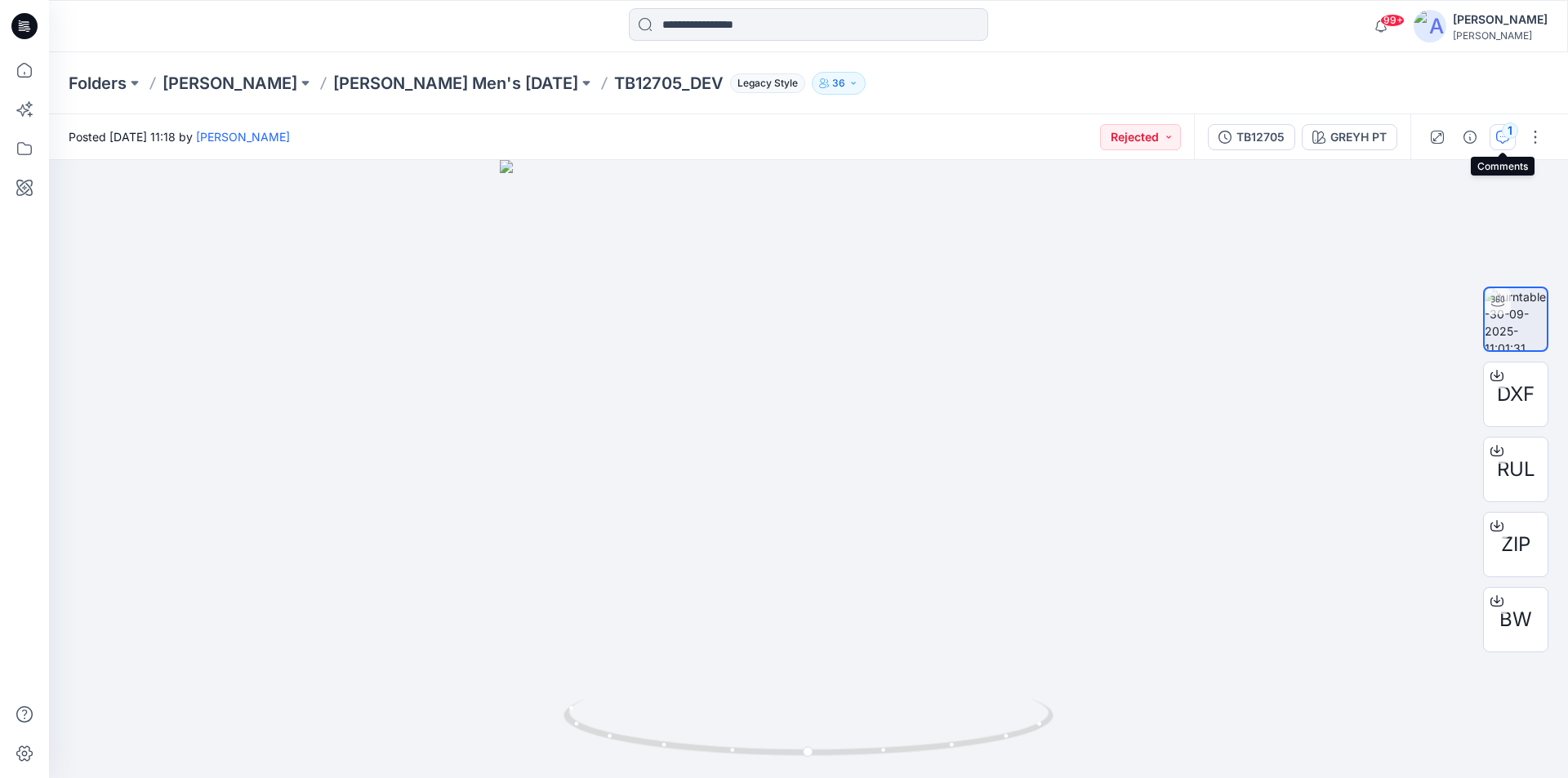
click at [1511, 136] on div "1" at bounding box center [1510, 130] width 16 height 16
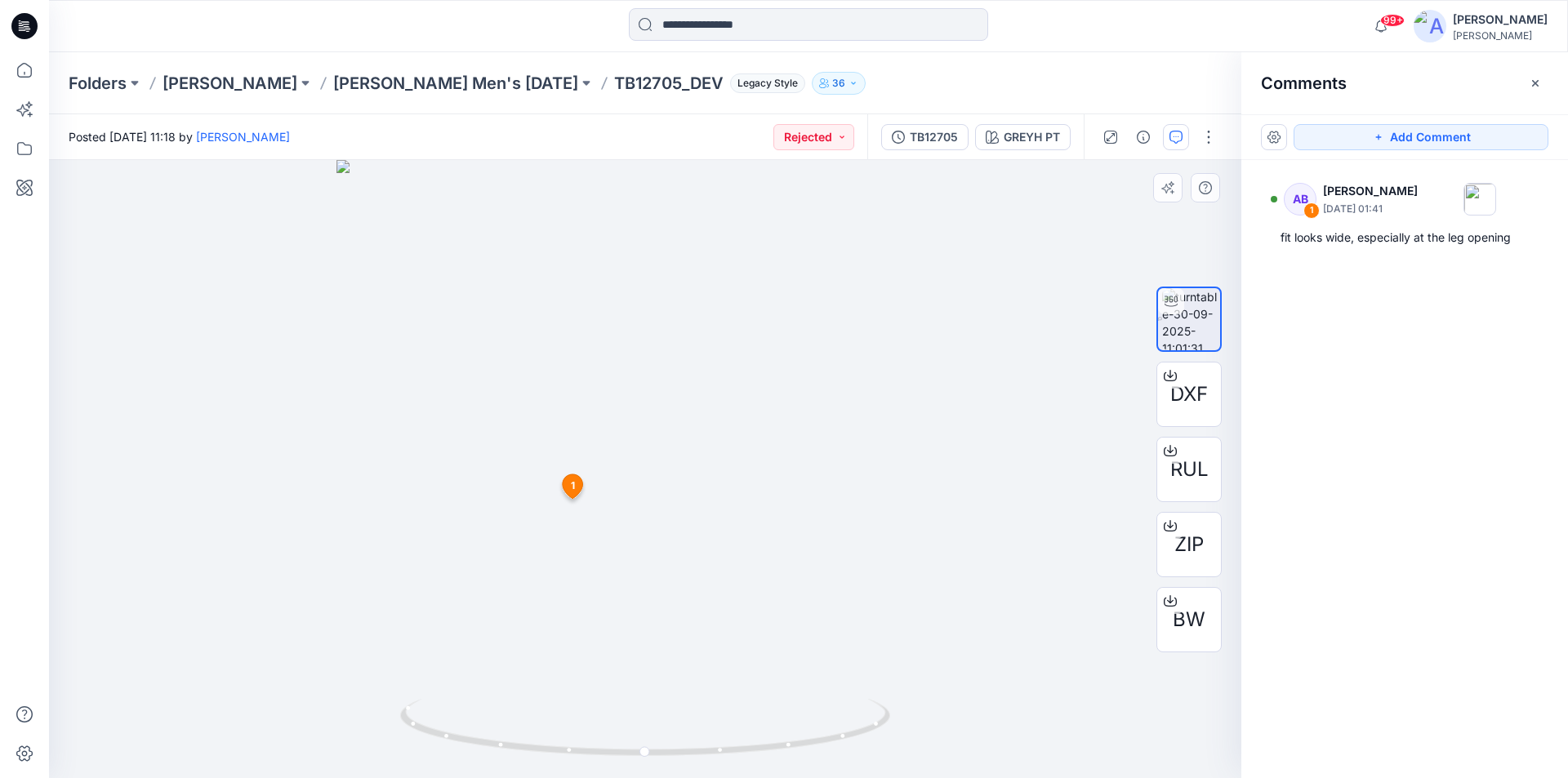
click at [575, 492] on span "1" at bounding box center [573, 485] width 4 height 15
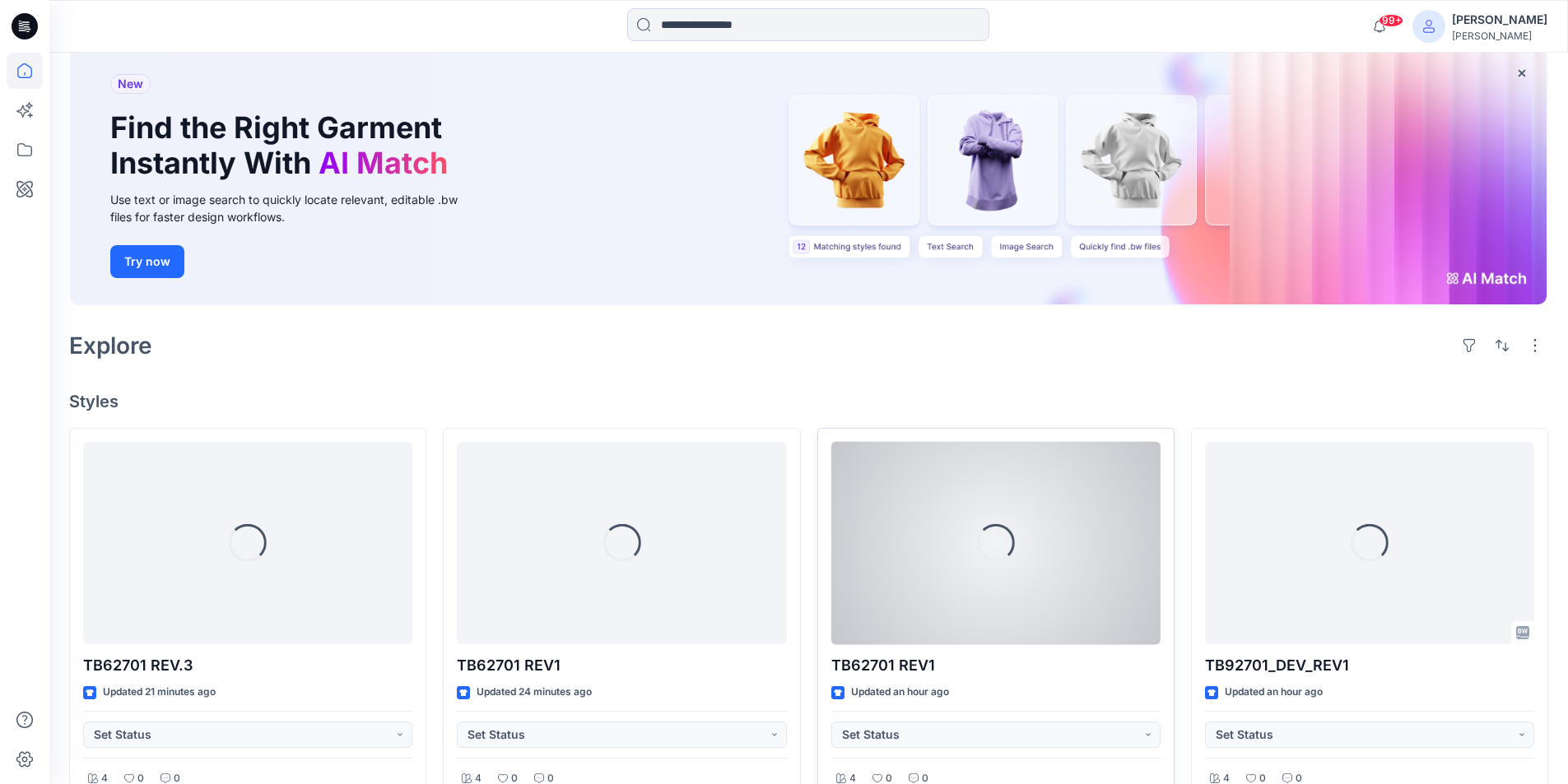
scroll to position [247, 0]
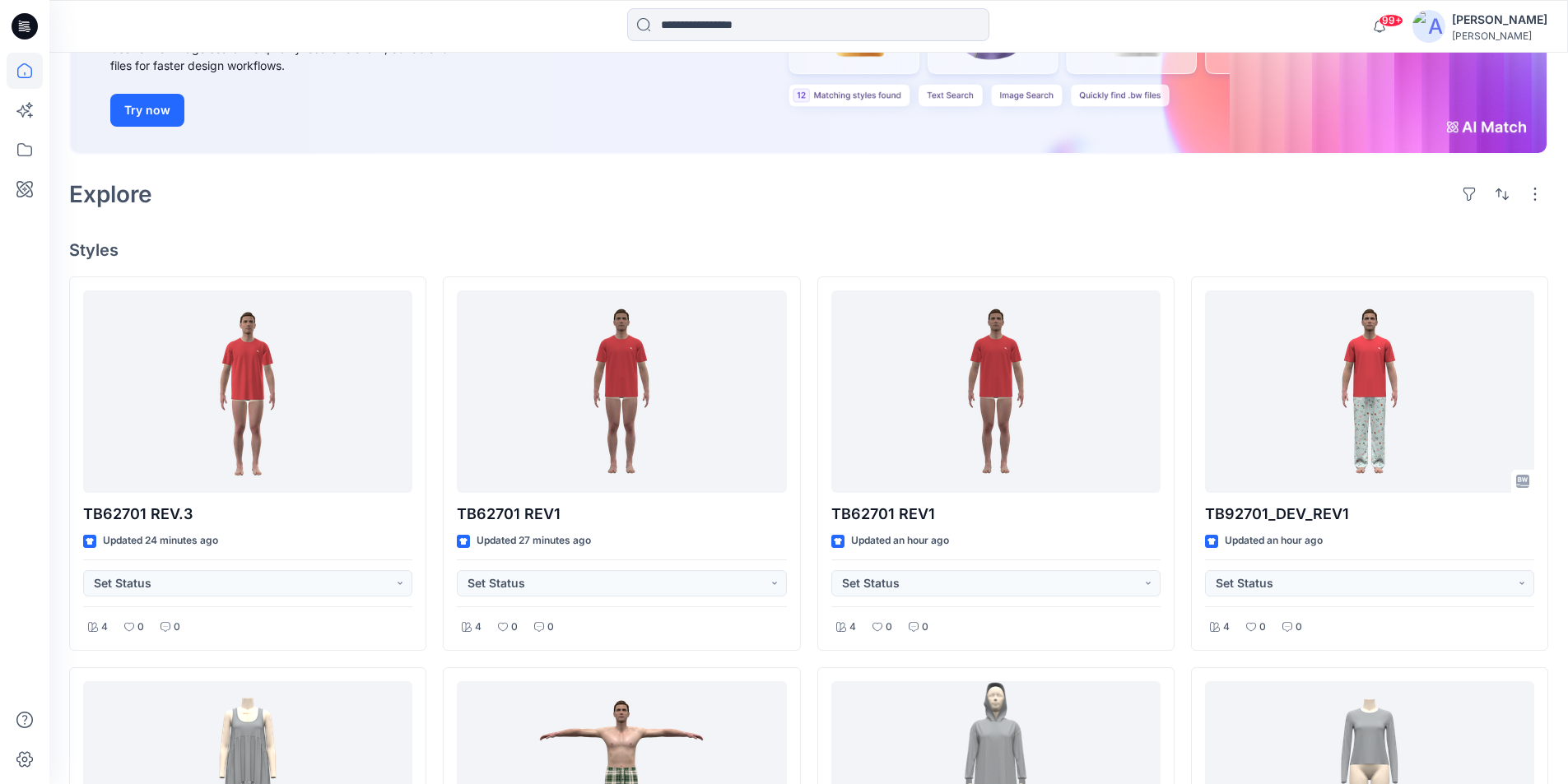
click at [28, 30] on icon at bounding box center [28, 29] width 6 height 1
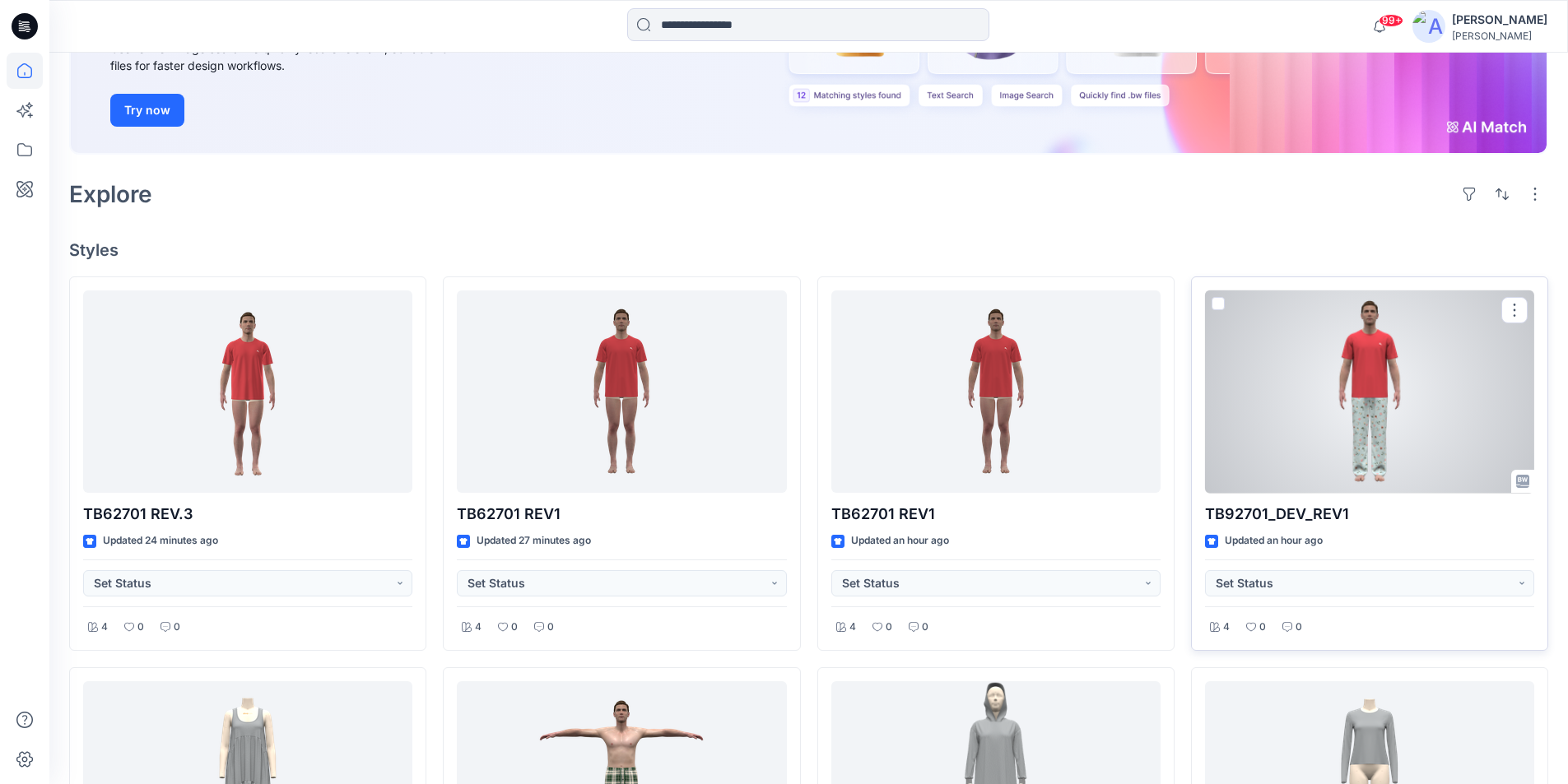
click at [1328, 411] on div at bounding box center [1369, 392] width 329 height 203
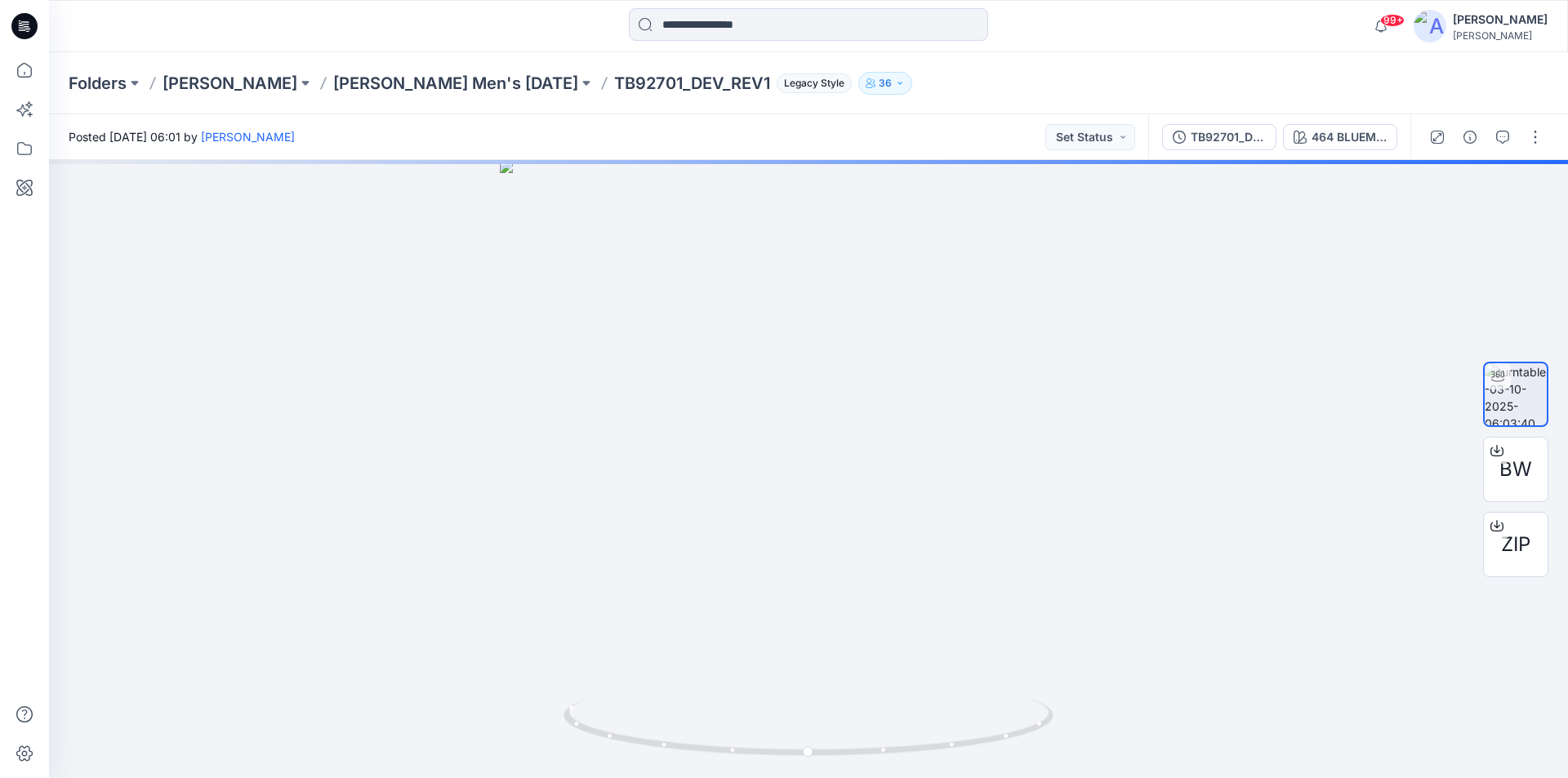
click at [30, 26] on icon at bounding box center [25, 26] width 26 height 26
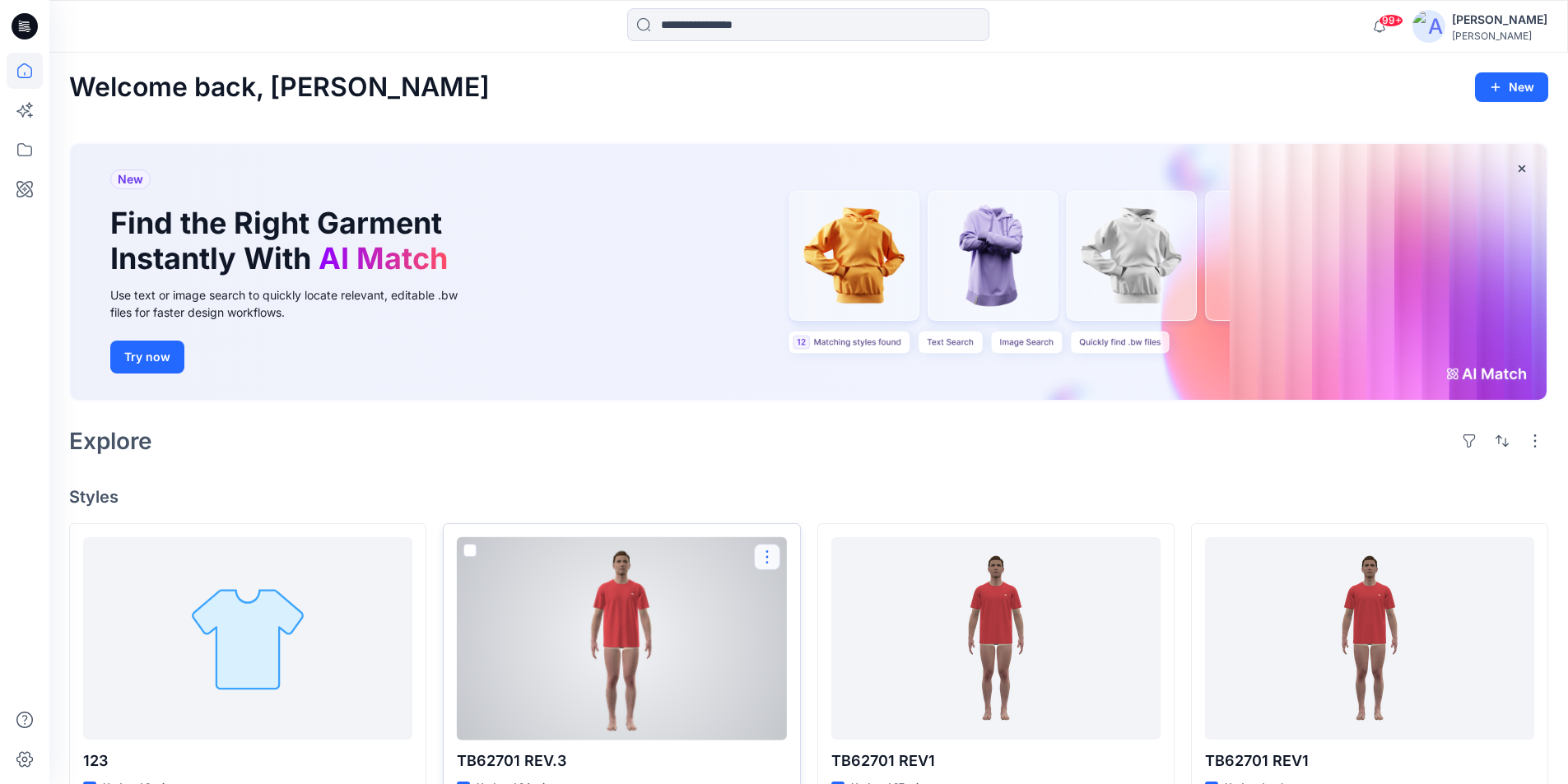
click at [773, 551] on button "button" at bounding box center [767, 557] width 26 height 26
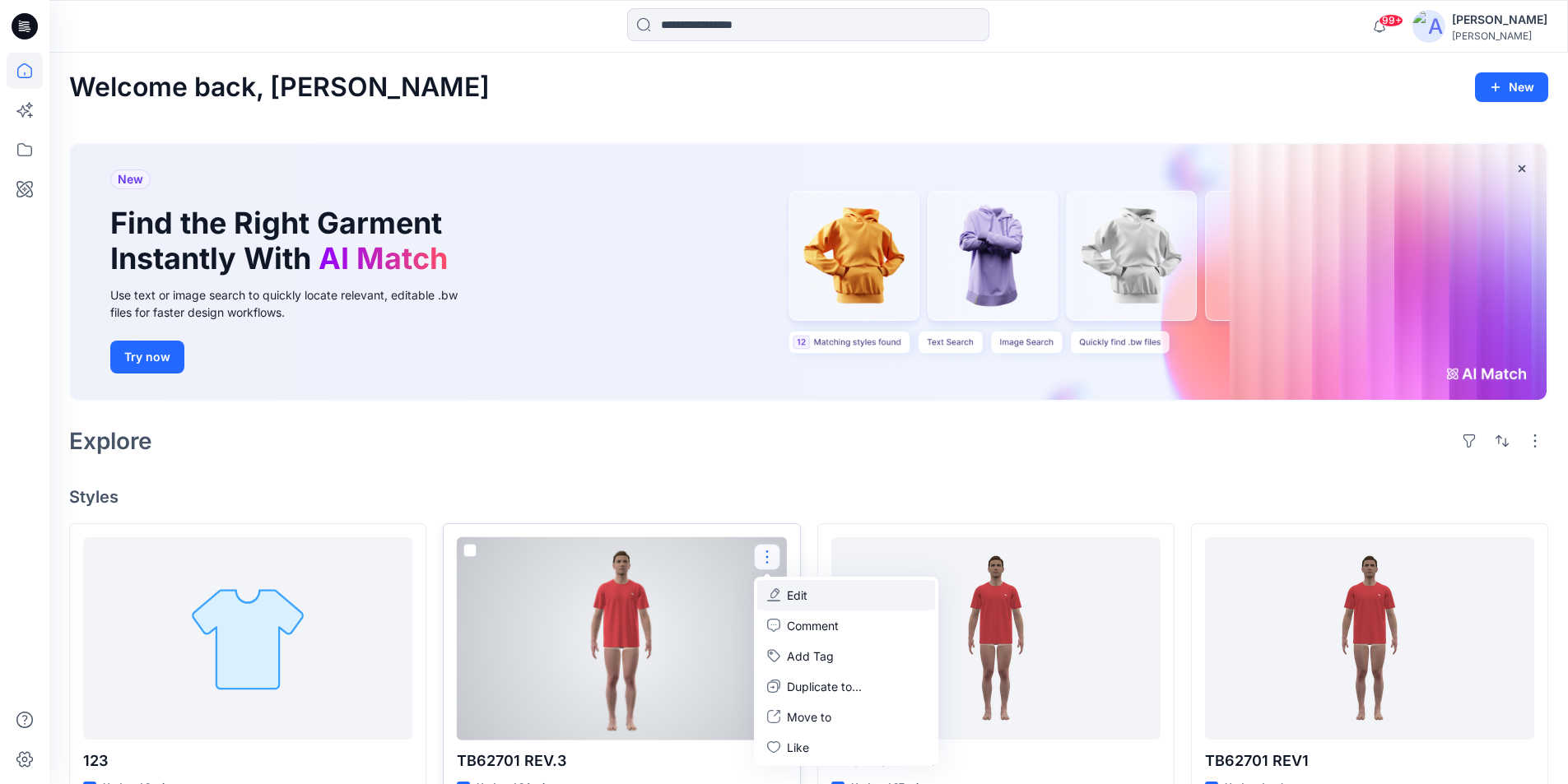
click at [784, 592] on button "Edit" at bounding box center [846, 595] width 178 height 30
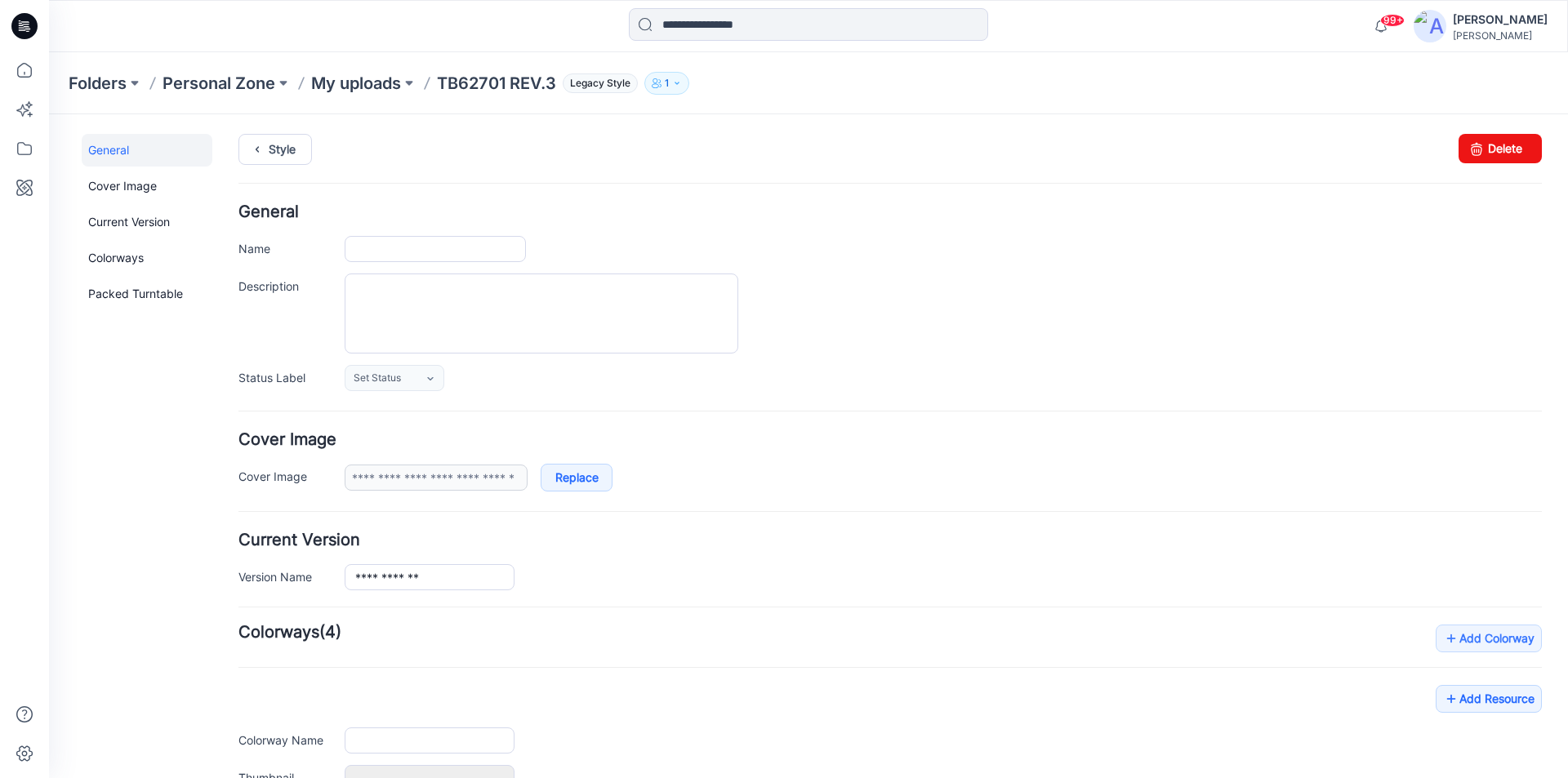
type input "**********"
type input "*********"
type input "**********"
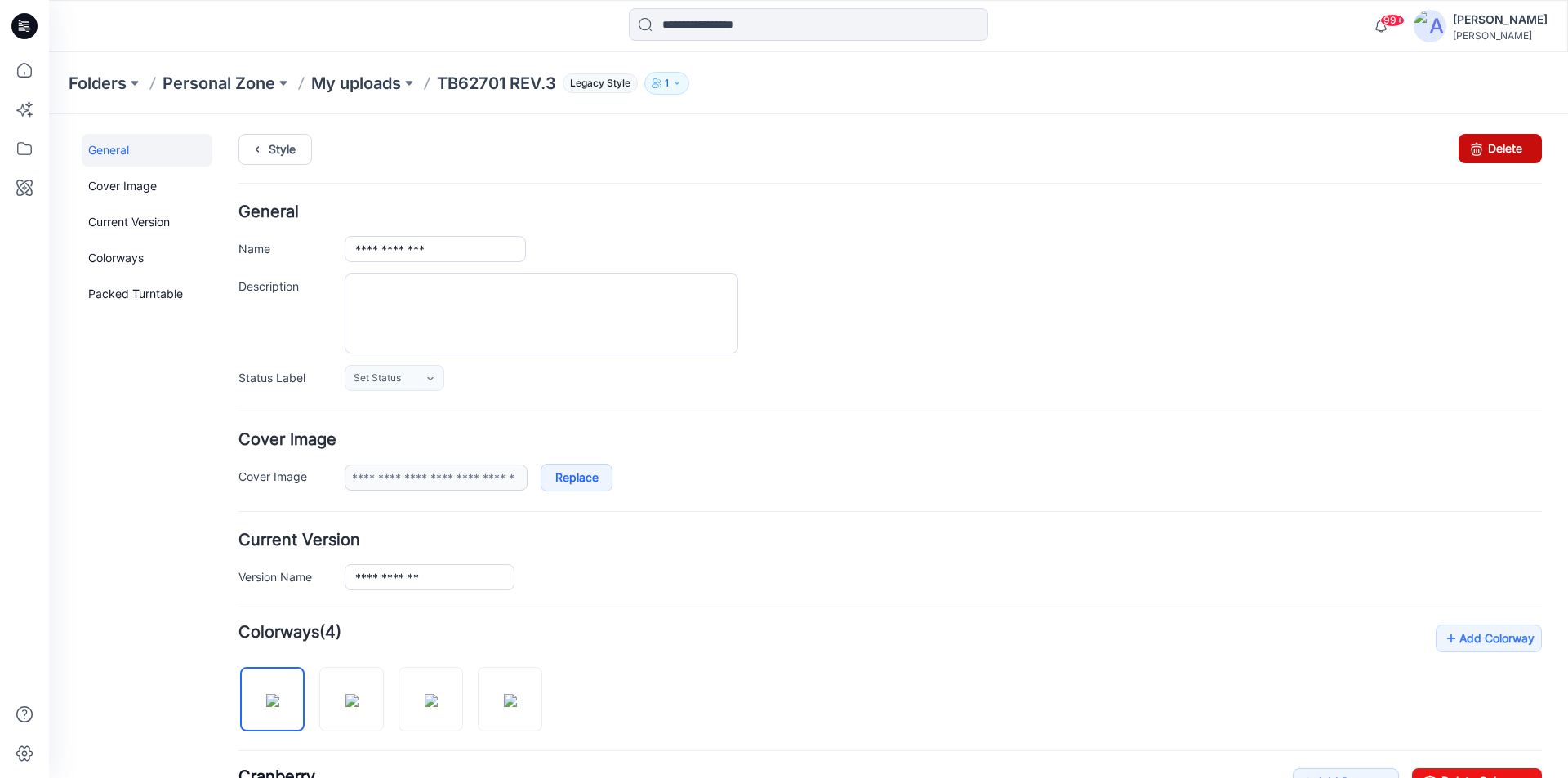
drag, startPoint x: 1506, startPoint y: 160, endPoint x: 912, endPoint y: 205, distance: 595.7
click at [1506, 160] on link "Delete" at bounding box center [1501, 149] width 83 height 30
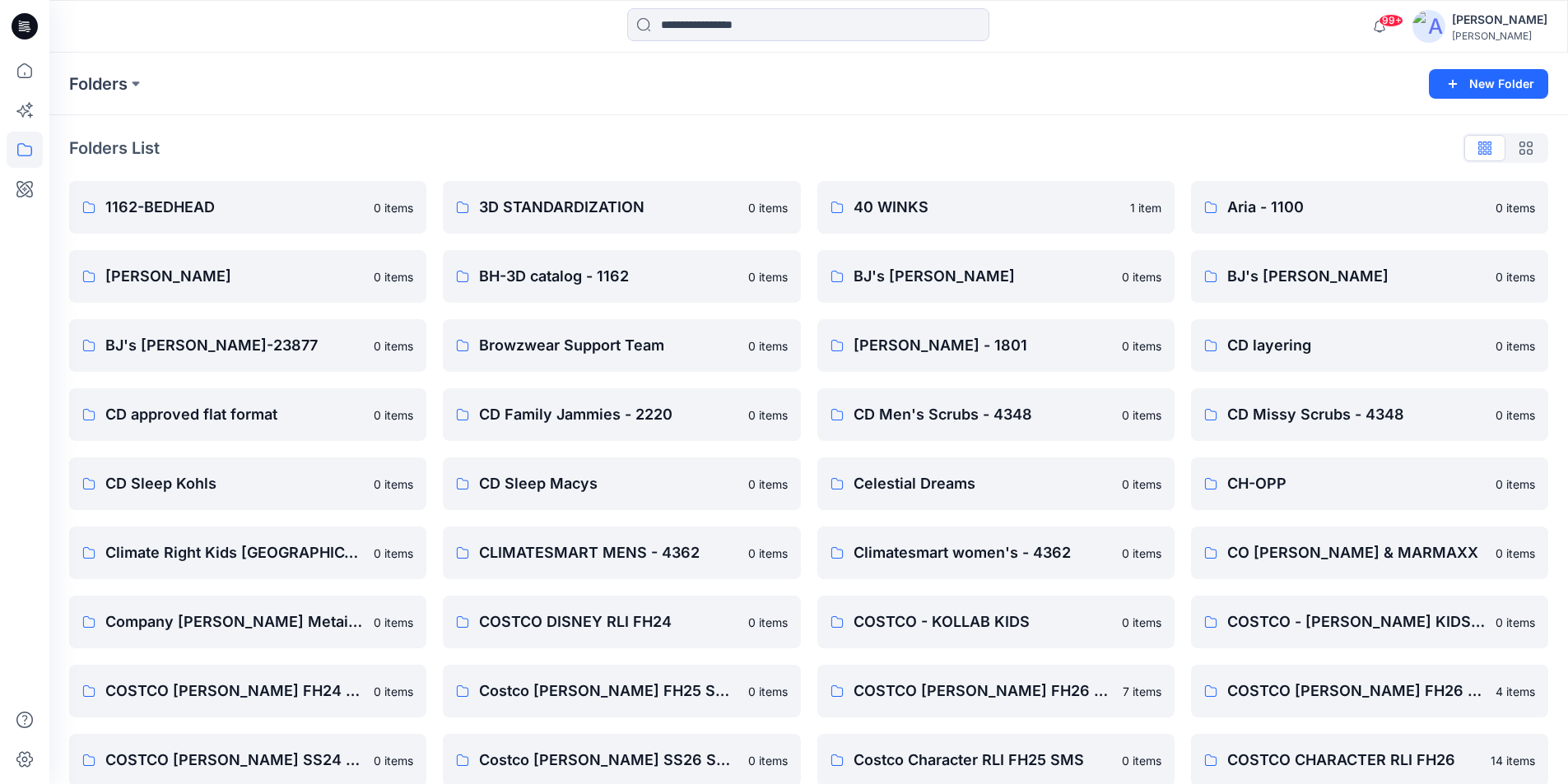
click at [21, 26] on icon at bounding box center [21, 26] width 5 height 1
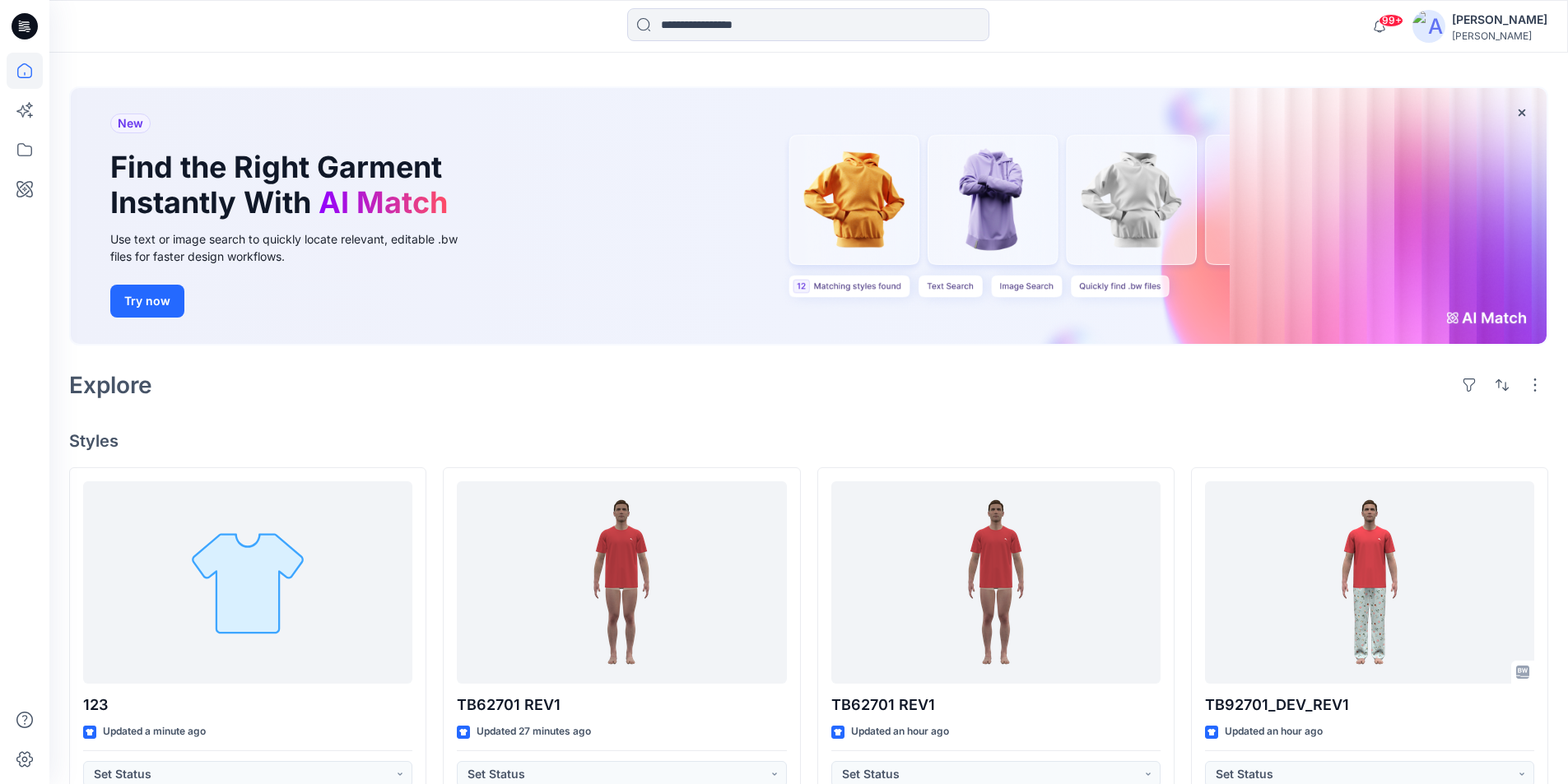
scroll to position [247, 0]
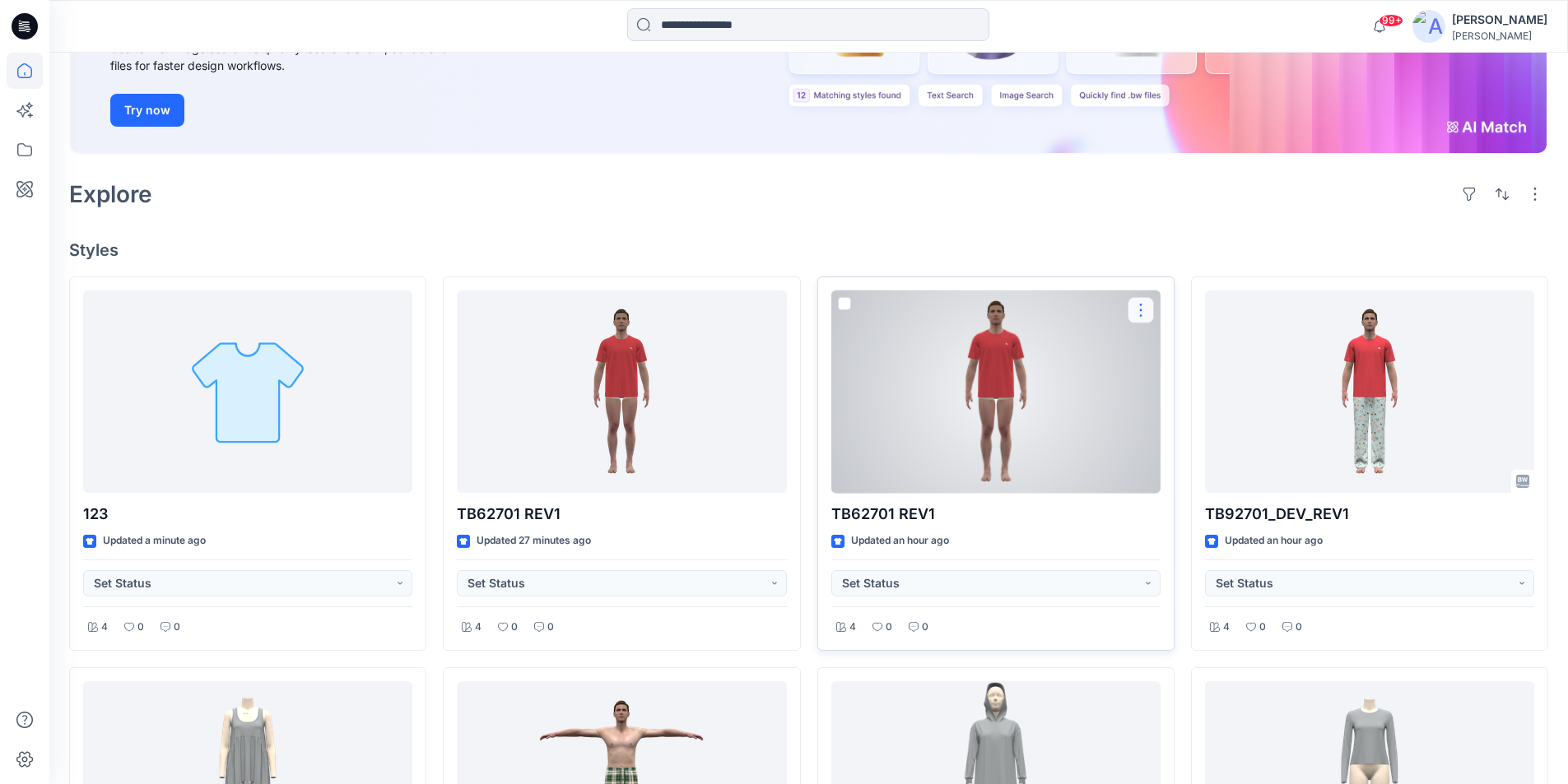
click at [1145, 307] on button "button" at bounding box center [1141, 310] width 26 height 26
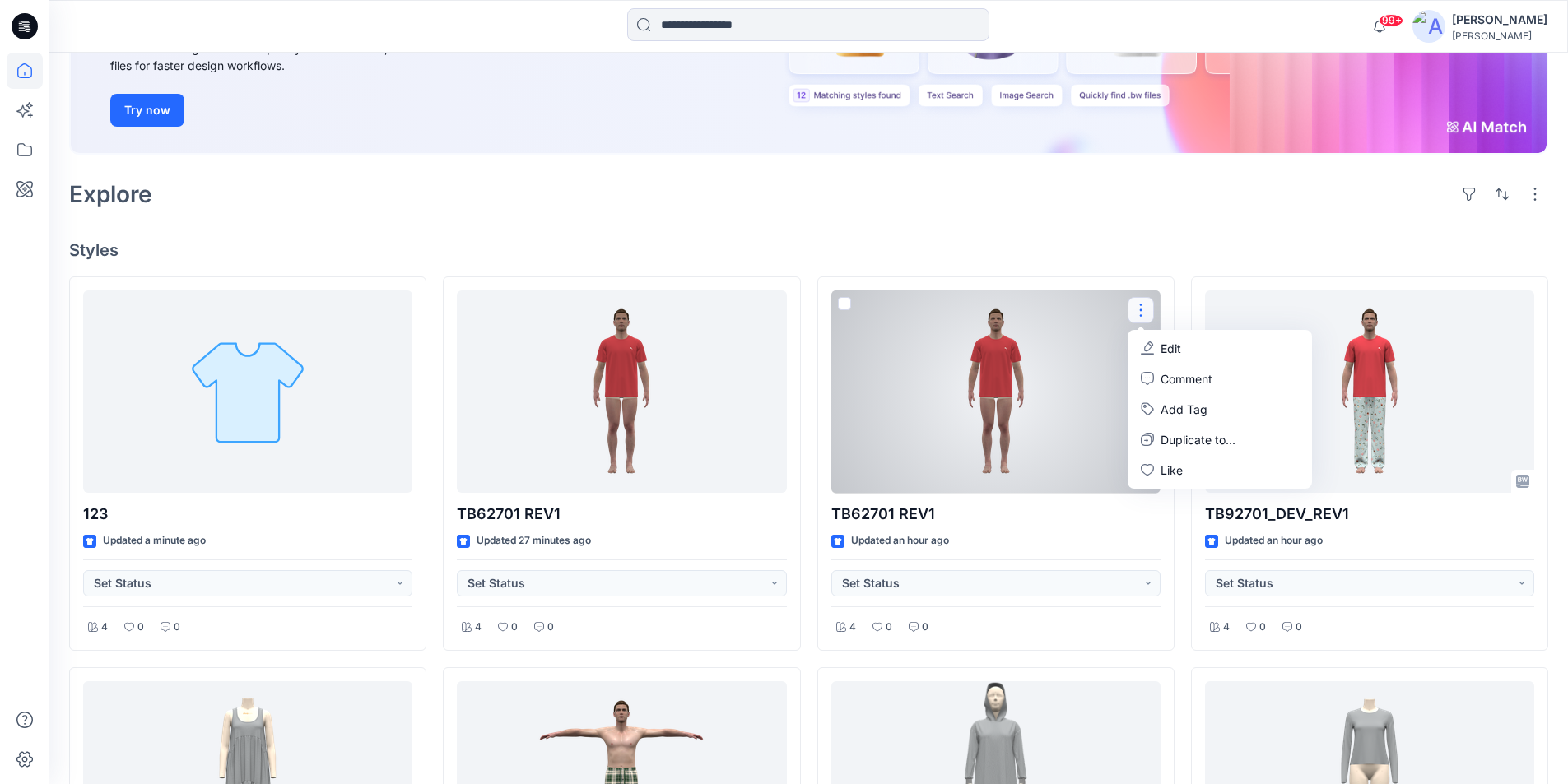
click at [1161, 349] on p "Edit" at bounding box center [1171, 348] width 21 height 17
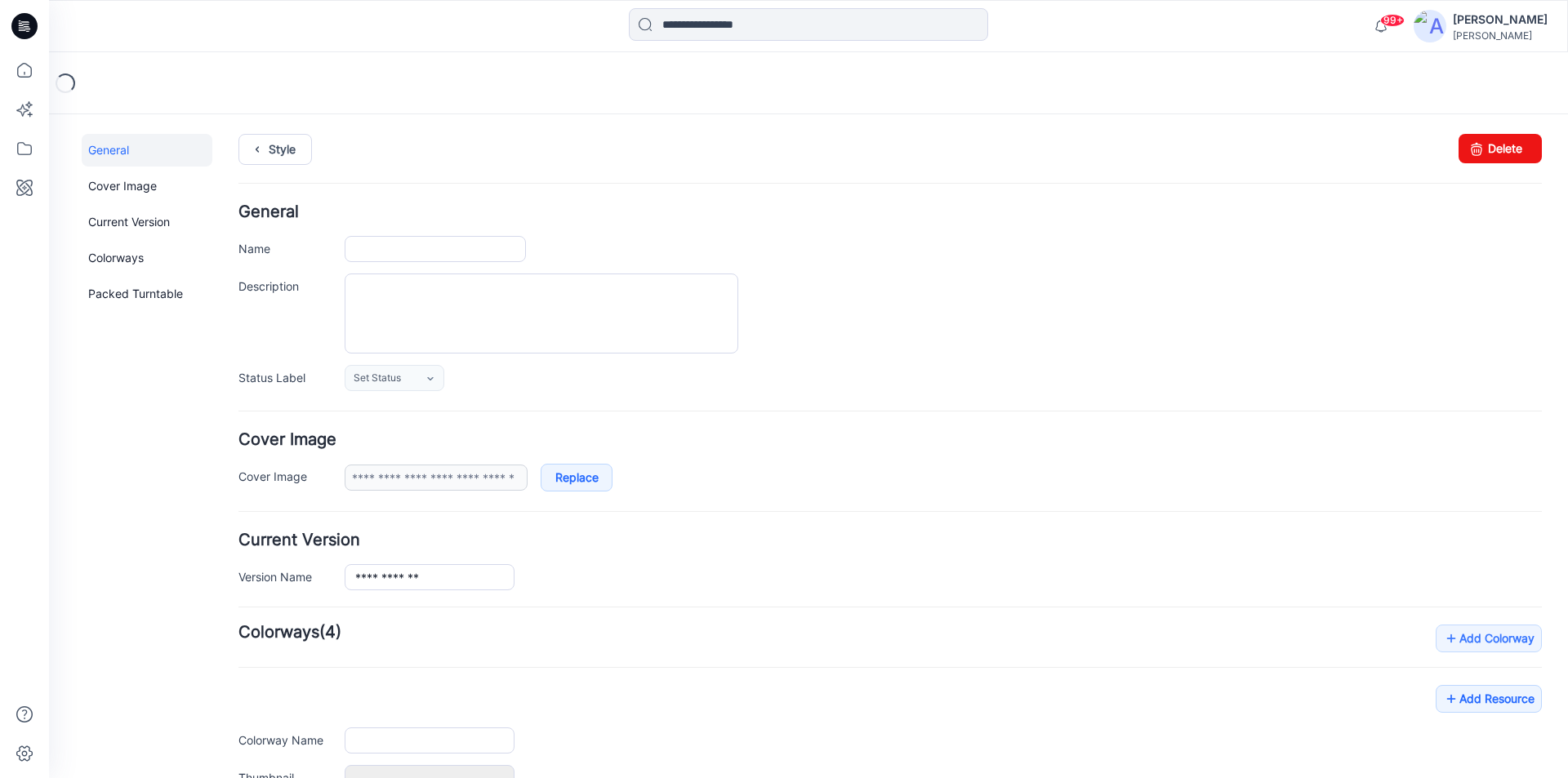
type input "**********"
type input "*********"
type input "**********"
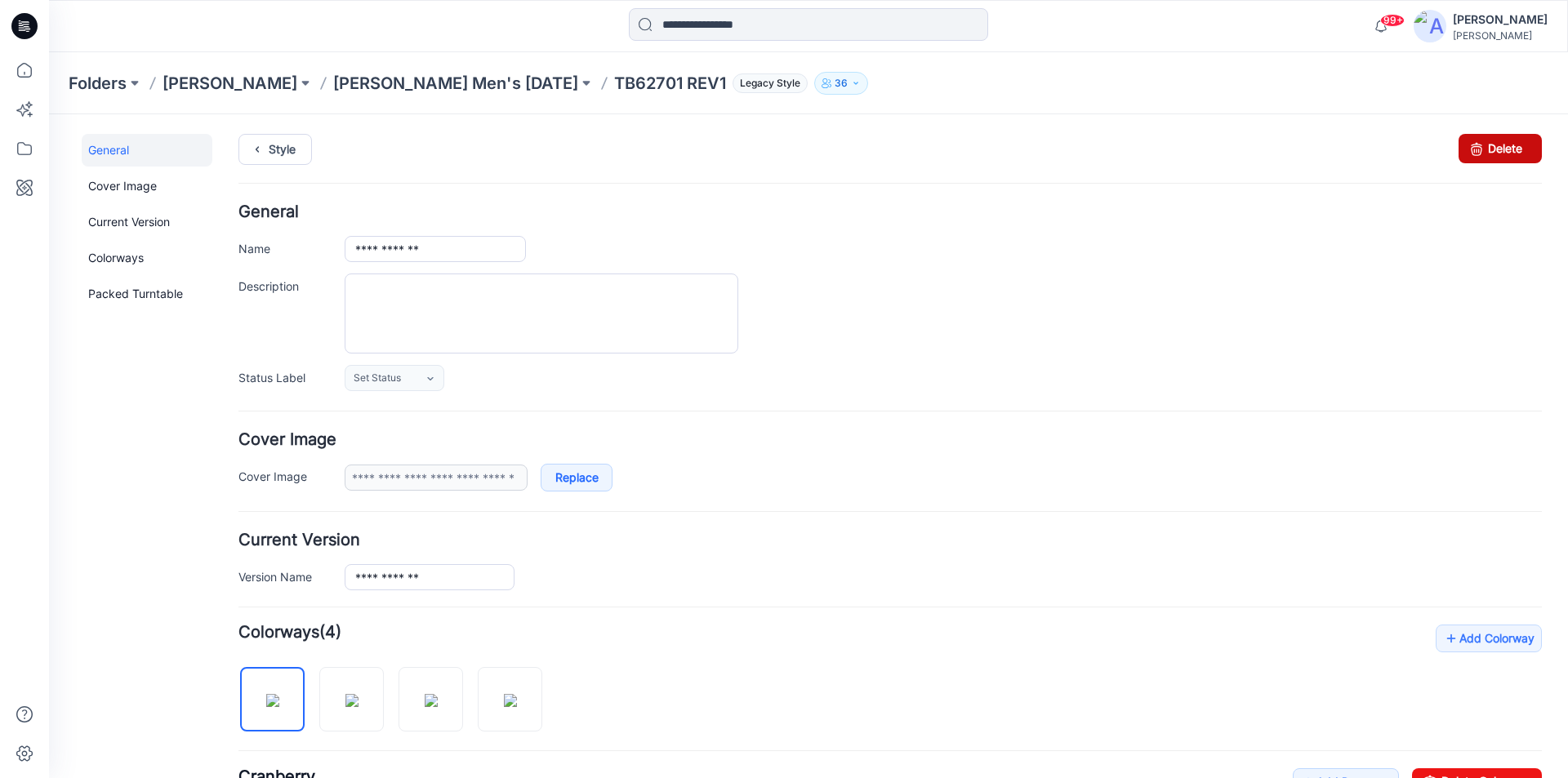
drag, startPoint x: 909, startPoint y: 205, endPoint x: 1514, endPoint y: 148, distance: 607.7
click at [1514, 148] on link "Delete" at bounding box center [1501, 149] width 83 height 30
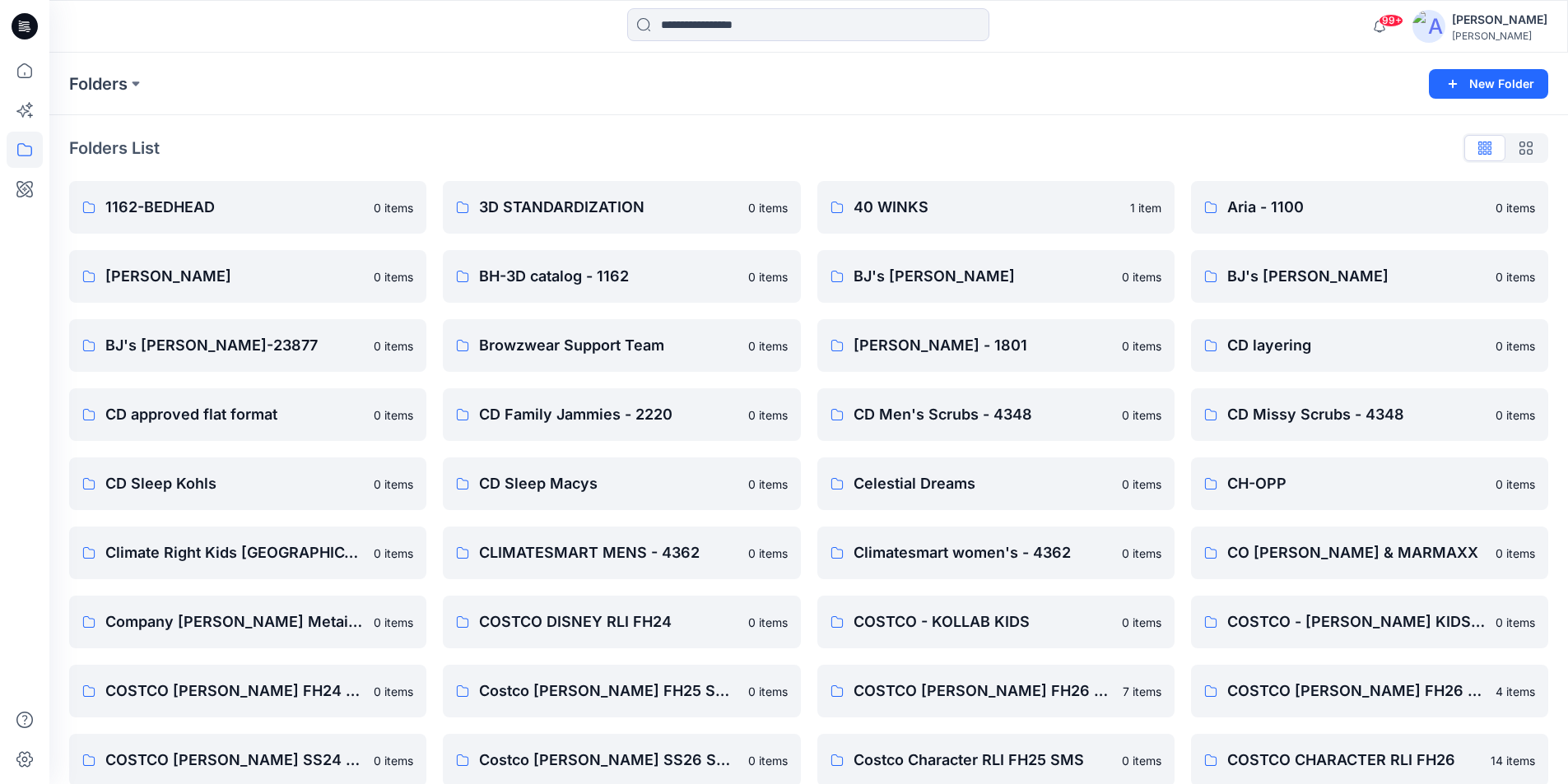
click at [30, 22] on icon at bounding box center [25, 26] width 26 height 26
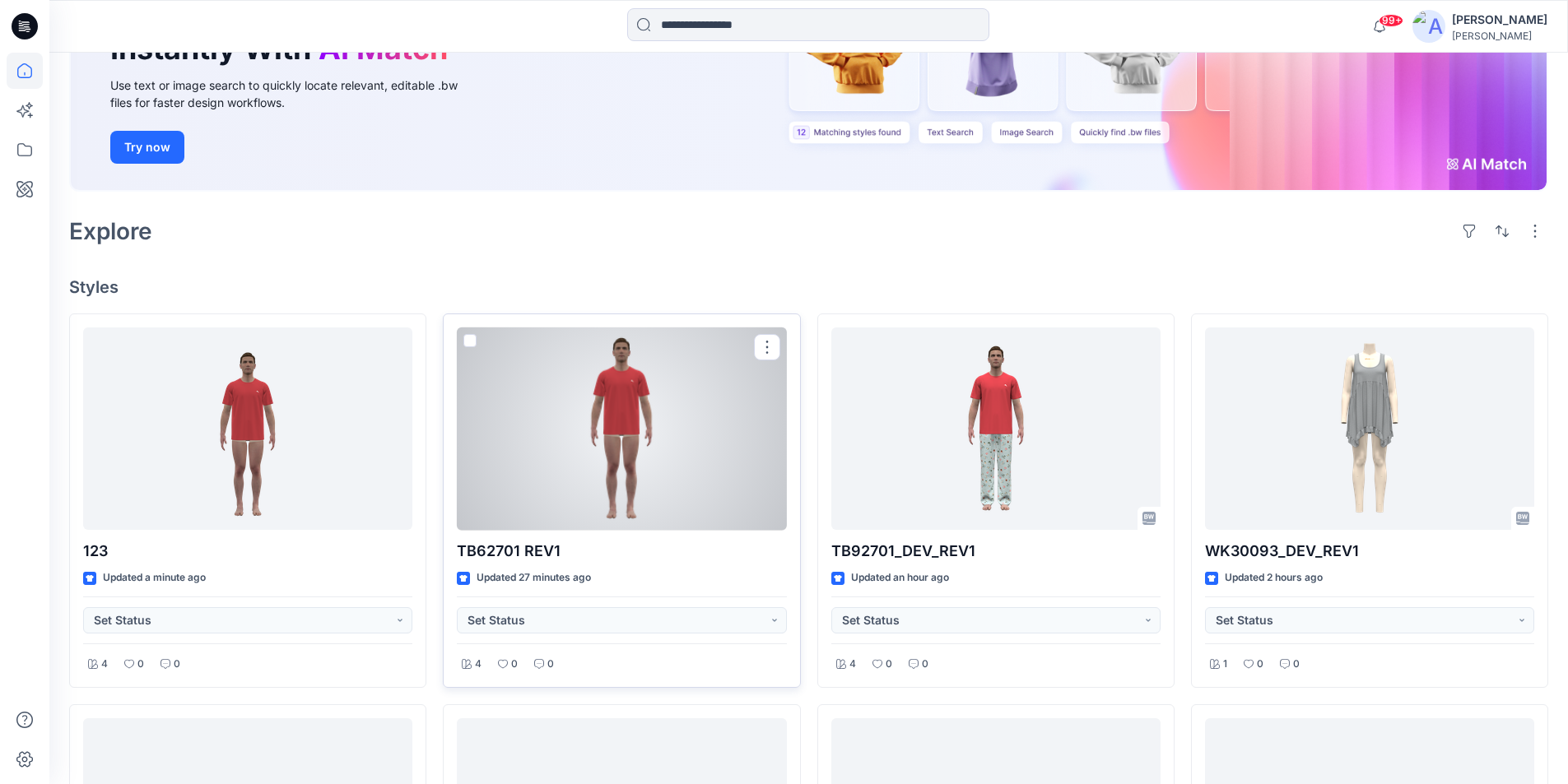
scroll to position [247, 0]
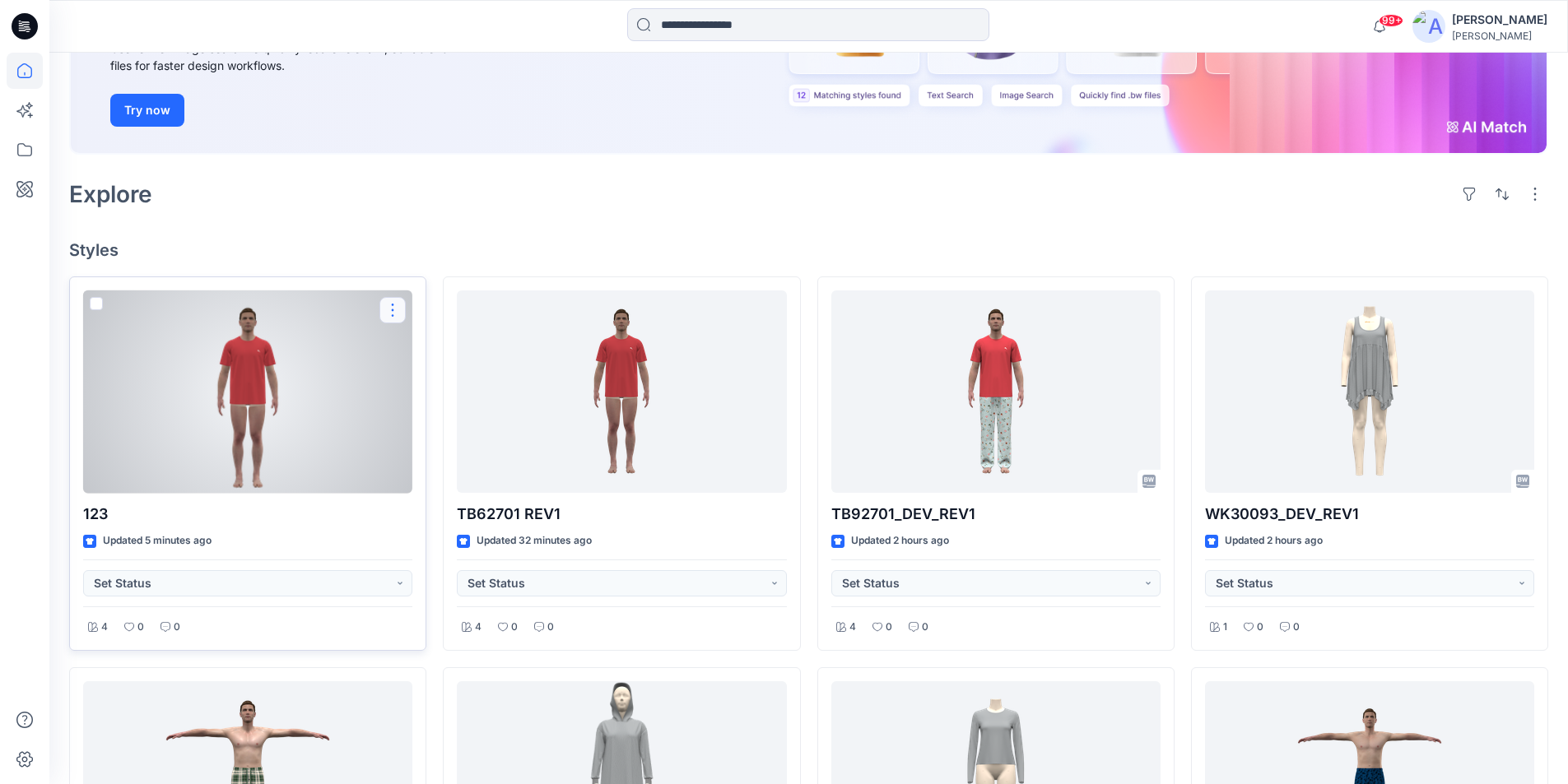
click at [390, 312] on button "button" at bounding box center [392, 310] width 26 height 26
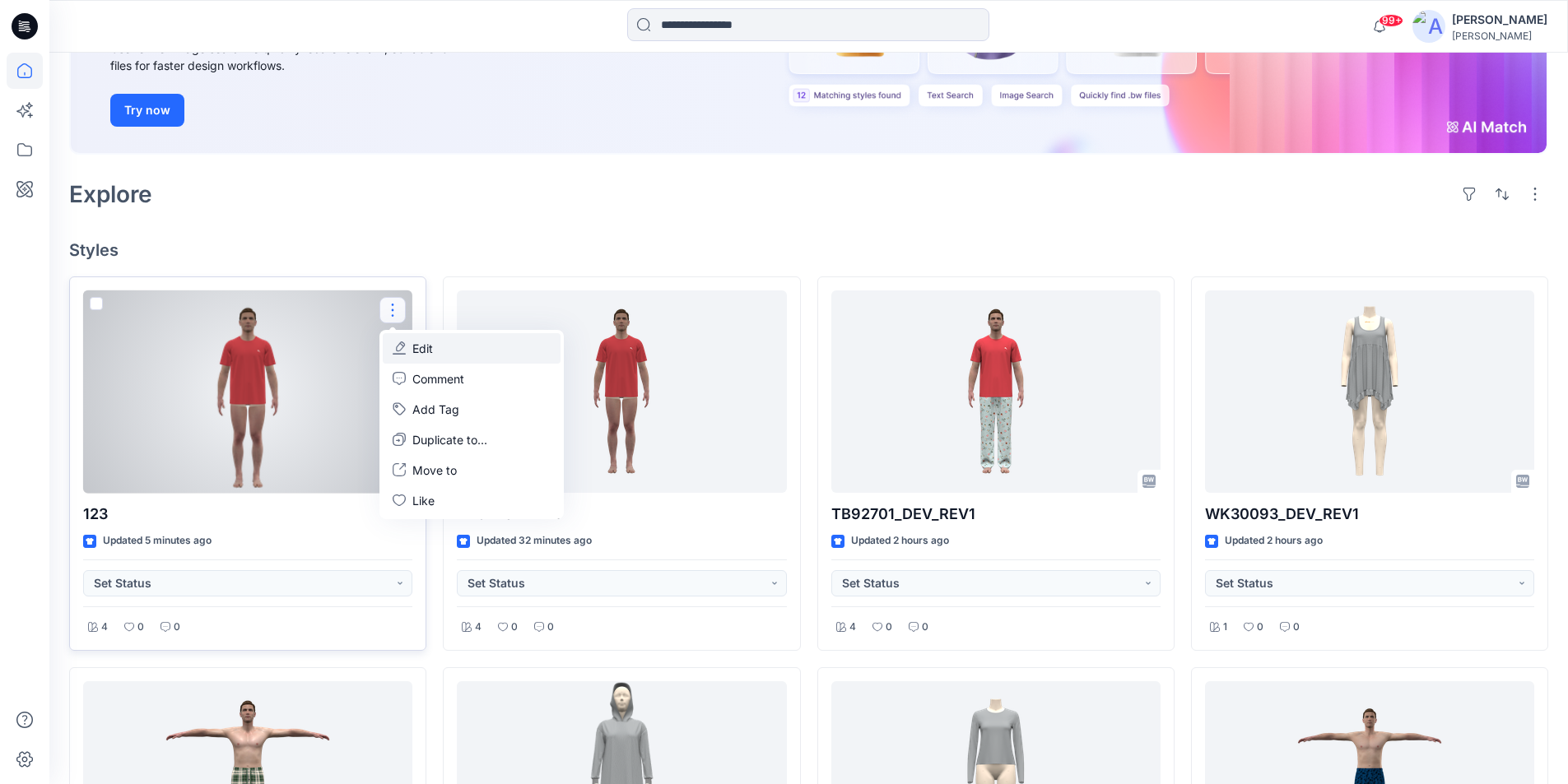
click at [418, 351] on p "Edit" at bounding box center [422, 348] width 21 height 17
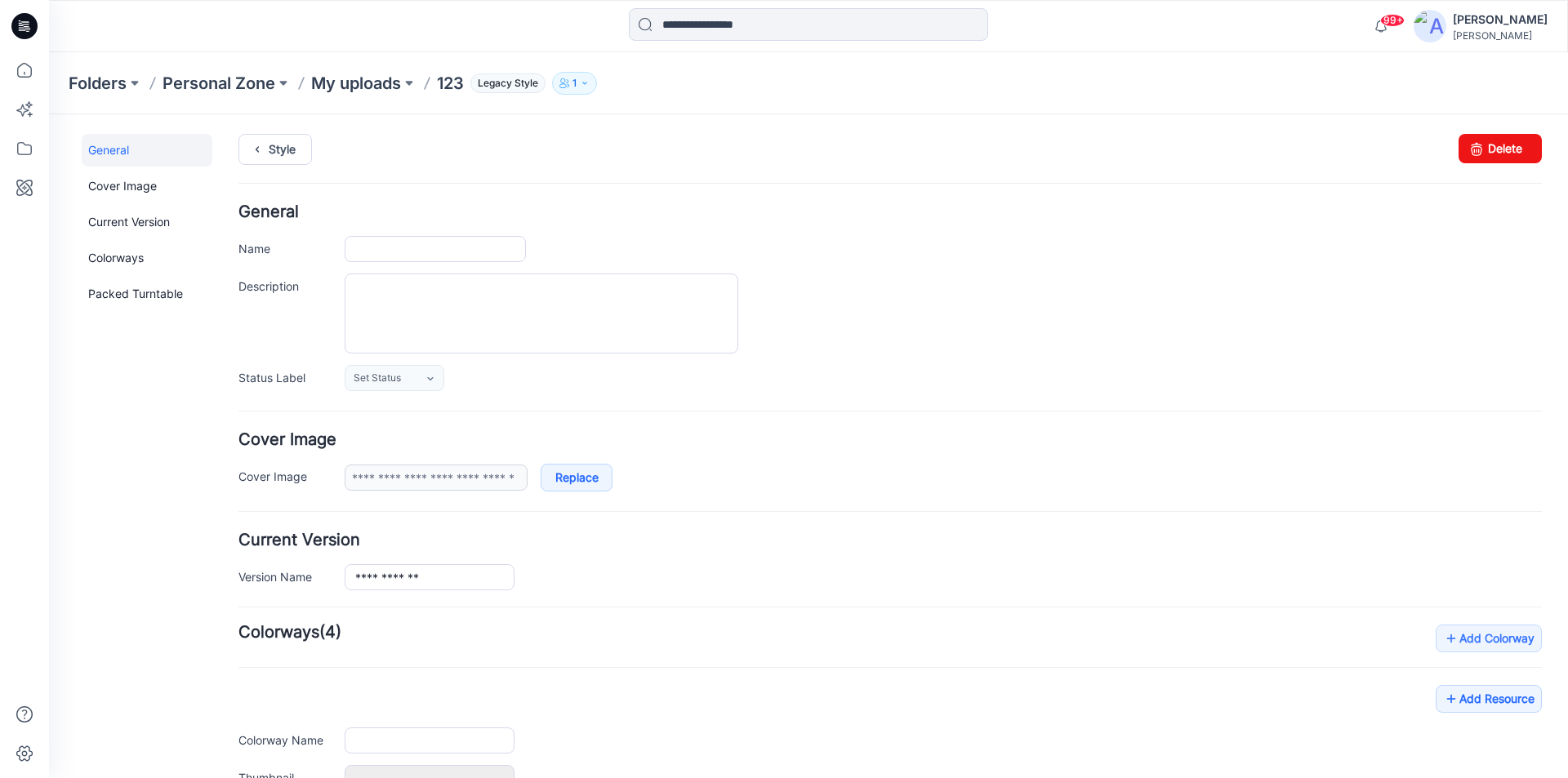
type input "***"
type input "*********"
type input "**********"
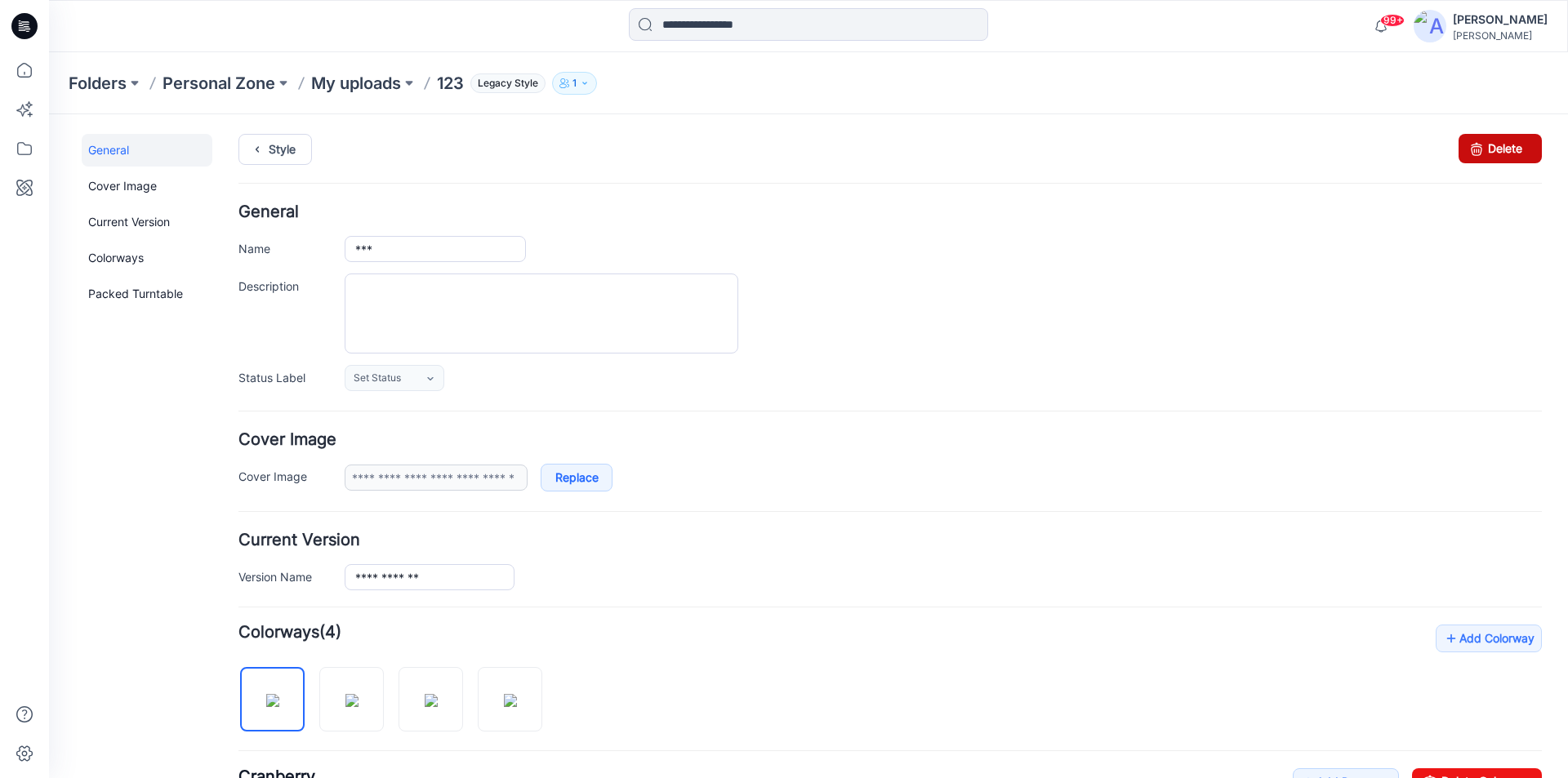
click at [1484, 145] on link "Delete" at bounding box center [1501, 149] width 83 height 30
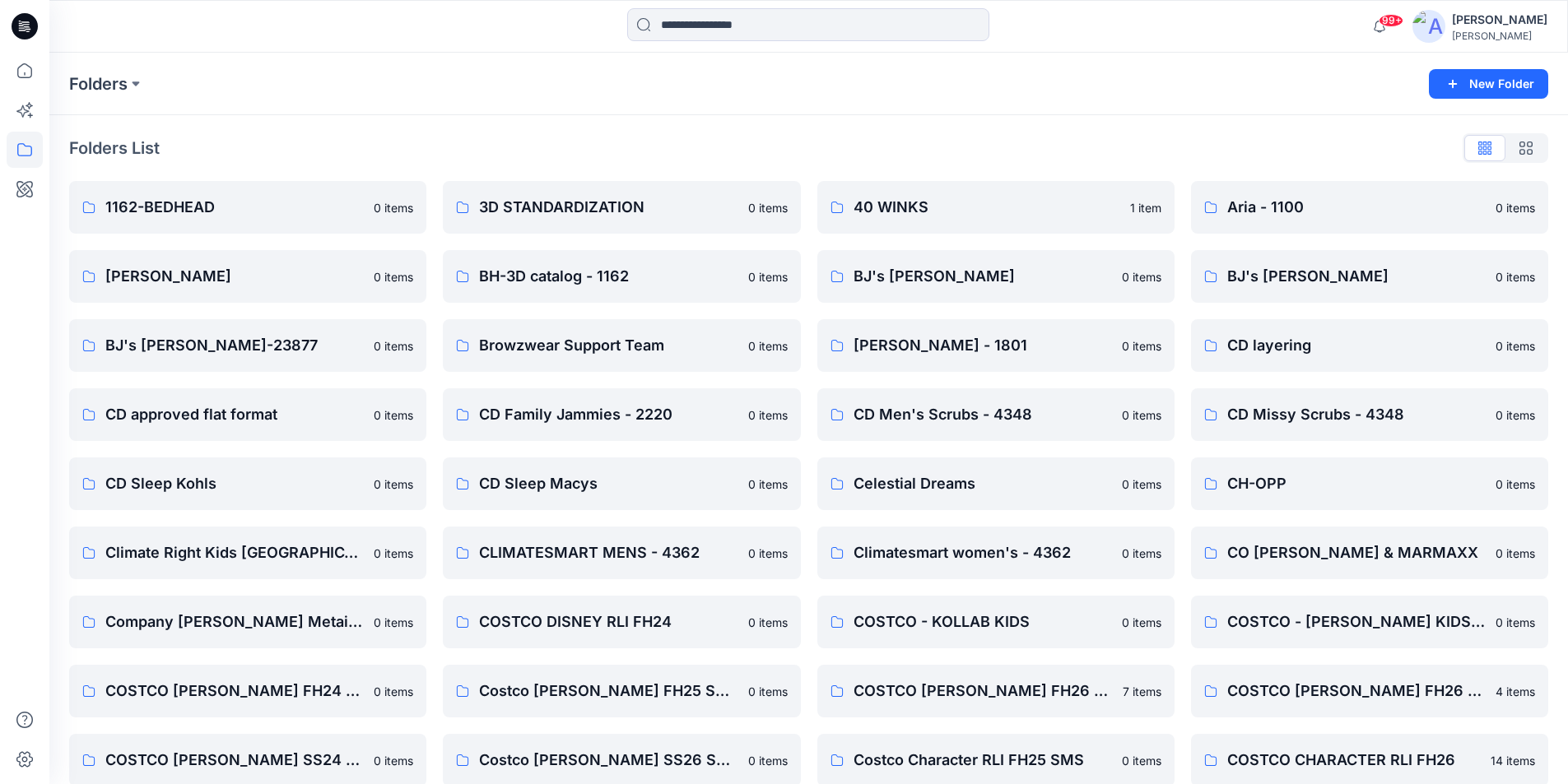
click at [35, 25] on icon at bounding box center [25, 26] width 26 height 26
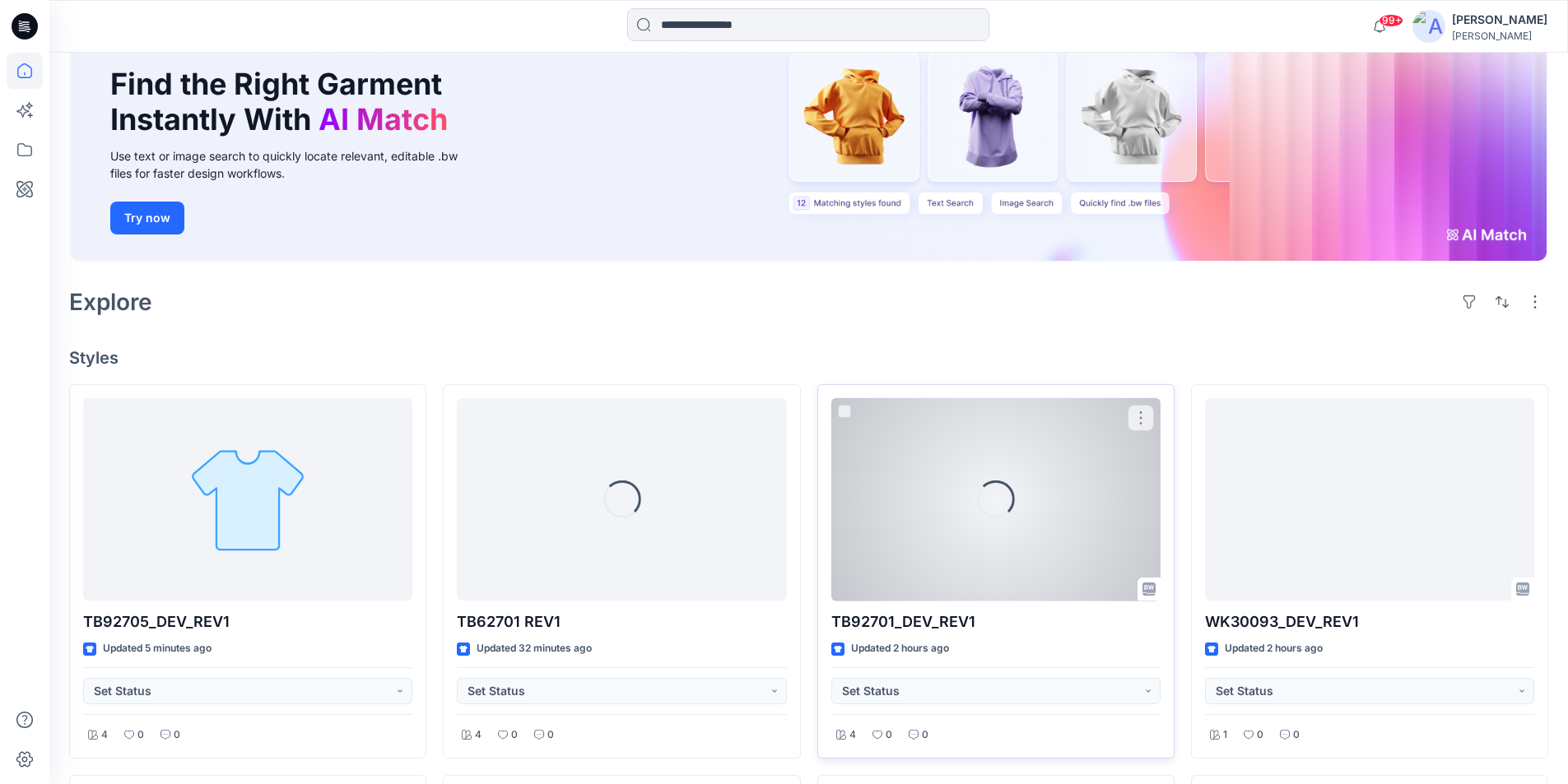
scroll to position [151, 0]
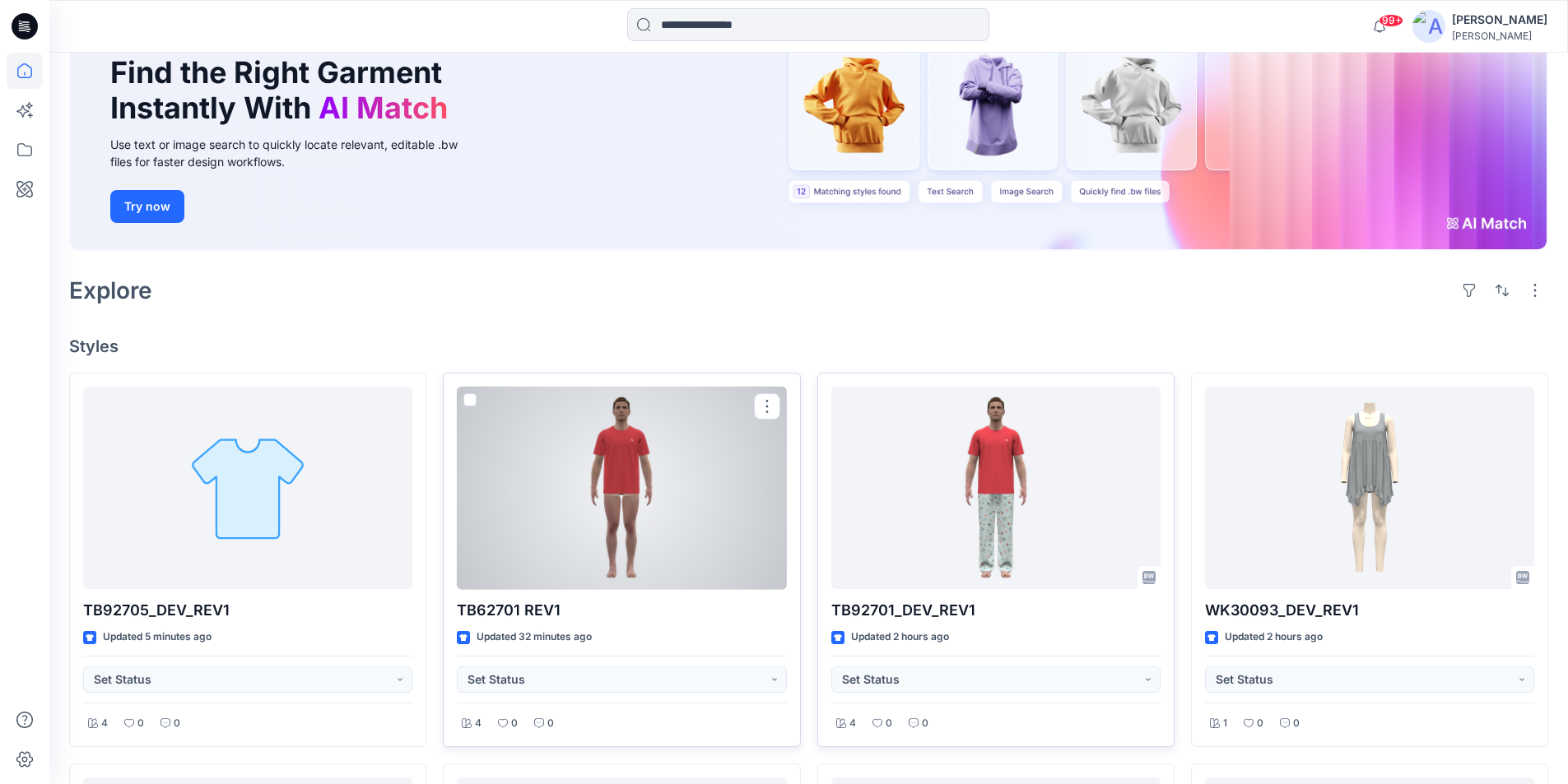
click at [663, 442] on div at bounding box center [621, 488] width 329 height 203
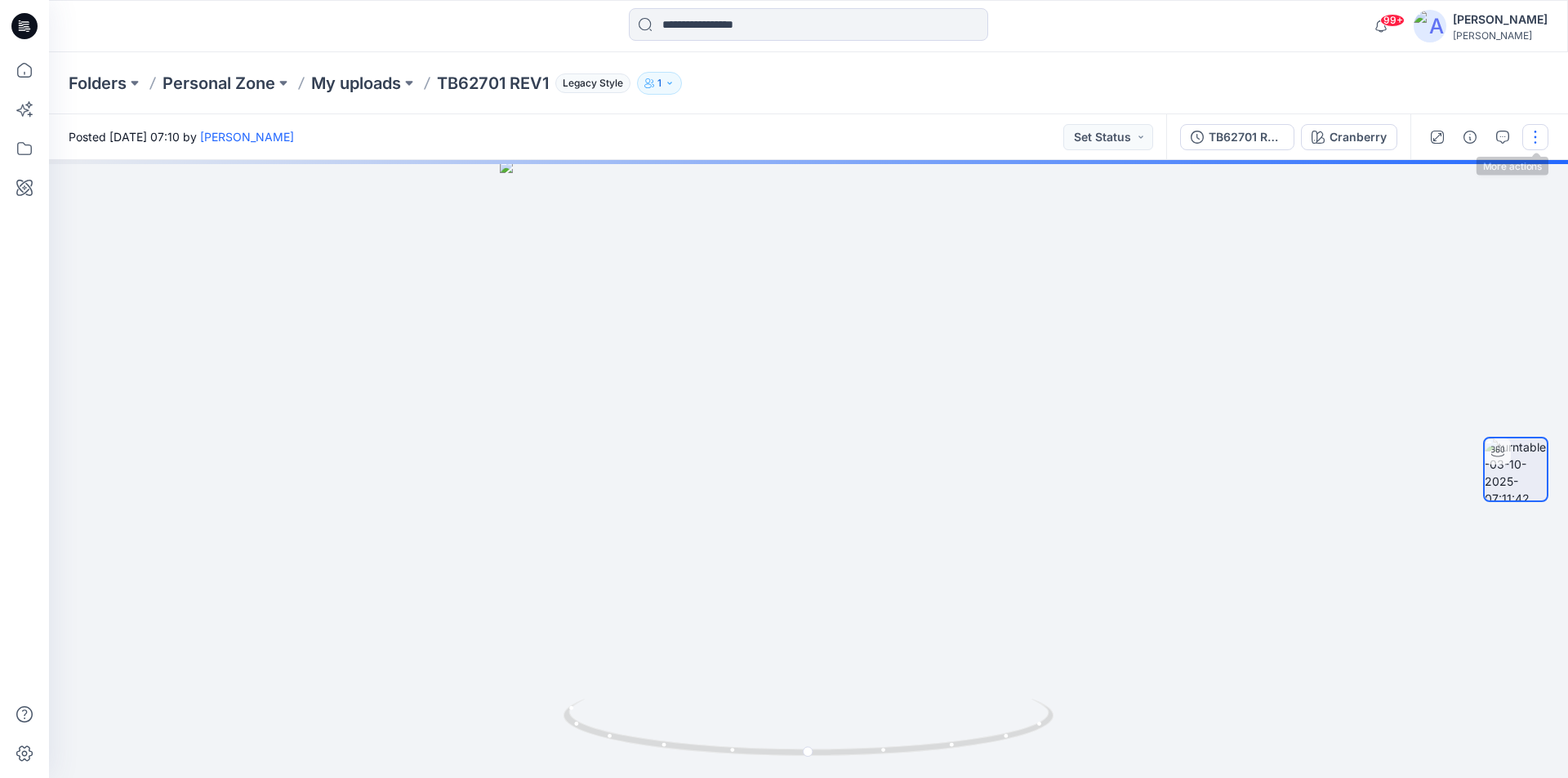
click at [1534, 138] on button "button" at bounding box center [1535, 137] width 26 height 26
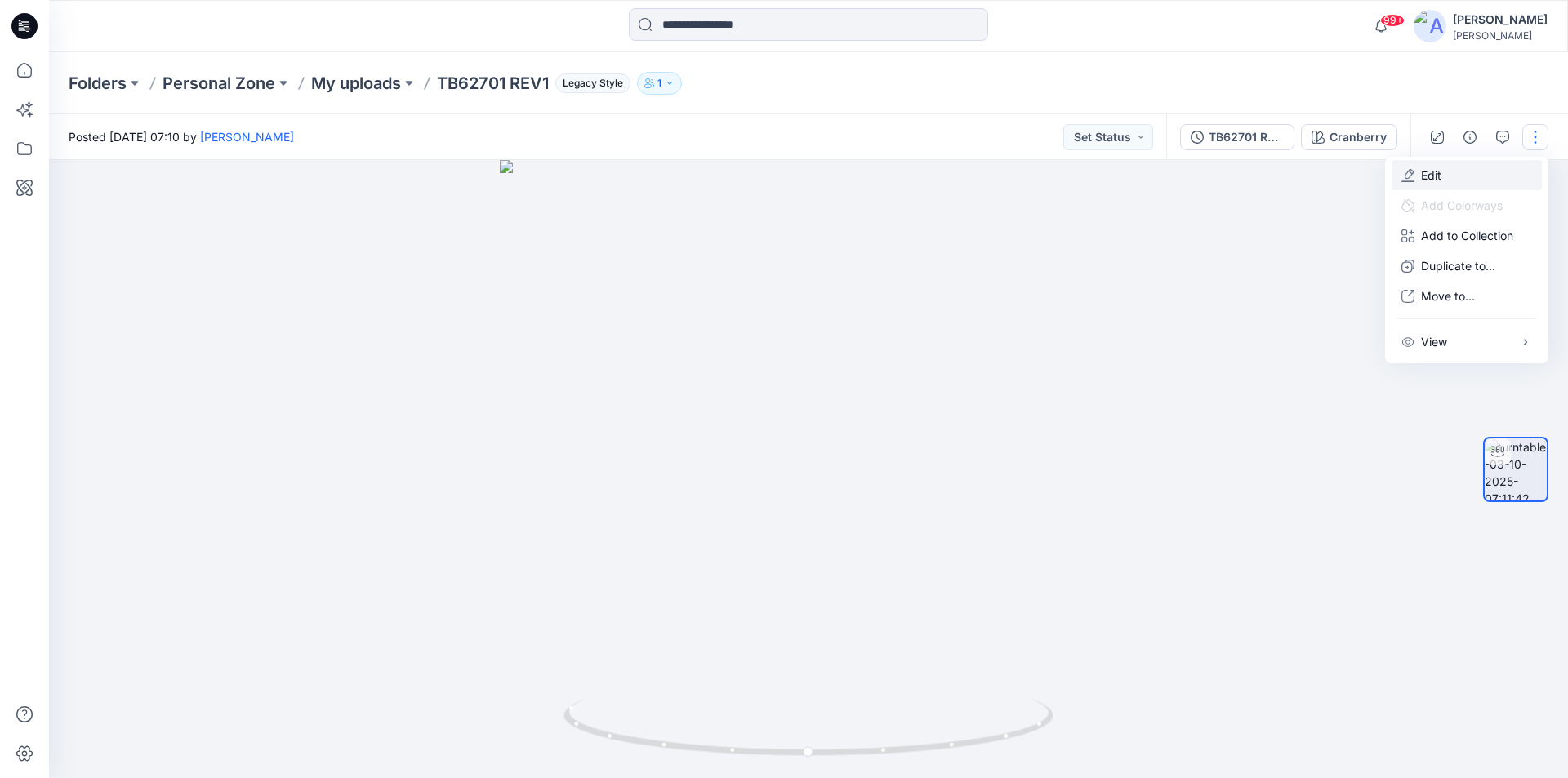
click at [1431, 176] on p "Edit" at bounding box center [1431, 175] width 21 height 17
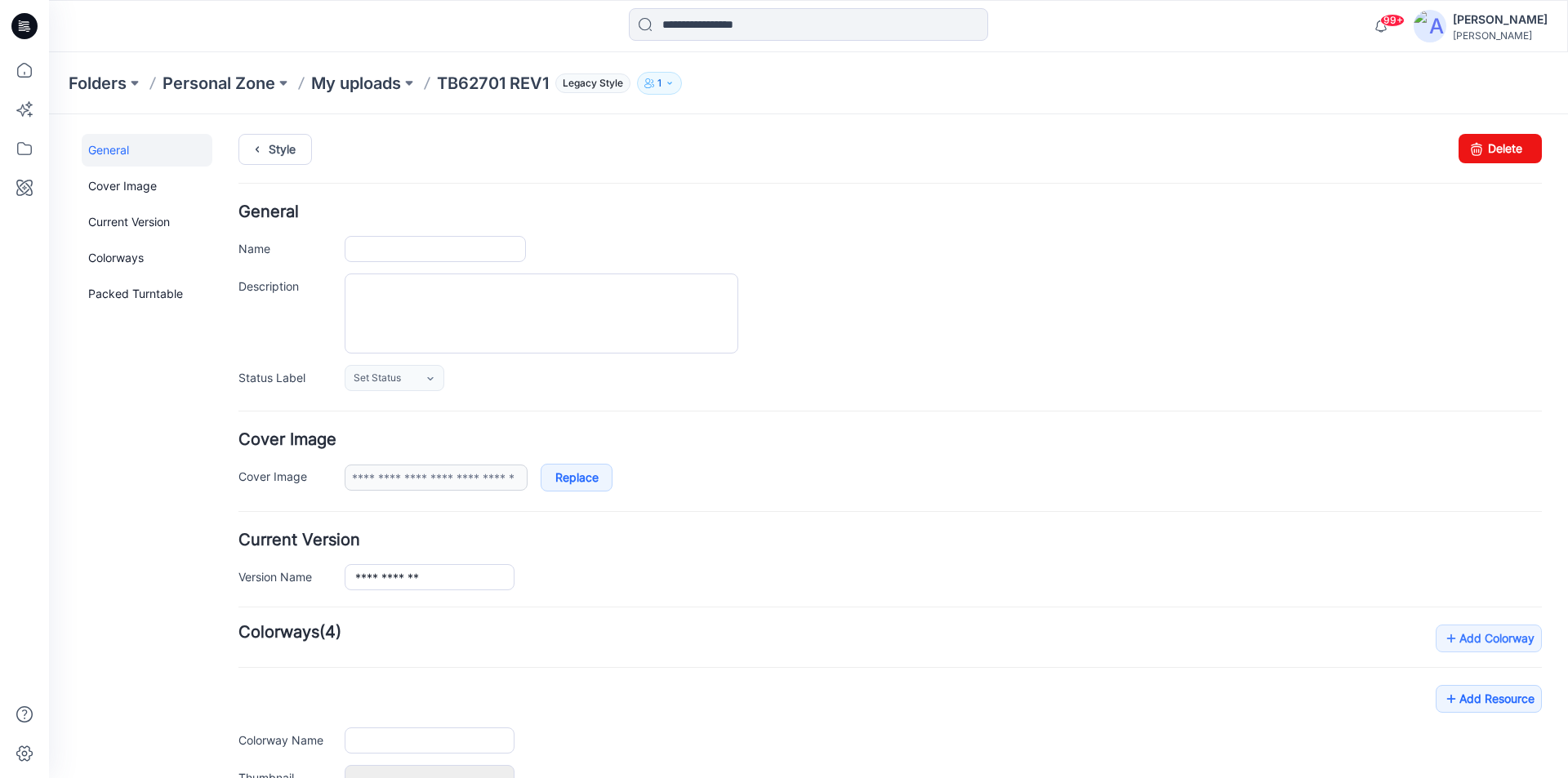
type input "**********"
type input "*********"
type input "**********"
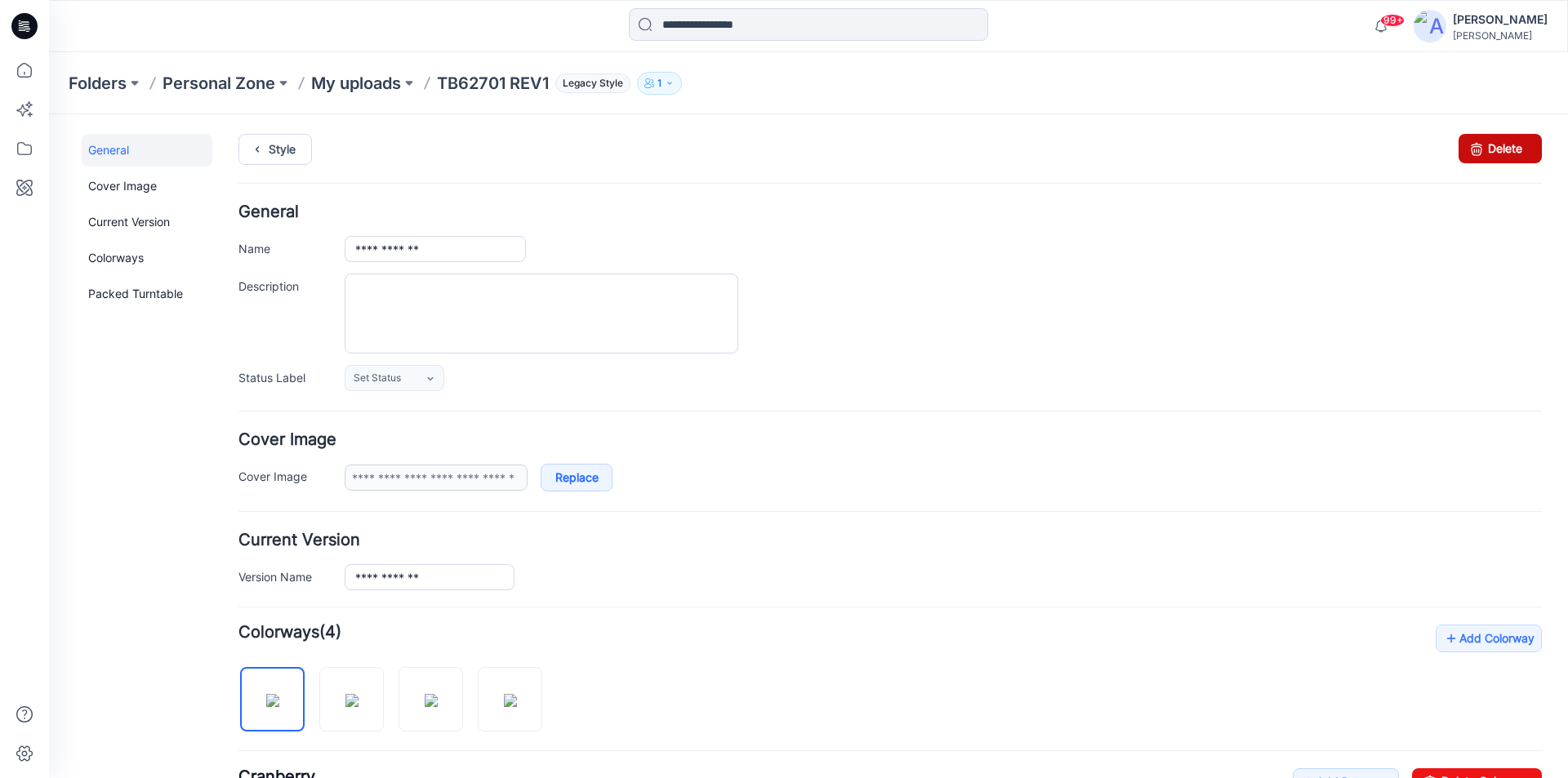
click at [1487, 149] on link "Delete" at bounding box center [1501, 149] width 83 height 30
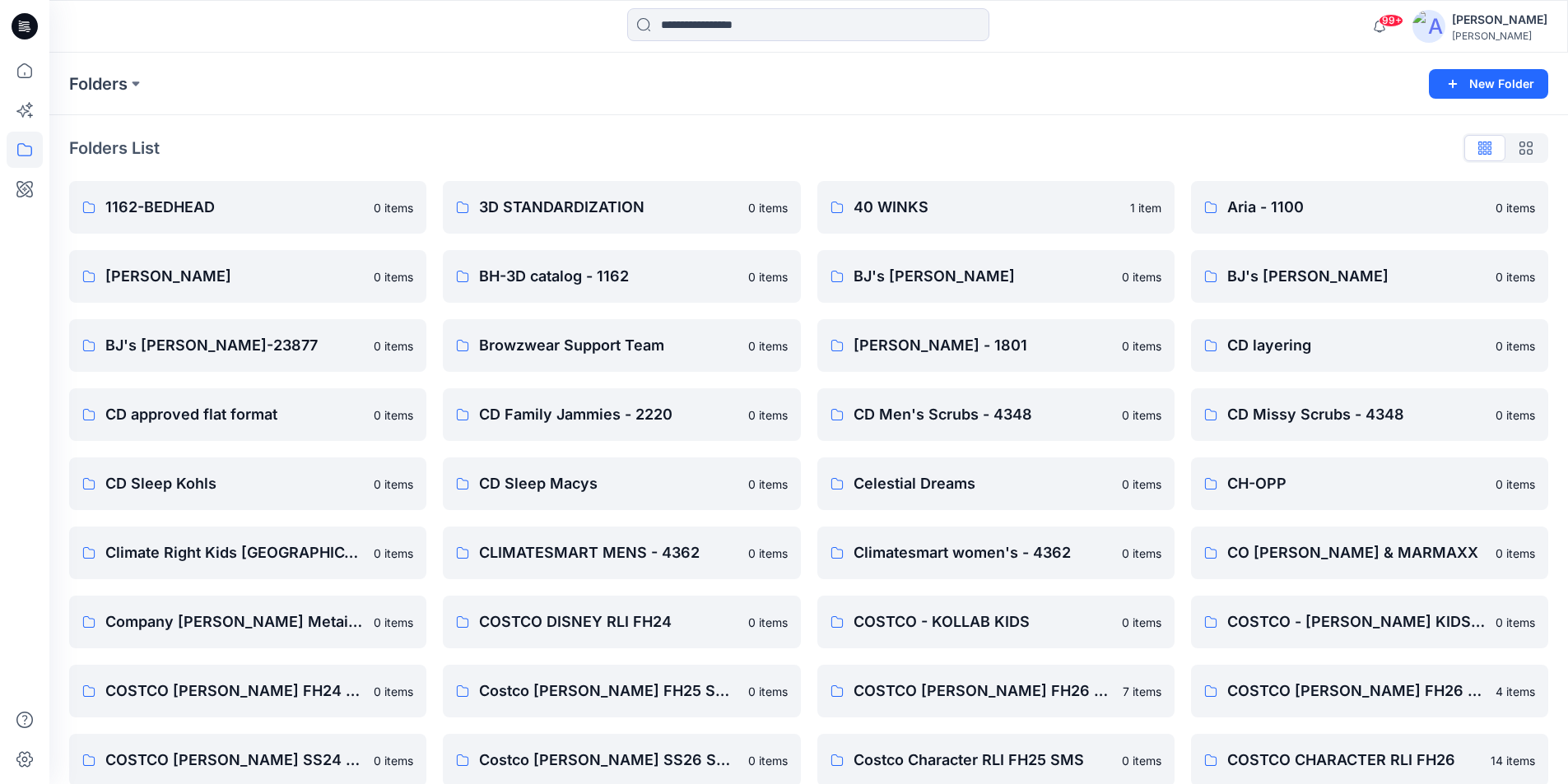
click at [26, 23] on icon at bounding box center [25, 26] width 26 height 26
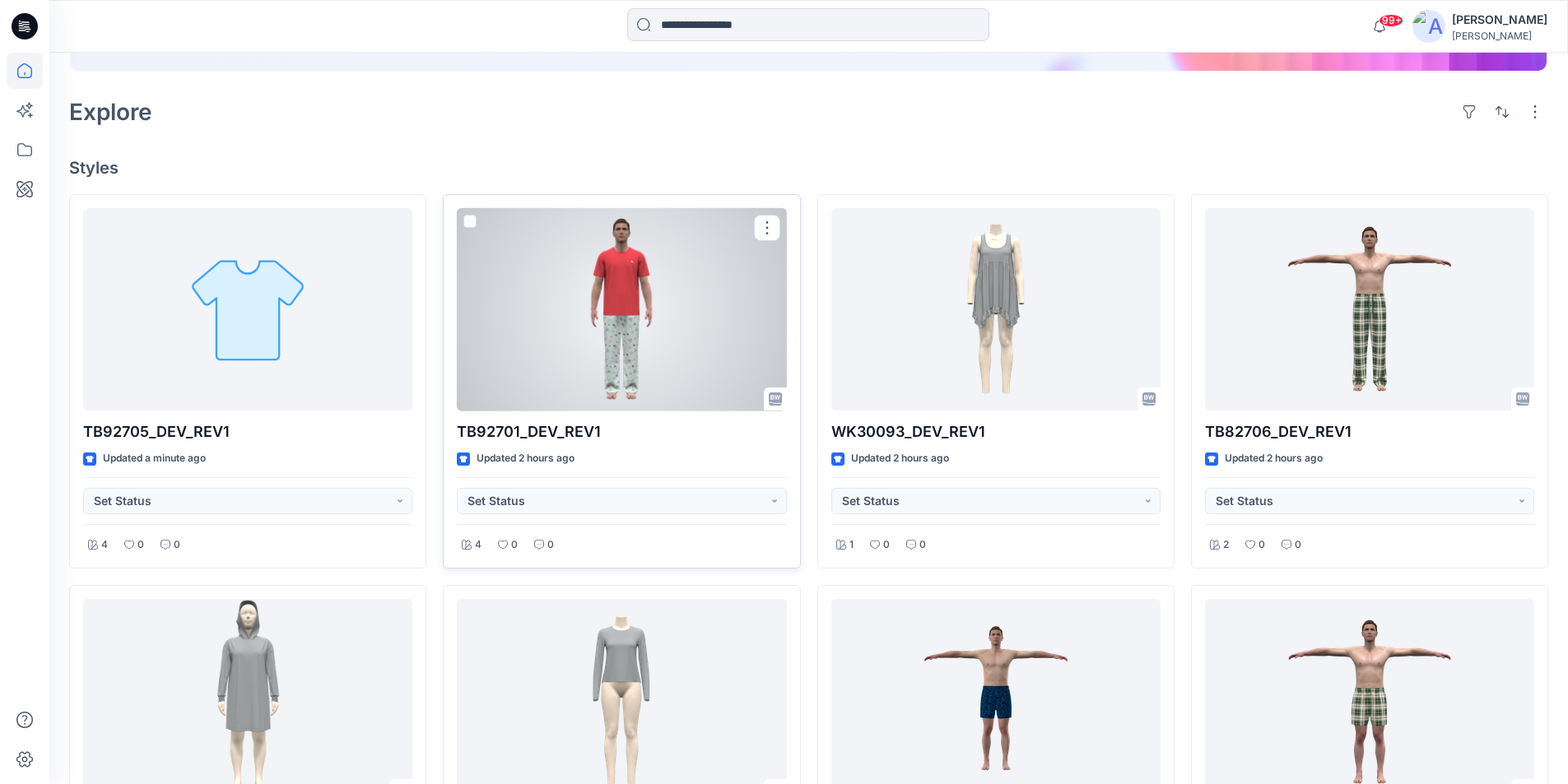
scroll to position [165, 0]
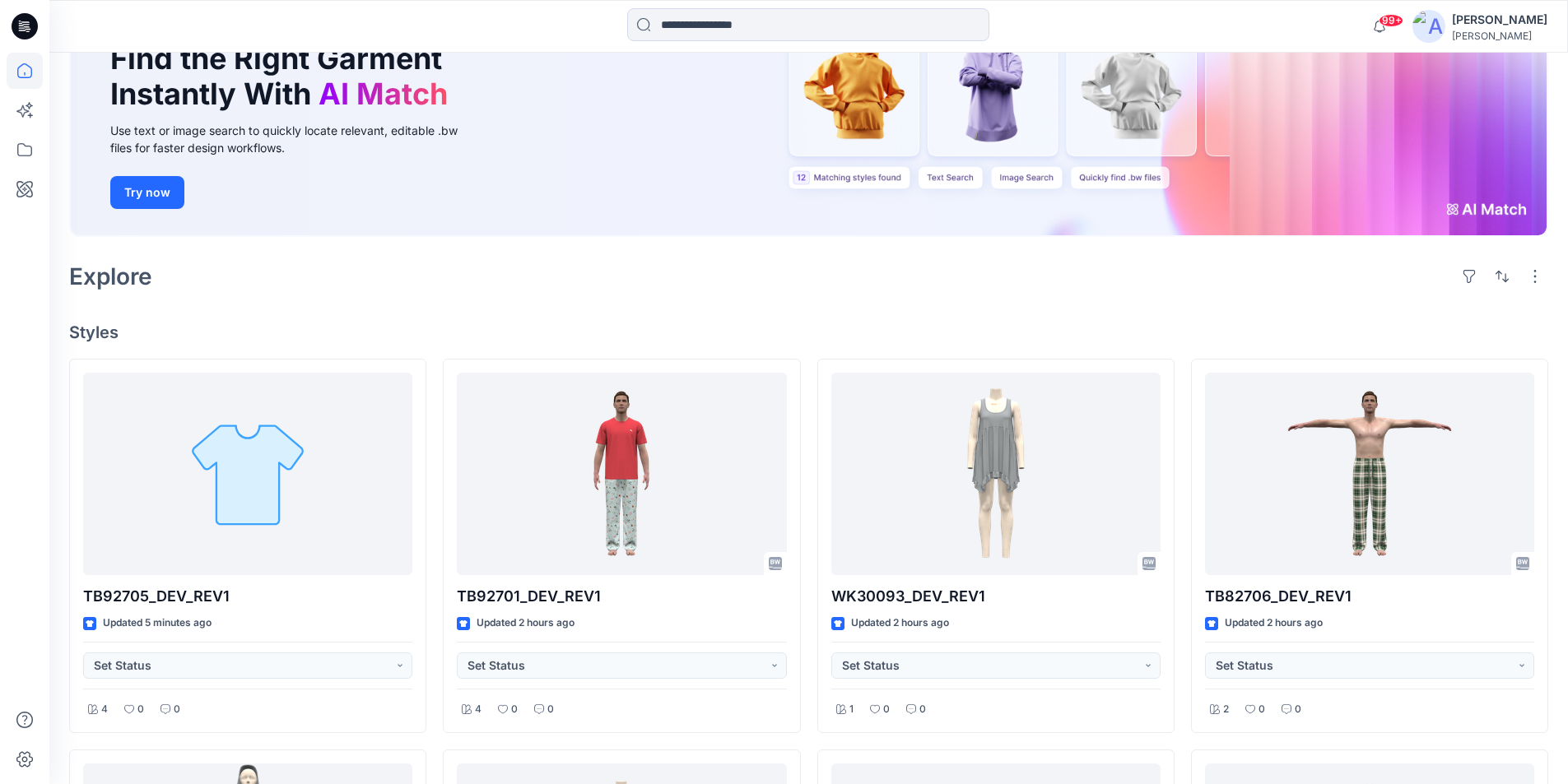
click at [24, 33] on icon at bounding box center [25, 26] width 26 height 26
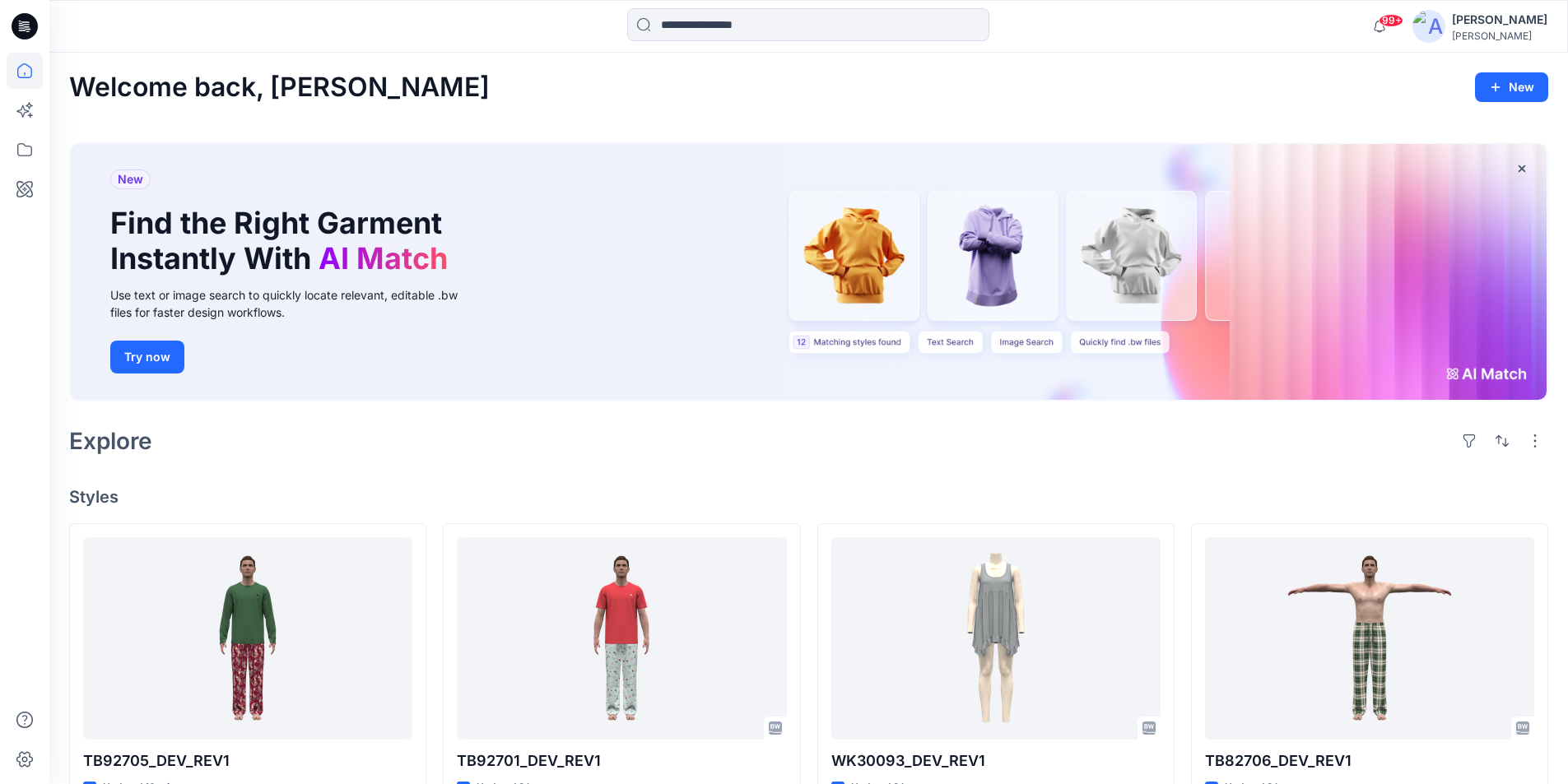
click at [23, 20] on icon at bounding box center [25, 26] width 26 height 26
